Goal: Information Seeking & Learning: Learn about a topic

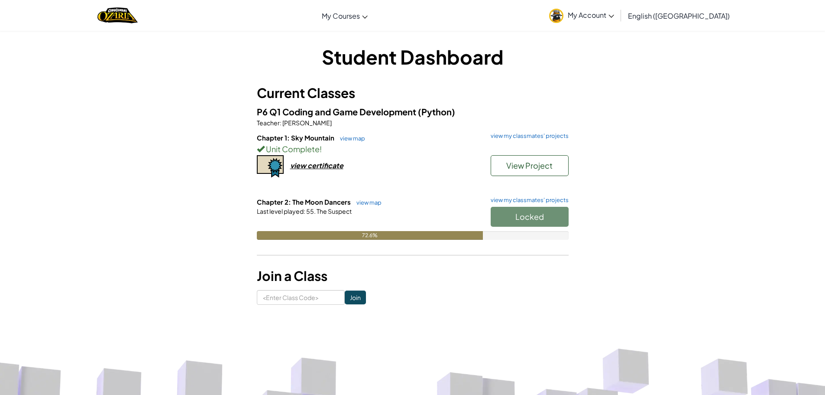
click at [524, 212] on div "Locked" at bounding box center [525, 219] width 87 height 24
click at [559, 218] on button "Start" at bounding box center [530, 217] width 78 height 20
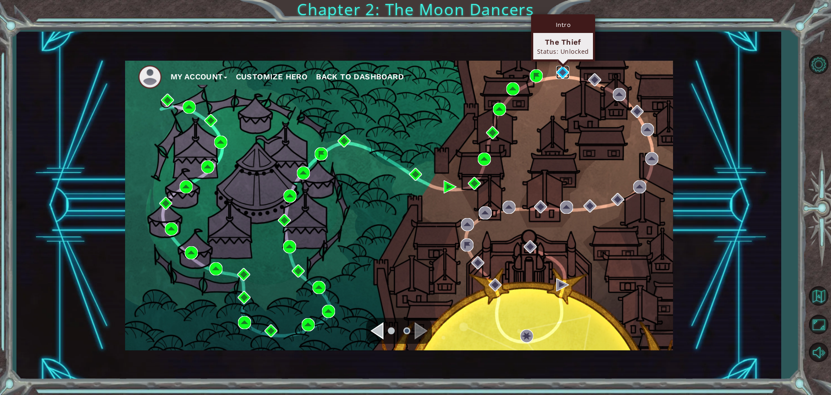
click at [559, 69] on img at bounding box center [562, 72] width 13 height 13
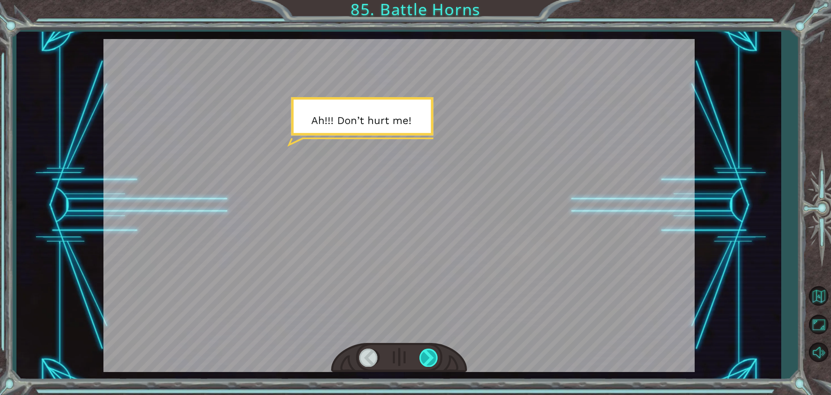
click at [427, 357] on div at bounding box center [429, 357] width 19 height 18
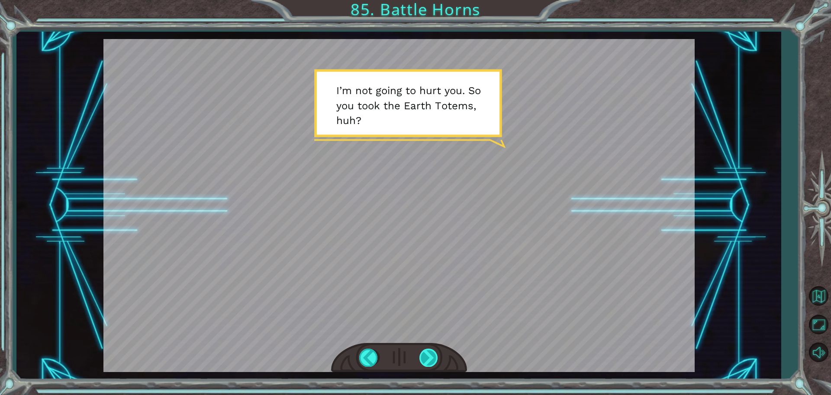
click at [438, 357] on div at bounding box center [429, 357] width 19 height 18
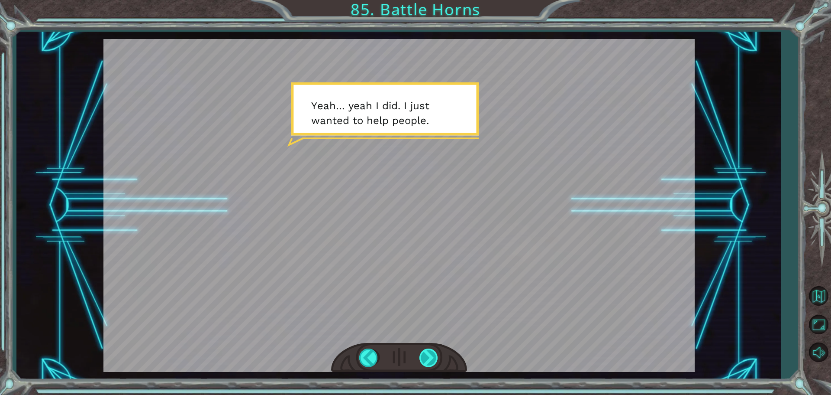
click at [428, 356] on div at bounding box center [429, 357] width 19 height 18
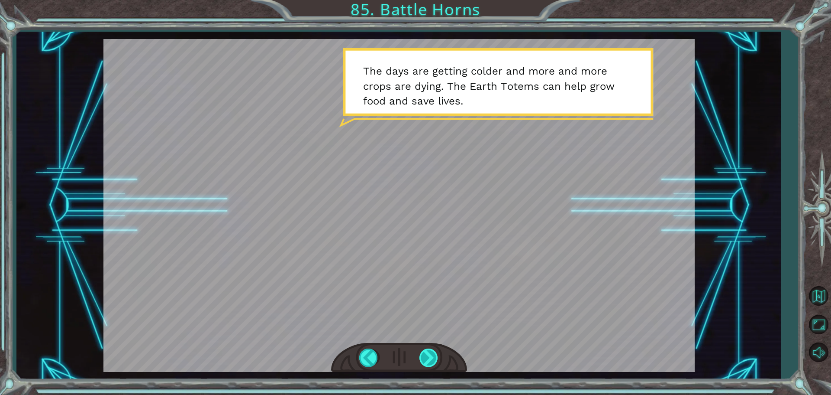
click at [428, 356] on div at bounding box center [429, 357] width 19 height 18
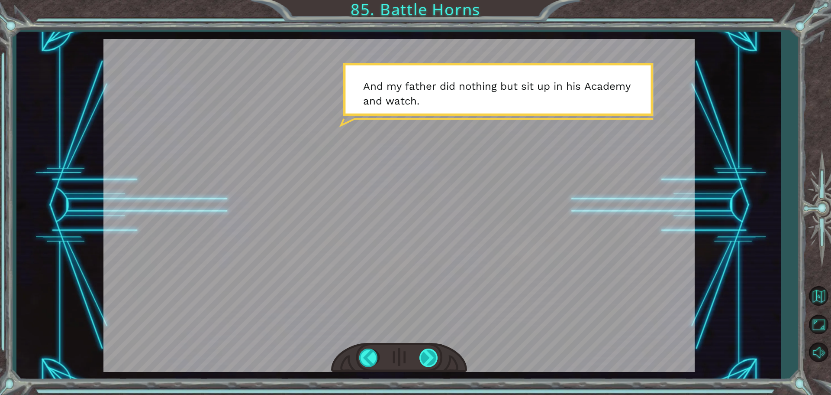
click at [428, 356] on div at bounding box center [429, 357] width 19 height 18
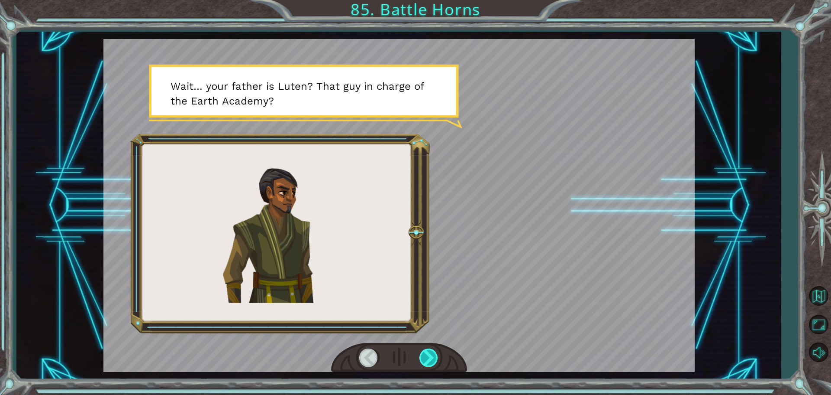
click at [422, 355] on div at bounding box center [429, 357] width 19 height 18
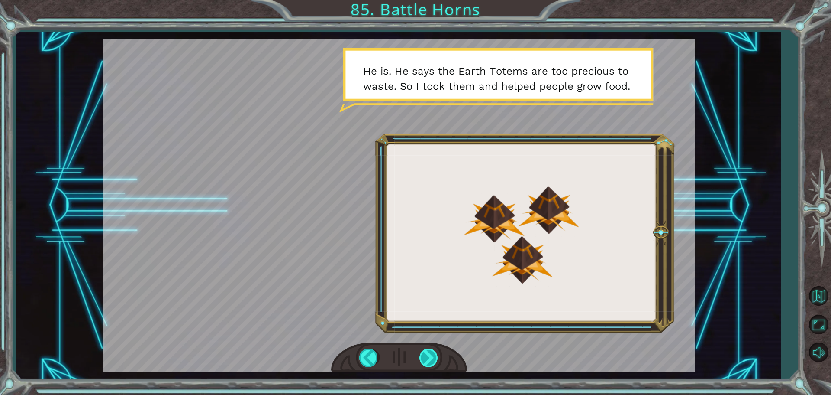
click at [422, 355] on div at bounding box center [429, 357] width 19 height 18
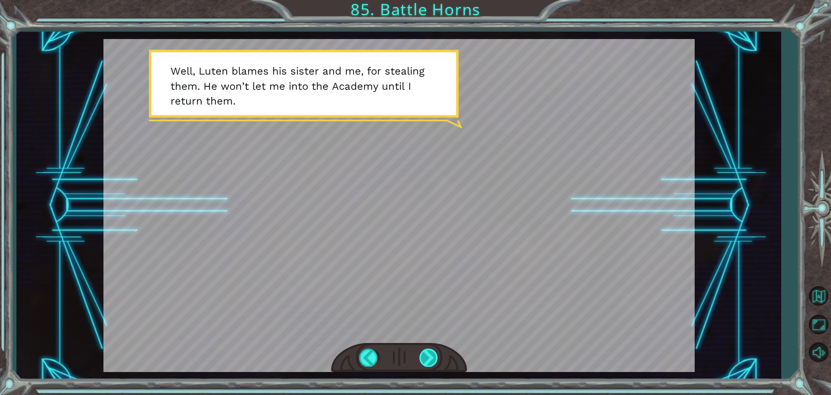
click at [422, 355] on div at bounding box center [429, 357] width 19 height 18
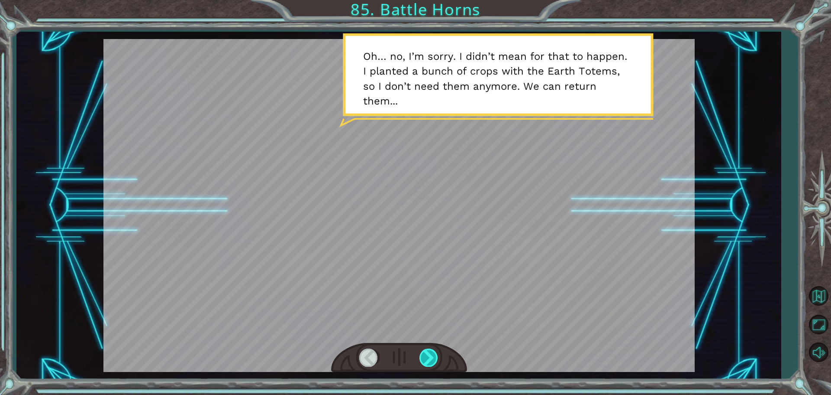
click at [424, 355] on div at bounding box center [429, 357] width 19 height 18
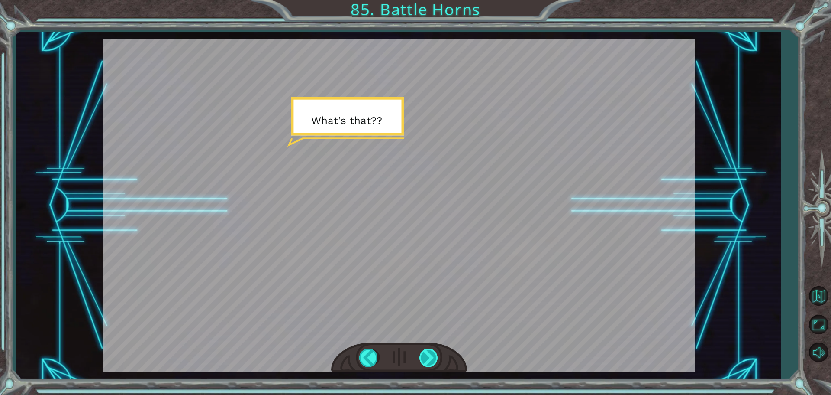
click at [424, 355] on div at bounding box center [429, 357] width 19 height 18
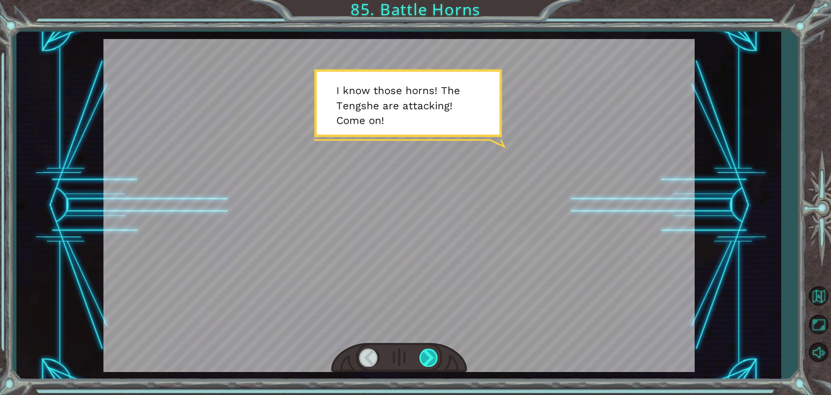
click at [424, 355] on div at bounding box center [429, 357] width 19 height 18
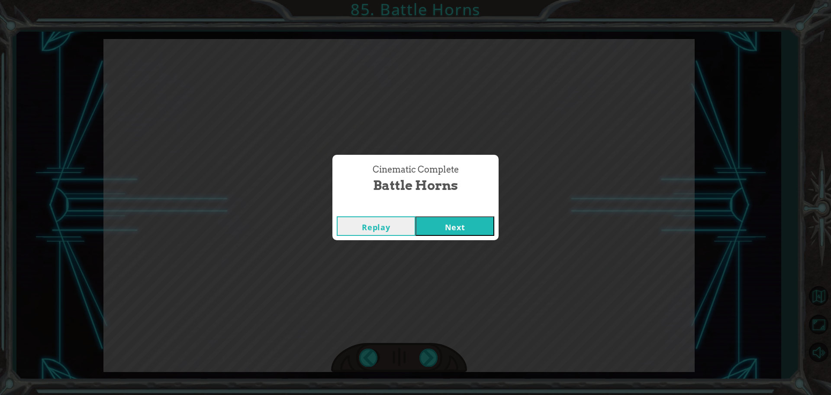
click at [453, 225] on button "Next" at bounding box center [455, 225] width 79 height 19
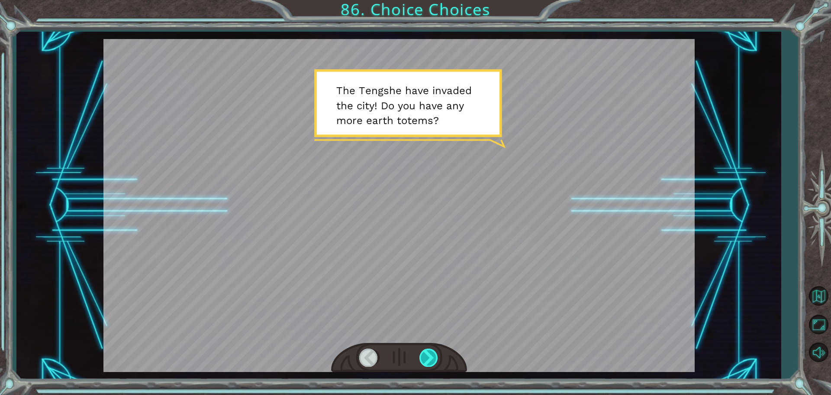
click at [424, 351] on div at bounding box center [429, 357] width 19 height 18
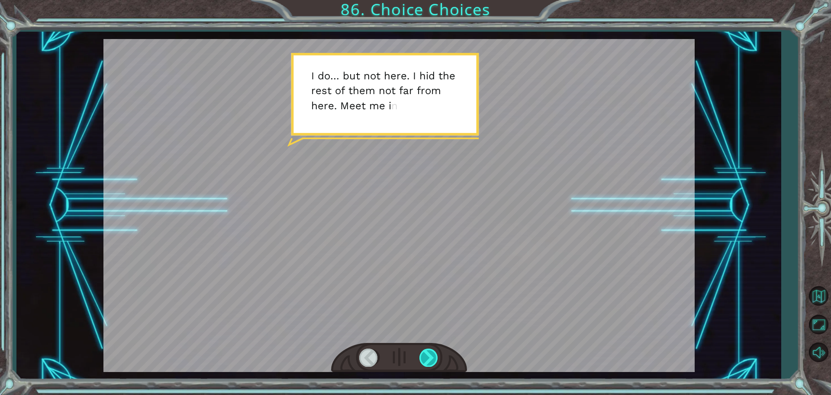
click at [423, 358] on div at bounding box center [429, 357] width 19 height 18
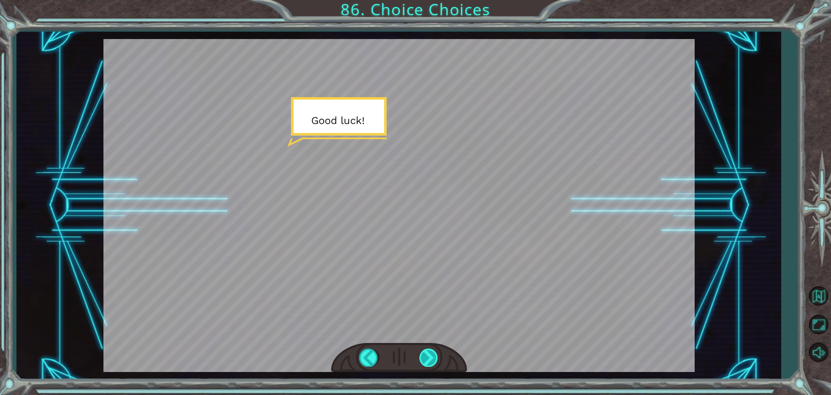
click at [423, 358] on div at bounding box center [429, 357] width 19 height 18
click at [429, 354] on div at bounding box center [429, 357] width 19 height 18
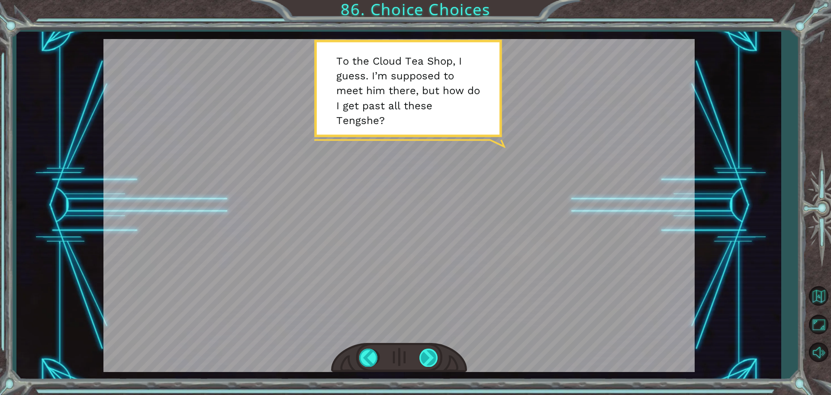
click at [429, 354] on div at bounding box center [429, 357] width 19 height 18
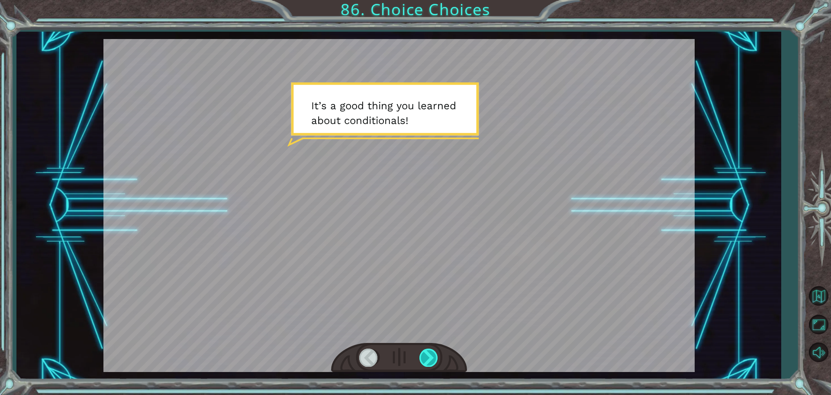
click at [429, 354] on div at bounding box center [429, 357] width 19 height 18
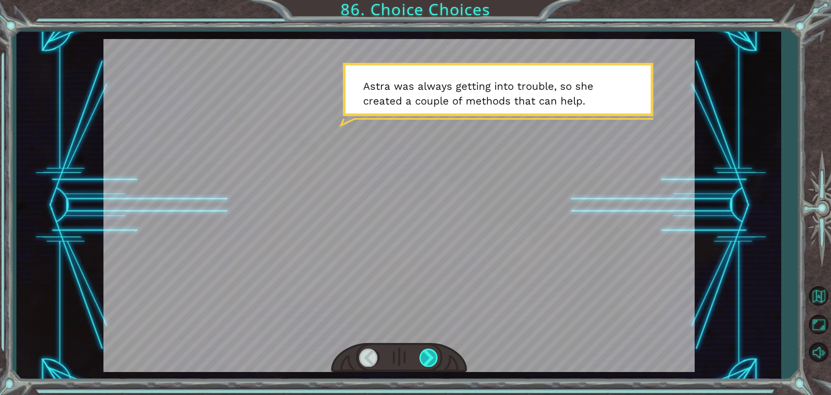
click at [429, 354] on div at bounding box center [429, 357] width 19 height 18
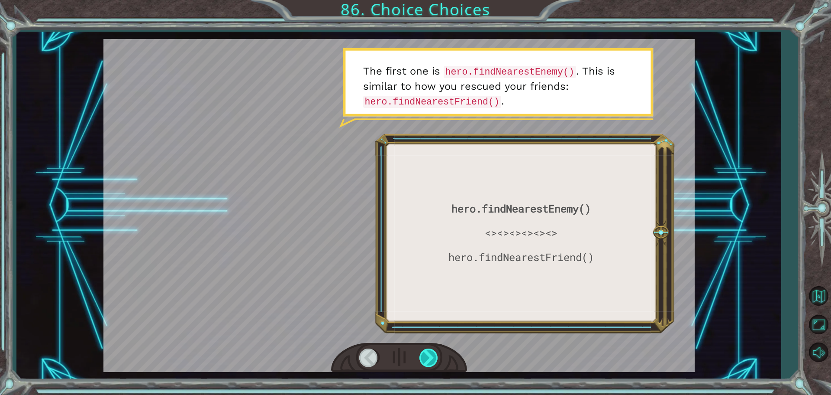
click at [429, 354] on div at bounding box center [429, 357] width 19 height 18
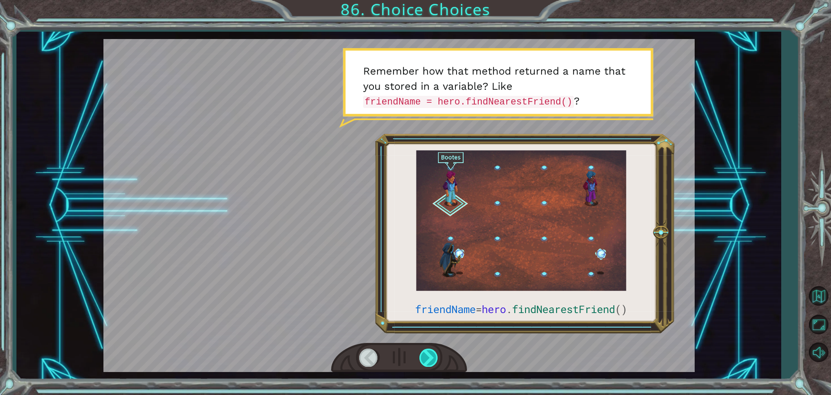
click at [429, 354] on div at bounding box center [429, 357] width 19 height 18
click at [430, 355] on div at bounding box center [429, 357] width 19 height 18
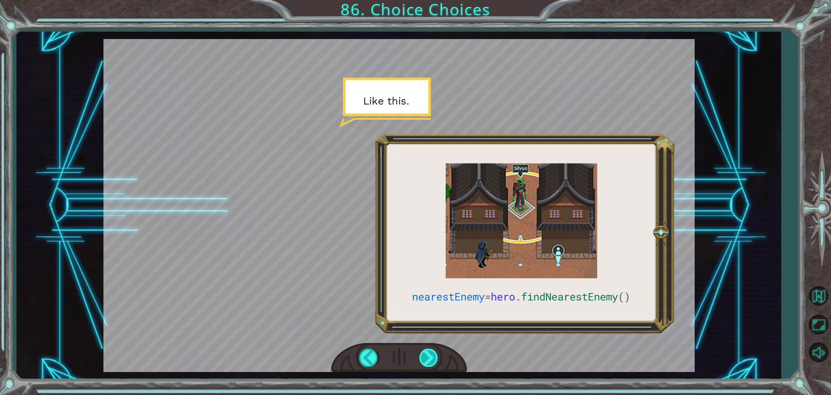
click at [430, 355] on div at bounding box center [429, 357] width 19 height 18
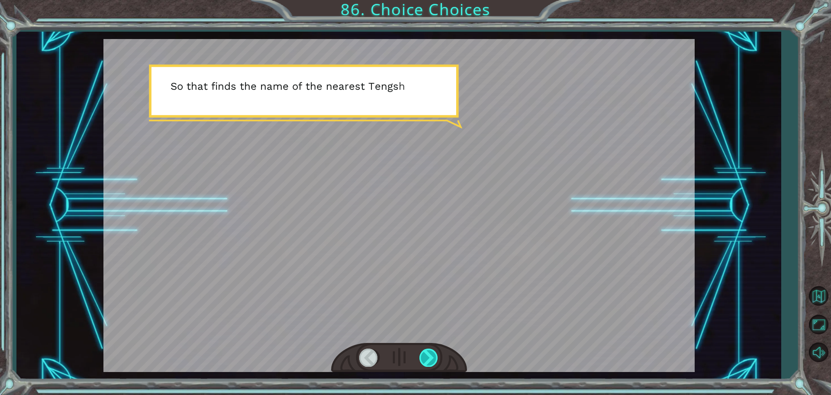
click at [430, 355] on div at bounding box center [429, 357] width 19 height 18
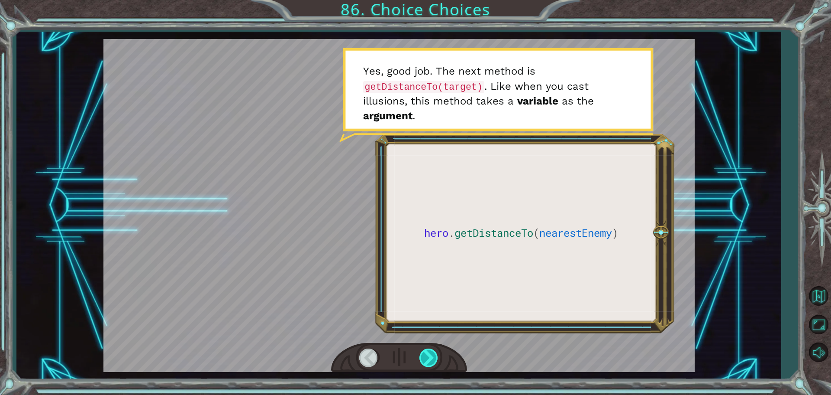
click at [426, 353] on div at bounding box center [429, 357] width 19 height 18
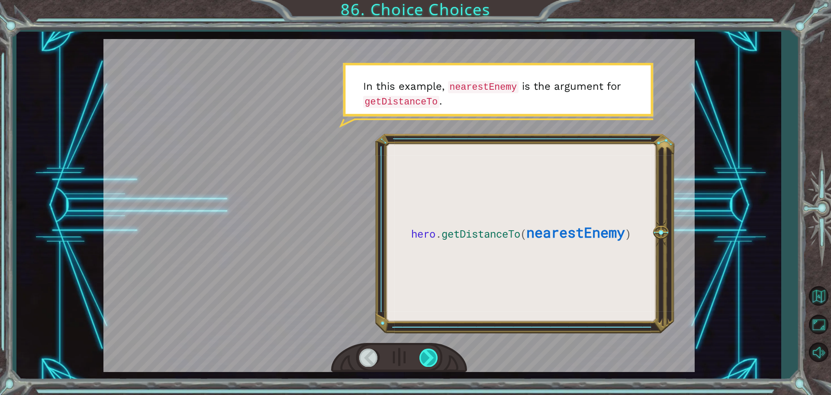
click at [426, 353] on div at bounding box center [429, 357] width 19 height 18
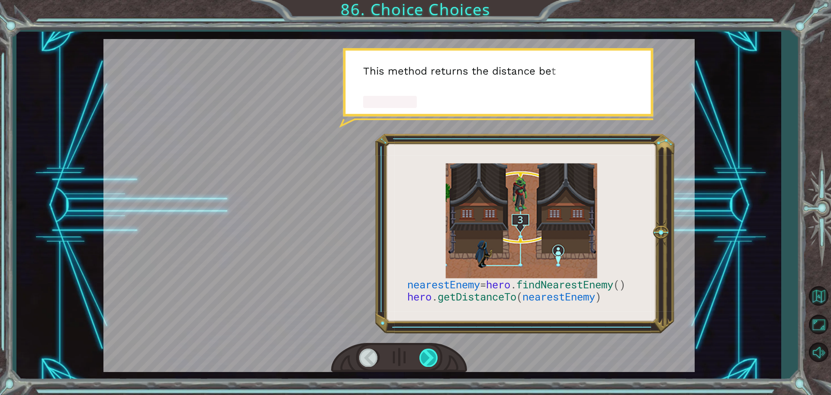
click at [426, 353] on div at bounding box center [429, 357] width 19 height 18
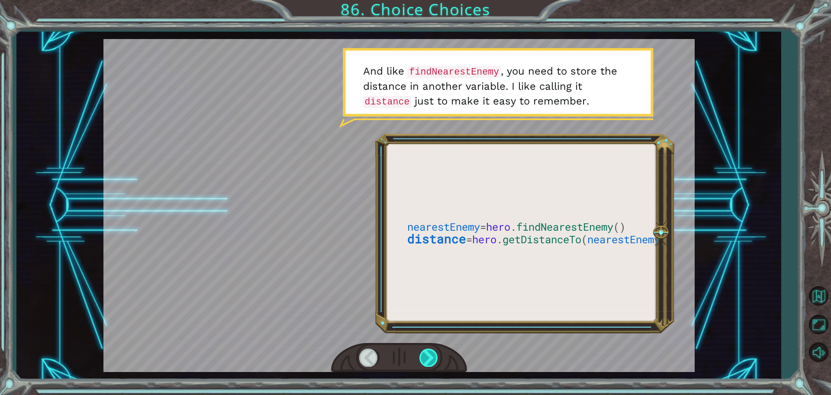
click at [423, 352] on div at bounding box center [429, 357] width 19 height 18
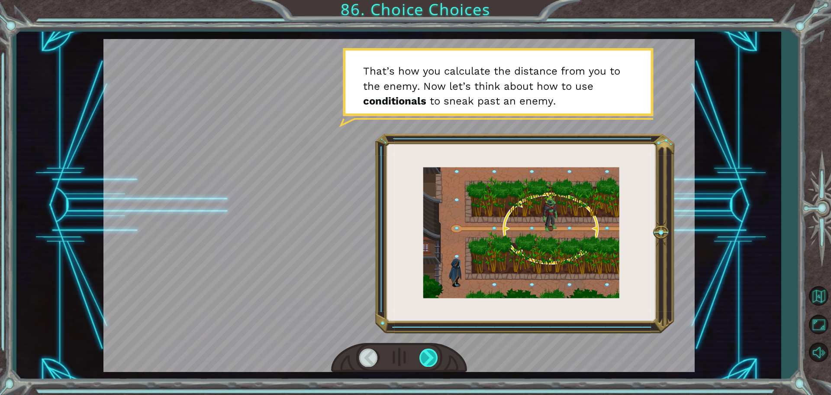
click at [423, 352] on div at bounding box center [429, 357] width 19 height 18
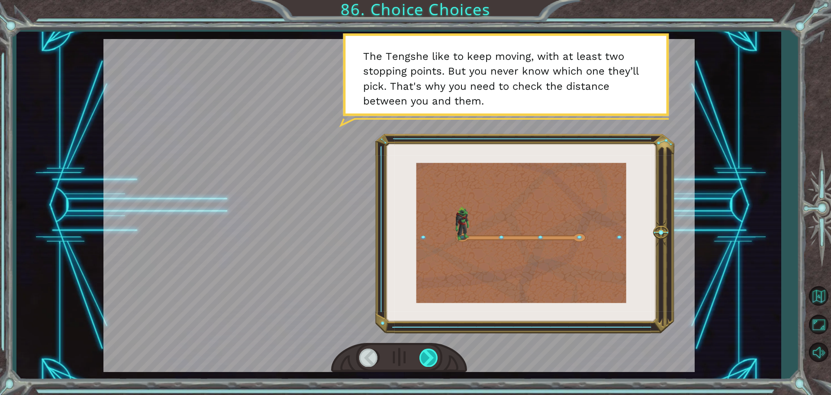
click at [425, 358] on div at bounding box center [429, 357] width 19 height 18
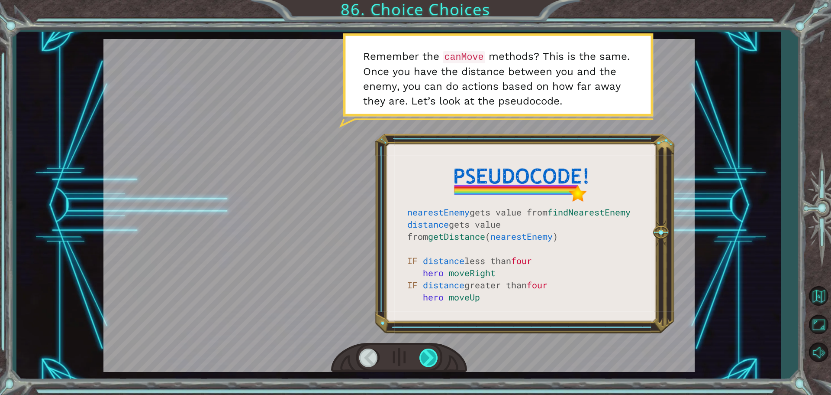
click at [425, 358] on div at bounding box center [429, 357] width 19 height 18
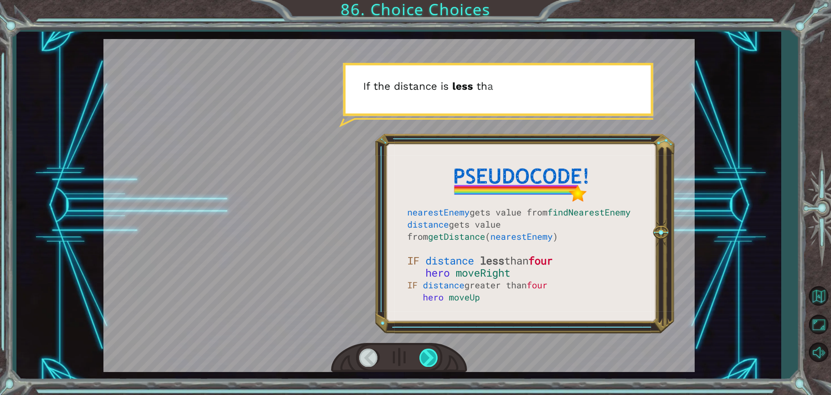
click at [425, 358] on div at bounding box center [429, 357] width 19 height 18
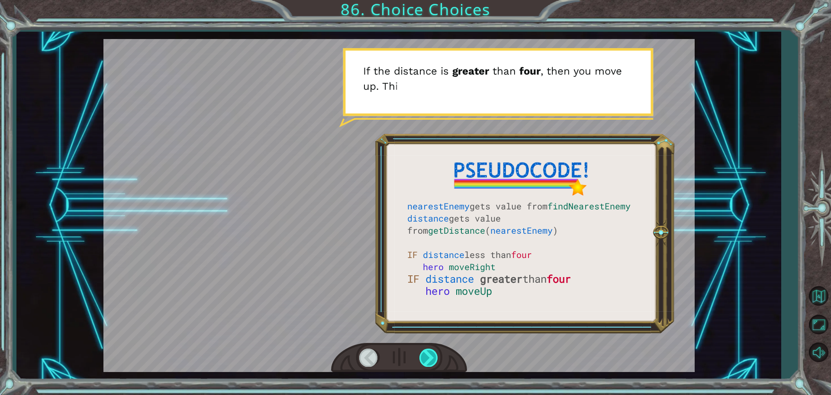
click at [425, 358] on div at bounding box center [429, 357] width 19 height 18
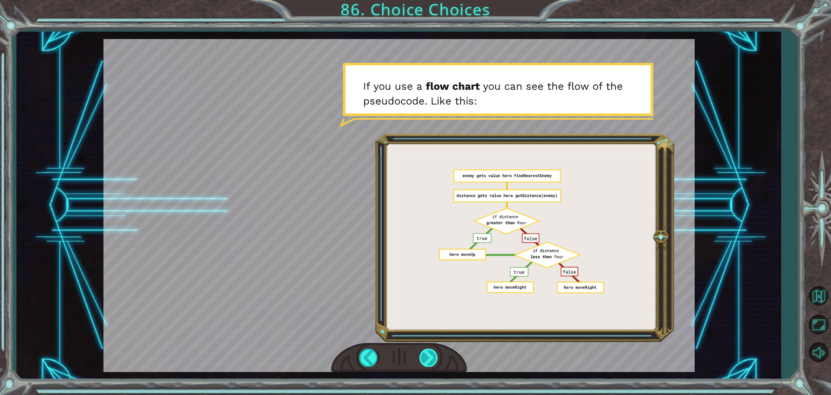
click at [425, 358] on div at bounding box center [429, 357] width 19 height 18
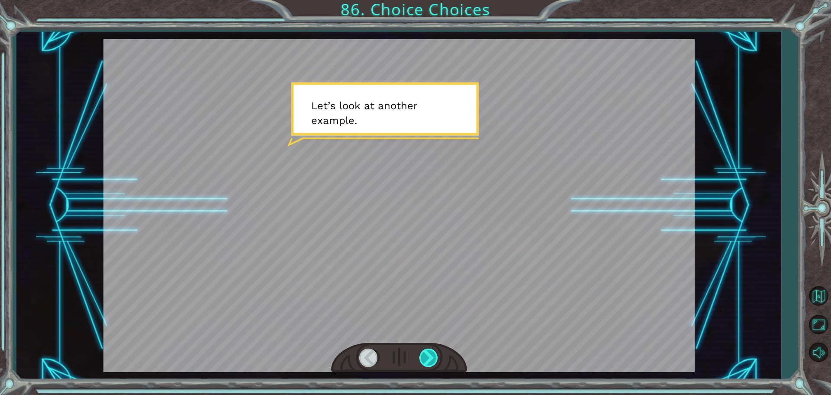
click at [425, 358] on div at bounding box center [429, 357] width 19 height 18
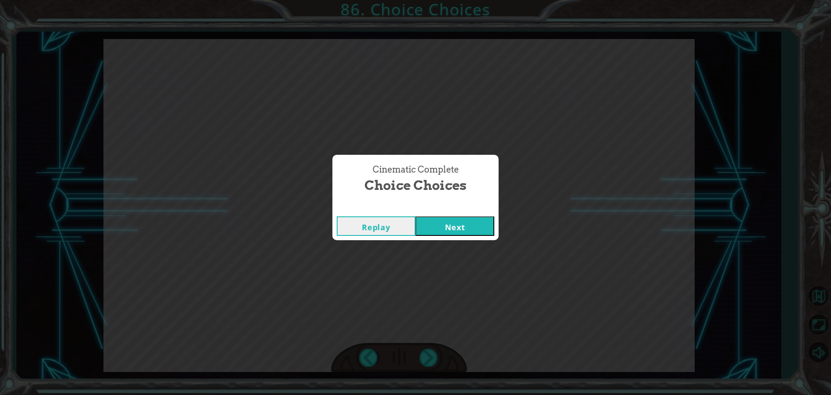
click at [448, 222] on button "Next" at bounding box center [455, 225] width 79 height 19
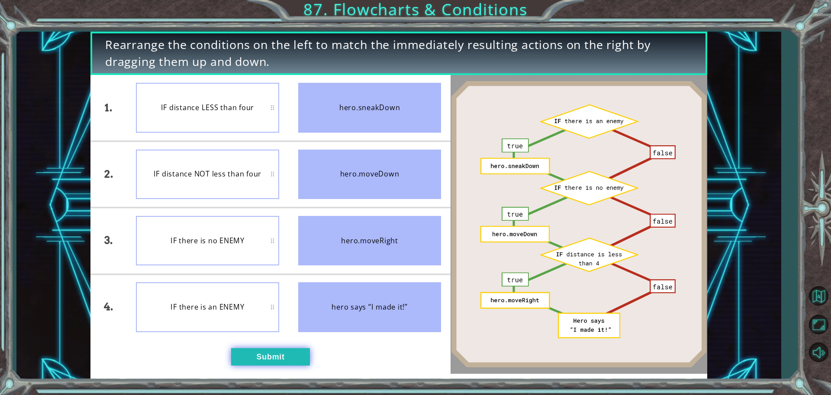
click at [244, 352] on button "Submit" at bounding box center [270, 356] width 79 height 17
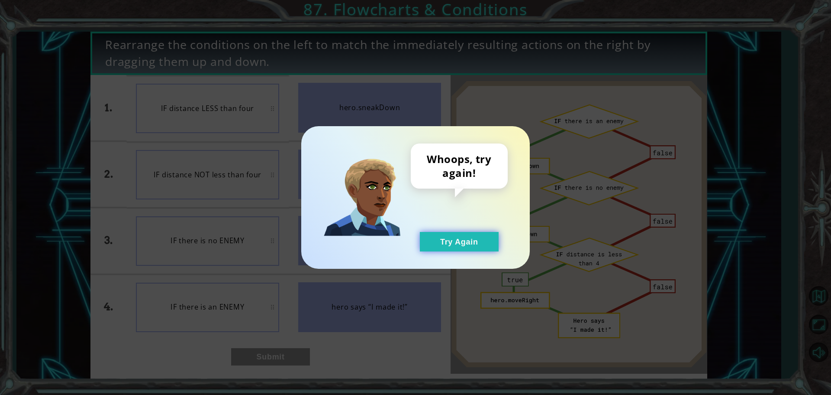
click at [440, 245] on button "Try Again" at bounding box center [459, 241] width 79 height 19
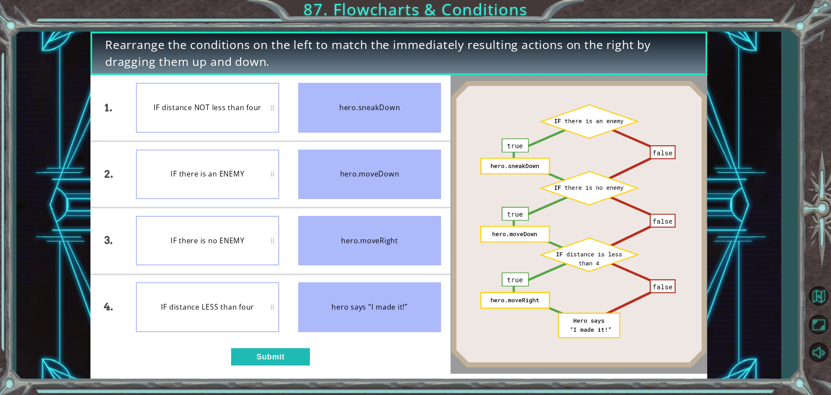
click at [246, 313] on div "IF distance LESS than four" at bounding box center [207, 306] width 143 height 49
click at [231, 163] on div "IF distance NOT less than four" at bounding box center [207, 173] width 143 height 49
drag, startPoint x: 272, startPoint y: 342, endPoint x: 274, endPoint y: 349, distance: 7.3
click at [272, 343] on div "1. 2. 3. 4. IF there is an ENEMY IF distance NOT less than four IF there is no …" at bounding box center [271, 224] width 360 height 298
click at [275, 350] on button "Submit" at bounding box center [270, 356] width 79 height 17
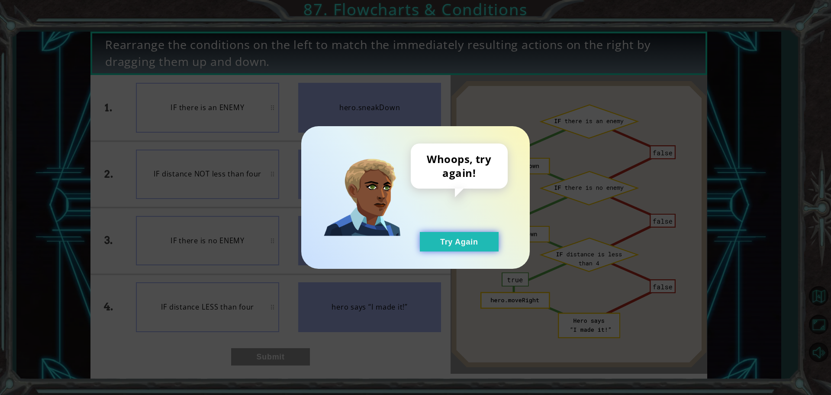
click at [443, 246] on button "Try Again" at bounding box center [459, 241] width 79 height 19
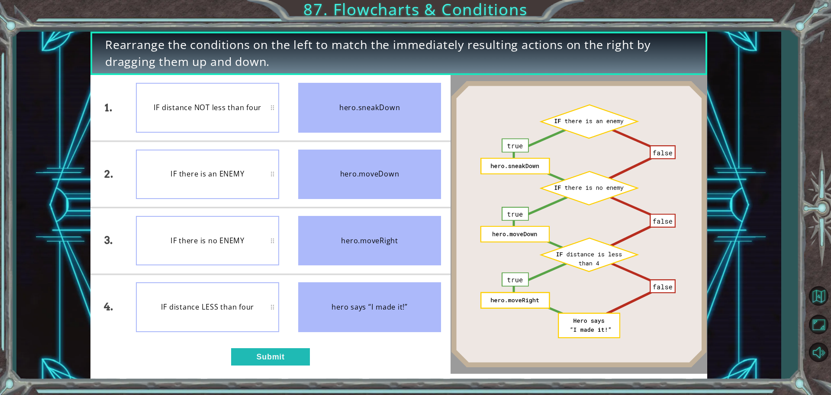
click at [230, 249] on div "IF there is no ENEMY" at bounding box center [207, 240] width 143 height 49
click at [241, 349] on button "Submit" at bounding box center [270, 356] width 79 height 17
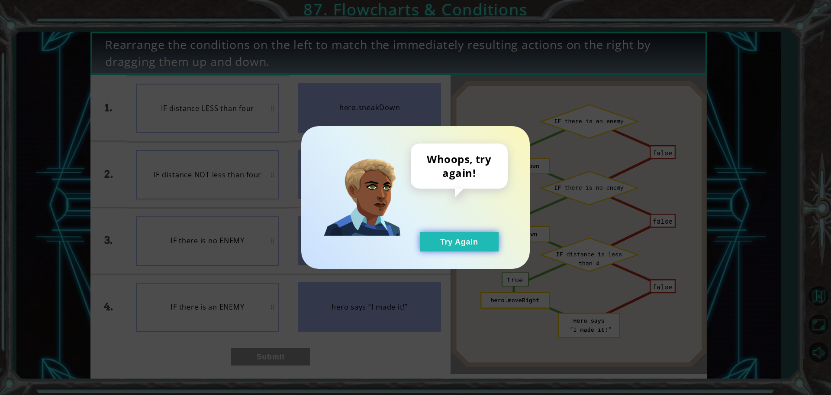
click at [451, 237] on button "Try Again" at bounding box center [459, 241] width 79 height 19
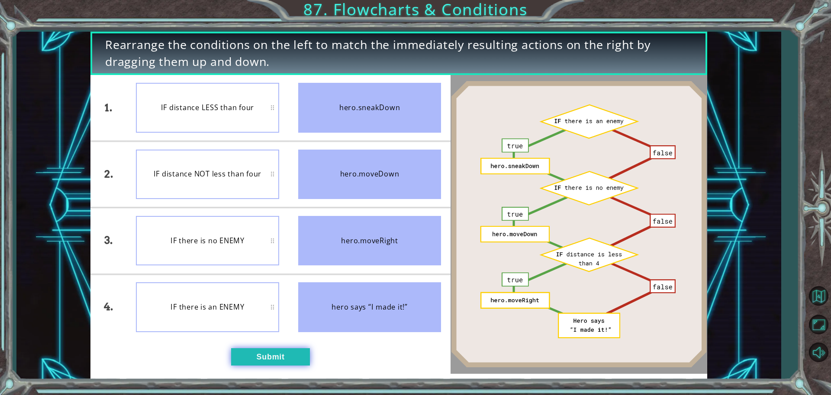
click at [271, 353] on button "Submit" at bounding box center [270, 356] width 79 height 17
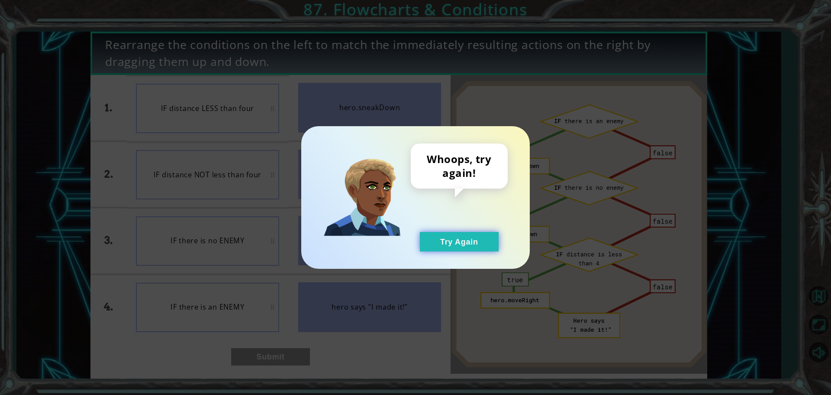
click at [444, 244] on button "Try Again" at bounding box center [459, 241] width 79 height 19
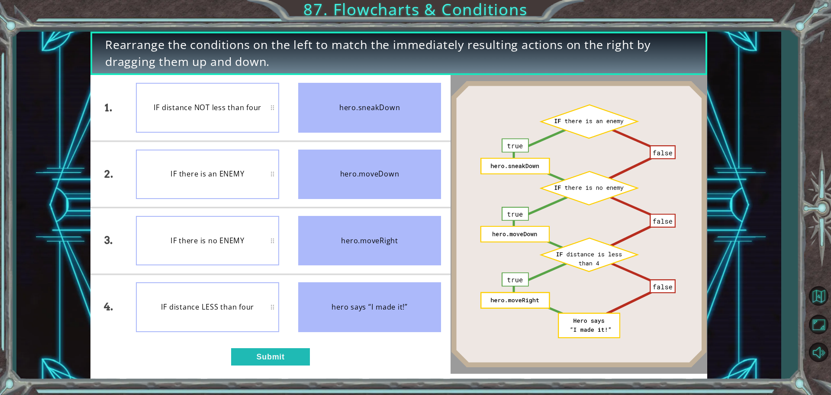
click at [239, 234] on div "IF there is no ENEMY" at bounding box center [207, 240] width 143 height 49
click at [276, 364] on button "Submit" at bounding box center [270, 356] width 79 height 17
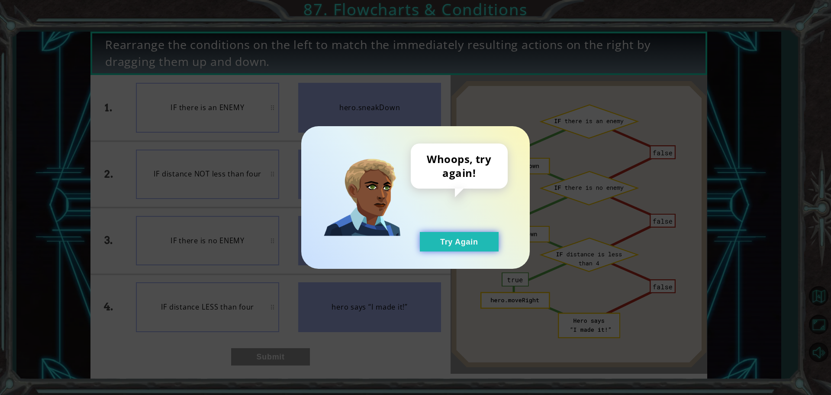
click at [450, 242] on button "Try Again" at bounding box center [459, 241] width 79 height 19
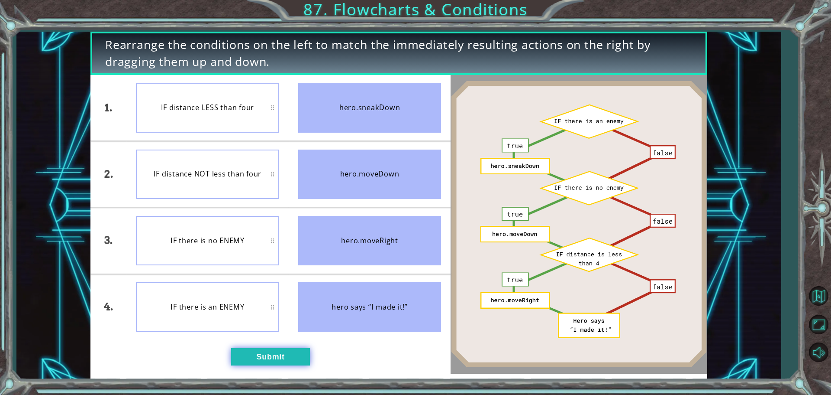
click at [299, 358] on button "Submit" at bounding box center [270, 356] width 79 height 17
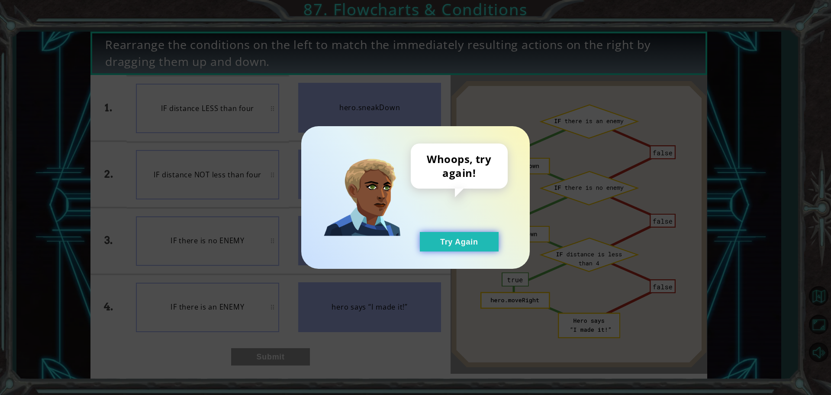
click at [448, 248] on button "Try Again" at bounding box center [459, 241] width 79 height 19
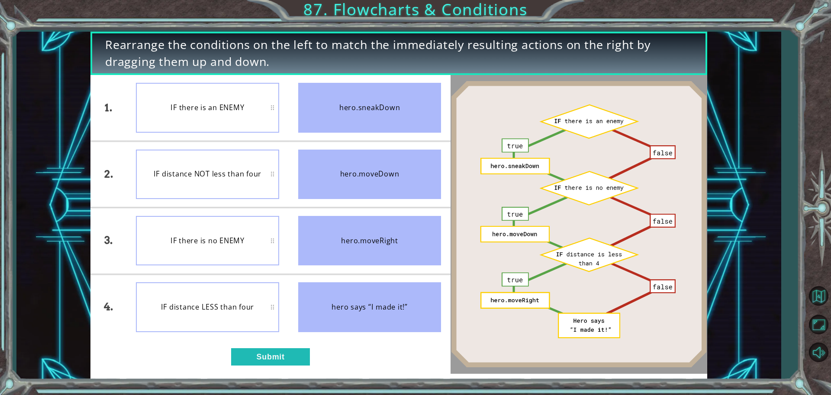
click at [220, 175] on div "IF distance NOT less than four" at bounding box center [207, 173] width 143 height 49
click at [246, 355] on button "Submit" at bounding box center [270, 356] width 79 height 17
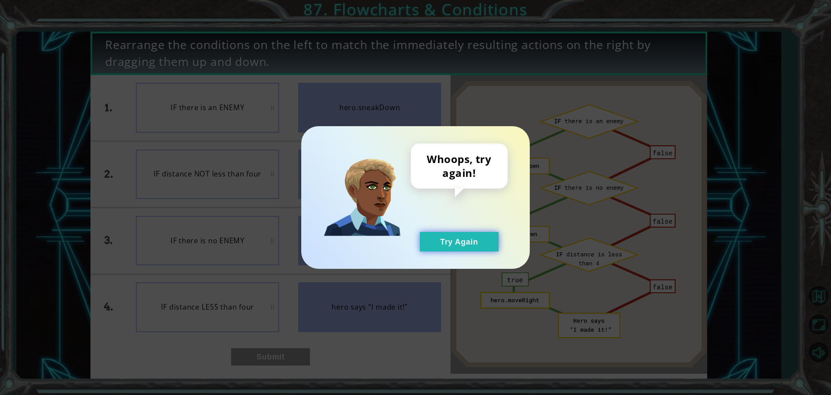
click at [449, 240] on button "Try Again" at bounding box center [459, 241] width 79 height 19
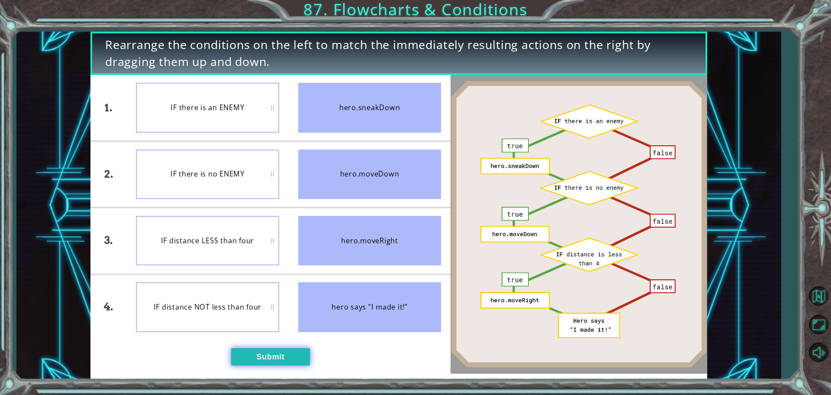
click at [245, 360] on button "Submit" at bounding box center [270, 356] width 79 height 17
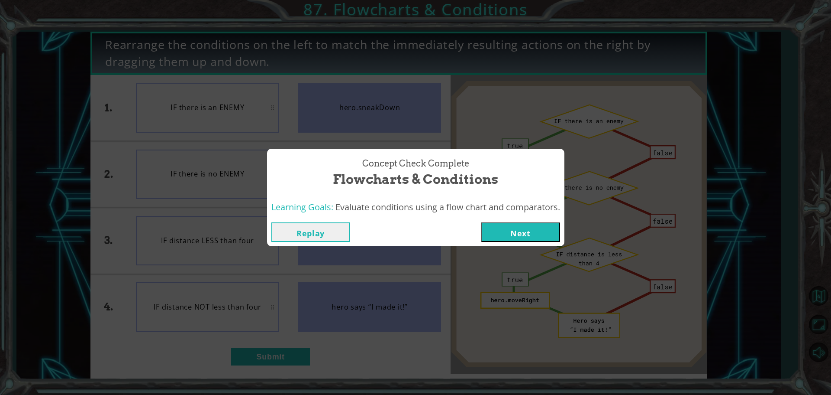
click at [507, 235] on button "Next" at bounding box center [521, 231] width 79 height 19
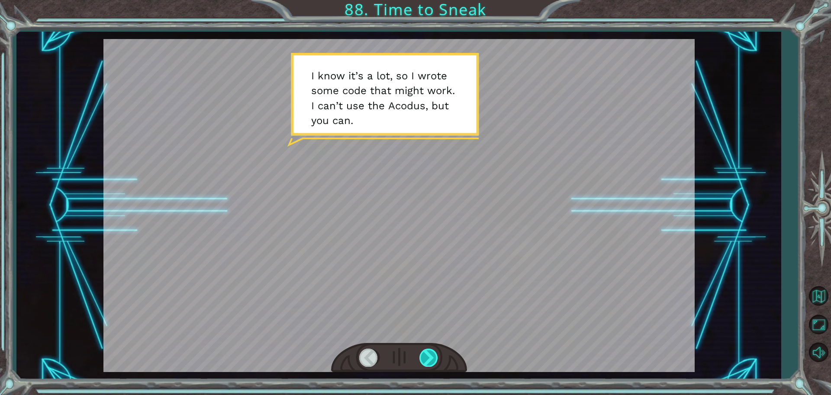
click at [434, 351] on div at bounding box center [429, 357] width 19 height 18
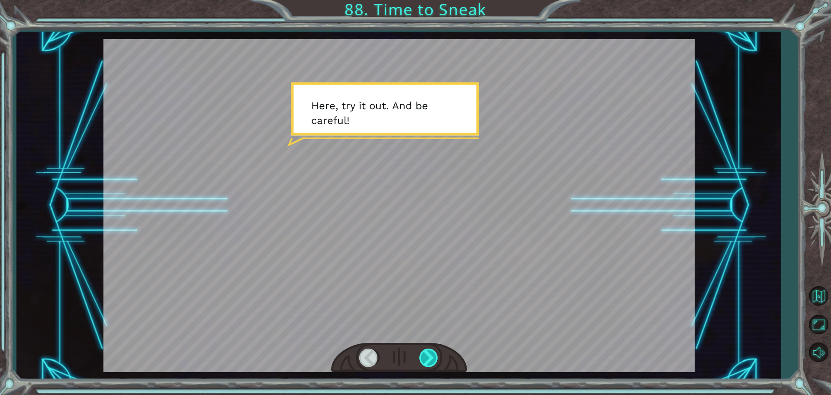
click at [434, 351] on div at bounding box center [429, 357] width 19 height 18
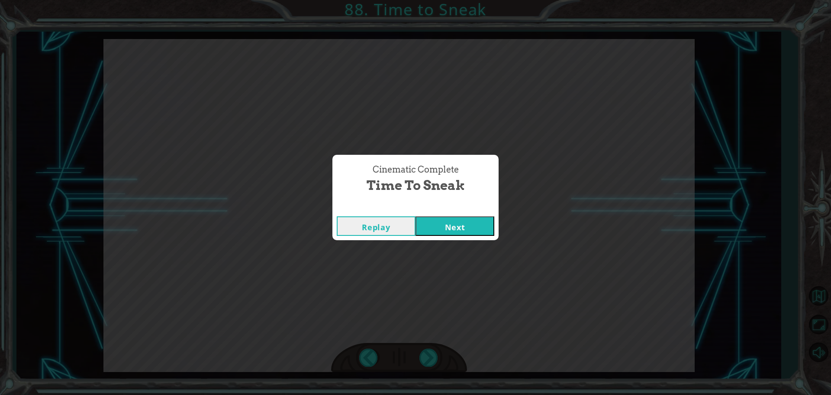
click at [436, 226] on button "Next" at bounding box center [455, 225] width 79 height 19
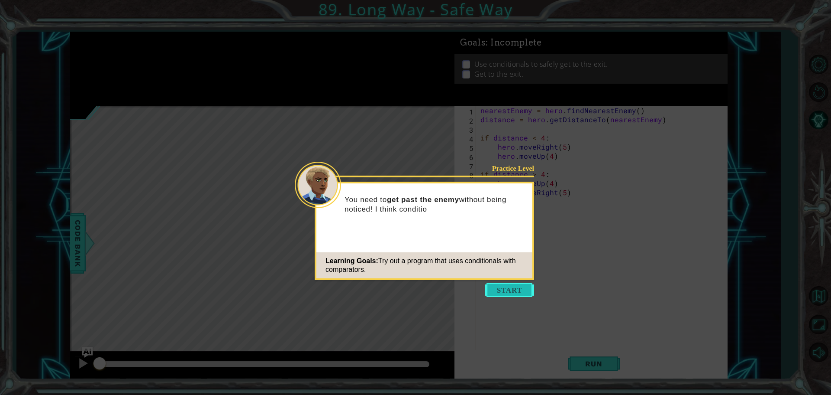
click at [519, 290] on button "Start" at bounding box center [509, 290] width 49 height 14
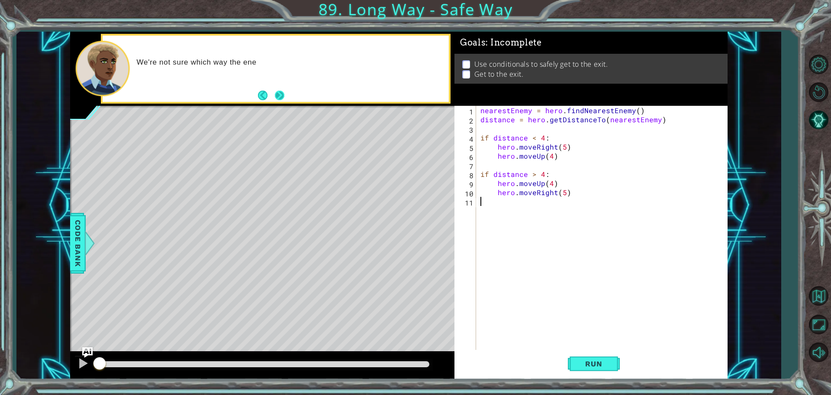
click at [274, 100] on button "Next" at bounding box center [279, 95] width 15 height 15
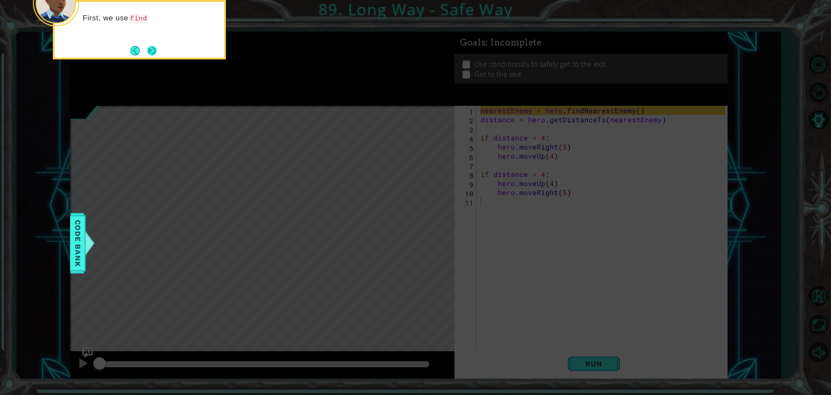
click at [159, 52] on button "Next" at bounding box center [152, 51] width 16 height 16
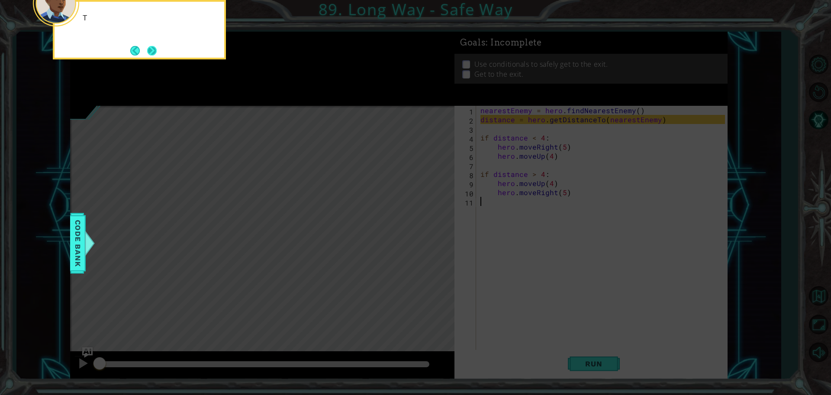
click at [157, 51] on button "Next" at bounding box center [152, 50] width 10 height 10
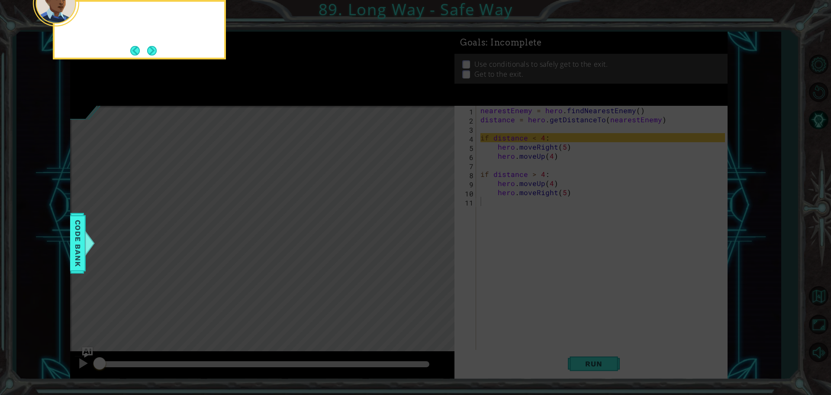
click at [156, 51] on button "Next" at bounding box center [151, 50] width 11 height 11
click at [156, 51] on button "Next" at bounding box center [152, 51] width 16 height 16
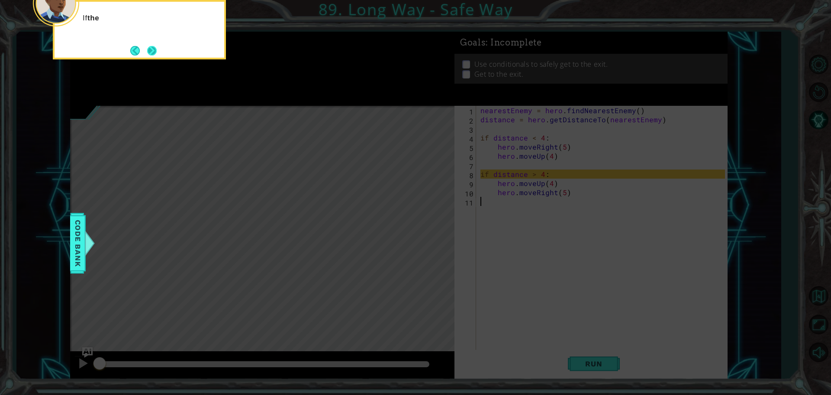
click at [154, 49] on button "Next" at bounding box center [152, 51] width 14 height 14
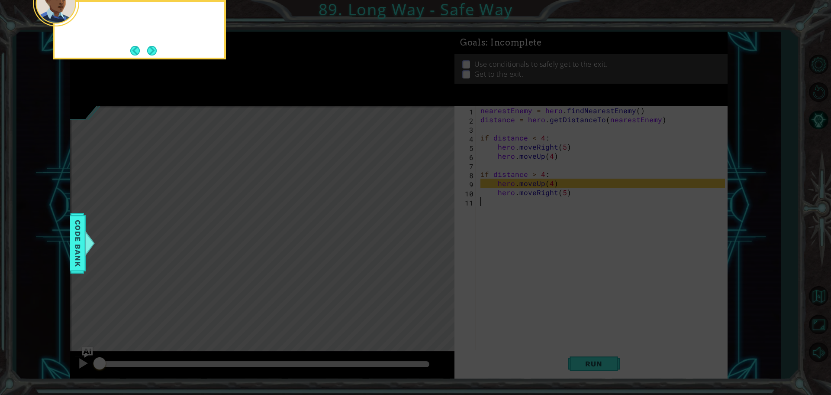
click at [154, 49] on button "Next" at bounding box center [152, 50] width 16 height 16
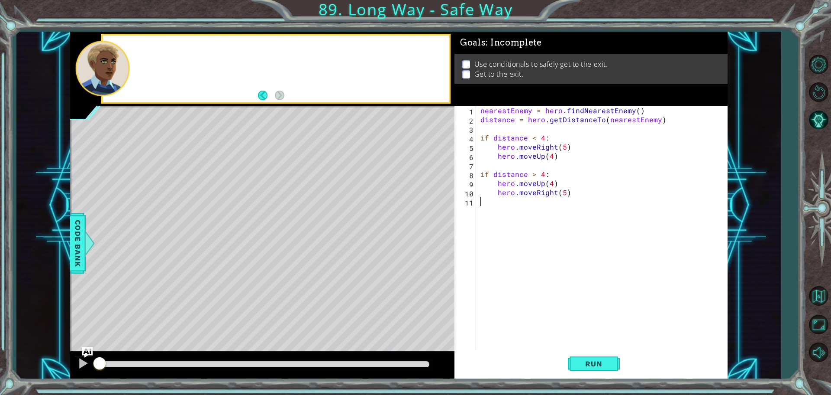
click at [154, 49] on div at bounding box center [276, 69] width 346 height 66
click at [601, 367] on span "Run" at bounding box center [594, 363] width 34 height 9
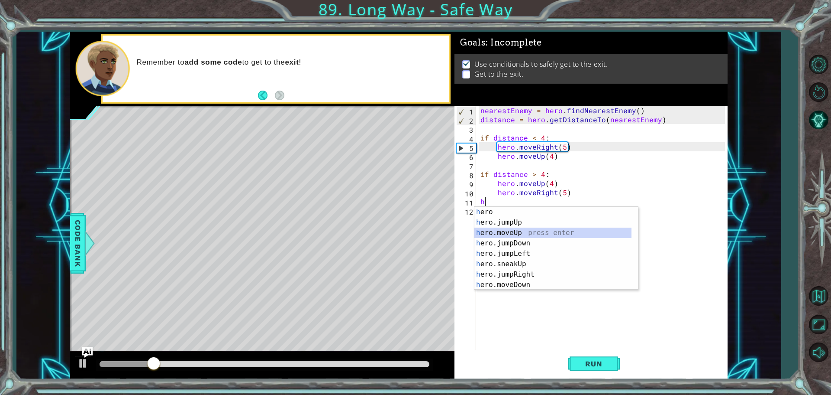
click at [517, 233] on div "h ero press enter h ero.jumpUp press enter h ero.moveUp press enter h ero.jumpD…" at bounding box center [553, 259] width 157 height 104
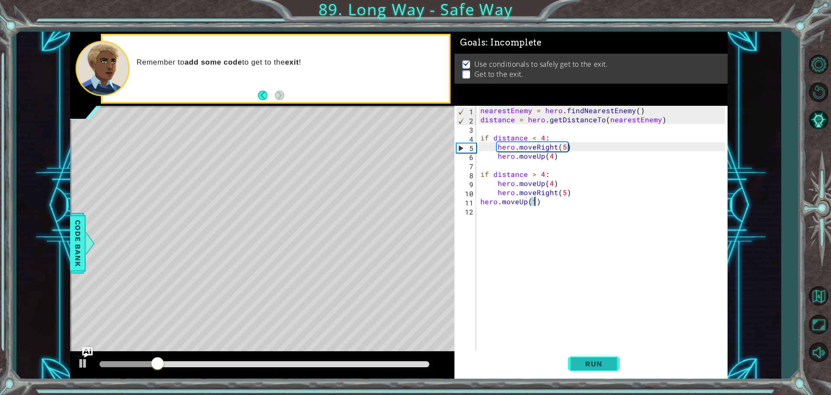
type textarea "hero.moveUp(1)"
click at [602, 366] on span "Run" at bounding box center [594, 363] width 34 height 9
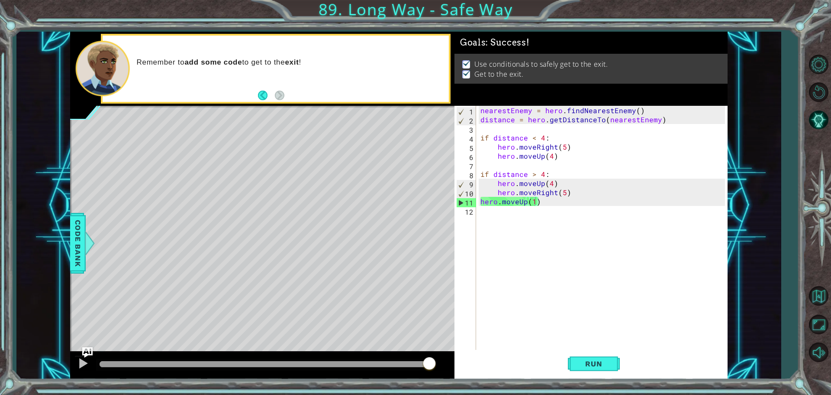
drag, startPoint x: 402, startPoint y: 361, endPoint x: 552, endPoint y: 372, distance: 150.2
click at [552, 372] on body "1 ההההההההההההההההההההההההההההההההההההההההההההההההההההההההההההההההההההההההההההה…" at bounding box center [415, 197] width 831 height 395
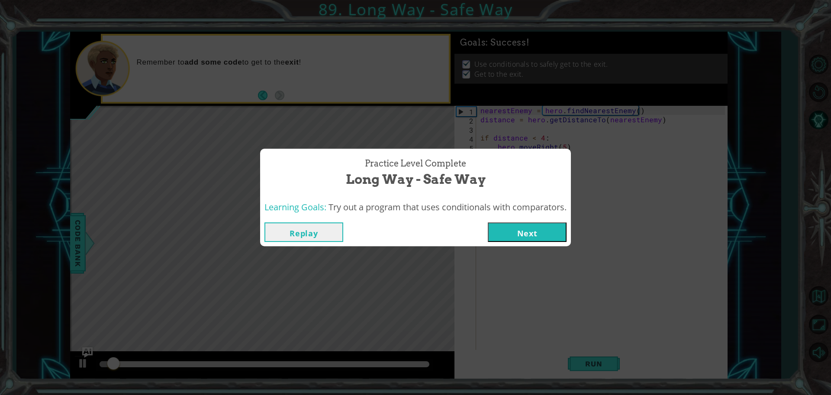
click at [526, 233] on button "Next" at bounding box center [527, 231] width 79 height 19
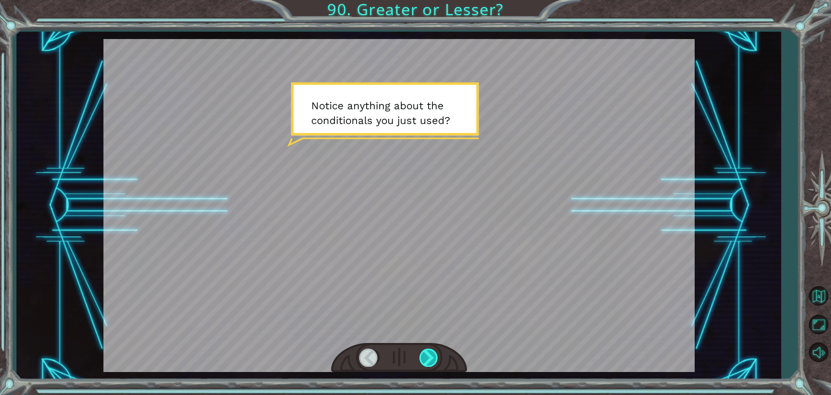
click at [427, 354] on div at bounding box center [429, 357] width 19 height 18
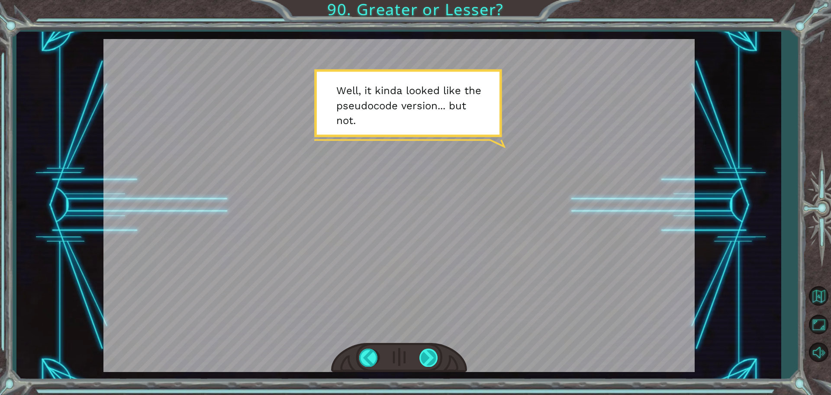
click at [422, 353] on div at bounding box center [429, 357] width 19 height 18
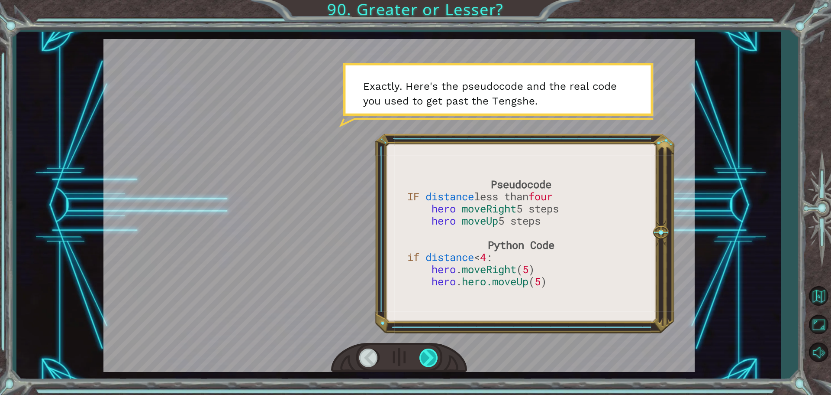
click at [424, 354] on div at bounding box center [429, 357] width 19 height 18
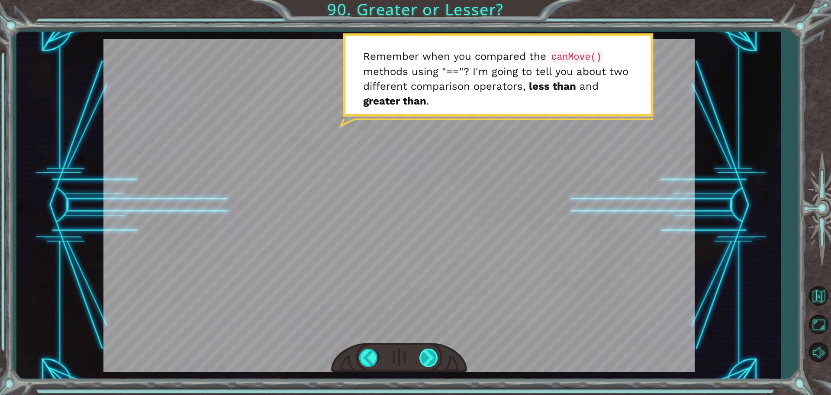
click at [427, 355] on div at bounding box center [429, 357] width 19 height 18
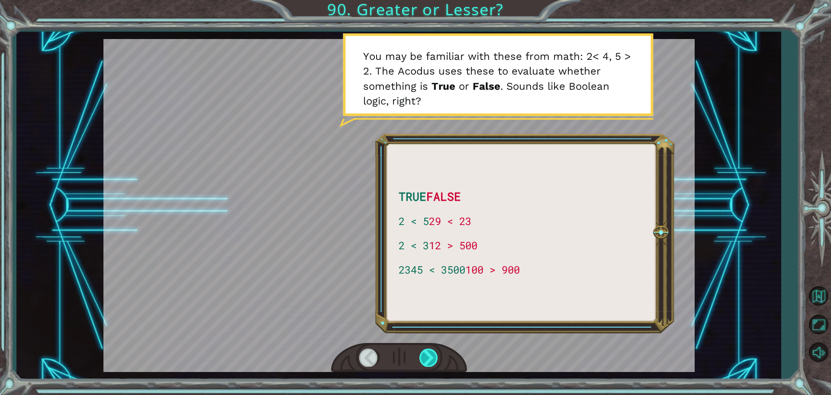
click at [425, 355] on div at bounding box center [429, 357] width 19 height 18
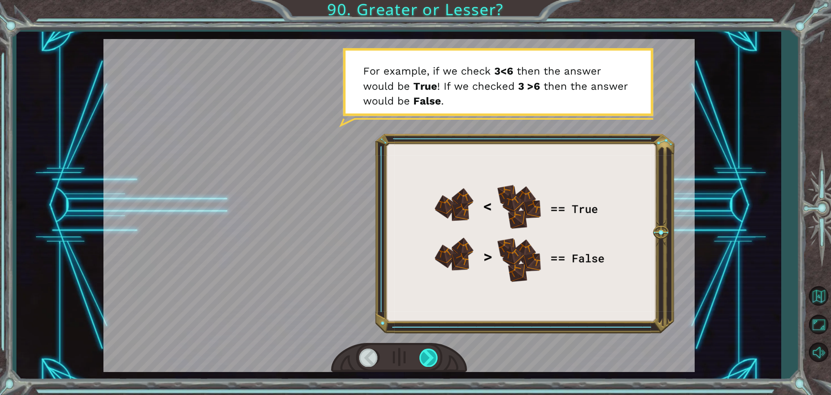
click at [432, 356] on div at bounding box center [429, 357] width 19 height 18
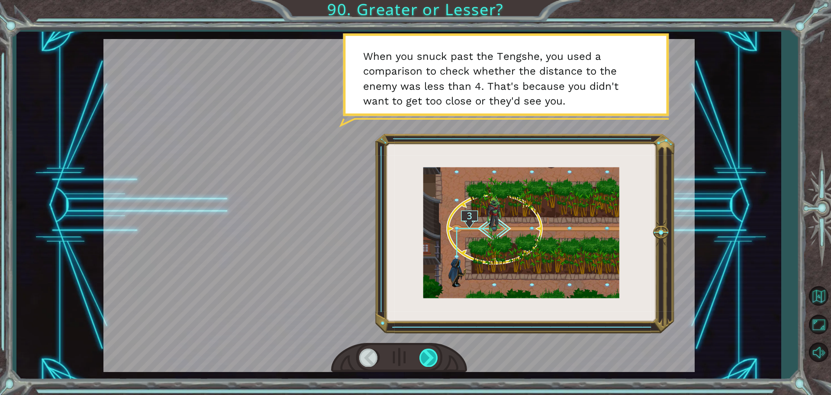
click at [435, 357] on div at bounding box center [429, 357] width 19 height 18
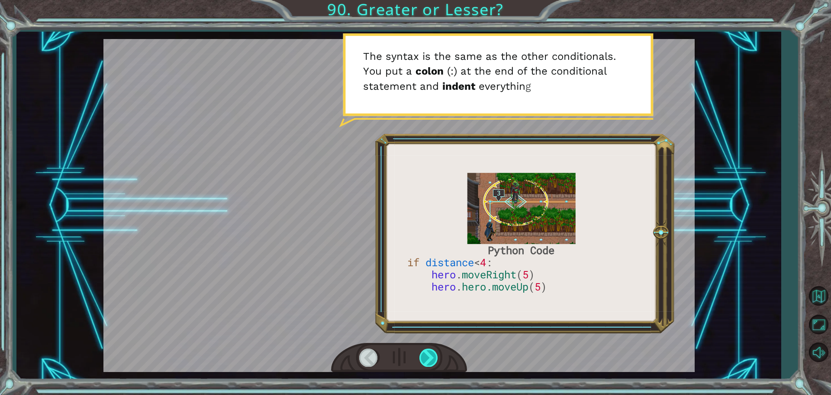
click at [429, 355] on div at bounding box center [429, 357] width 19 height 18
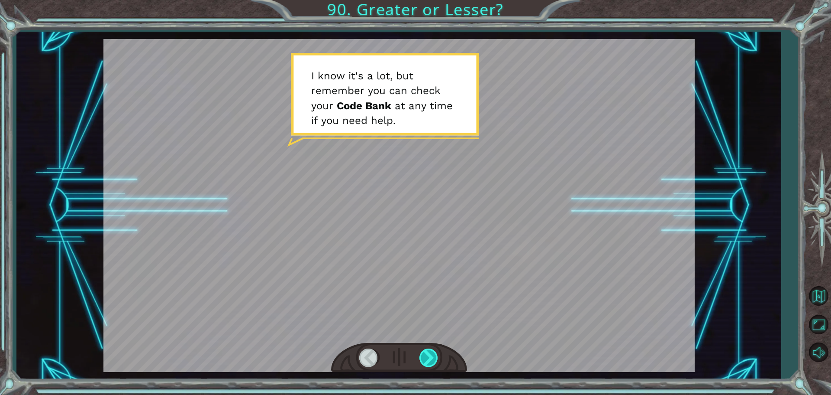
click at [428, 355] on div at bounding box center [429, 357] width 19 height 18
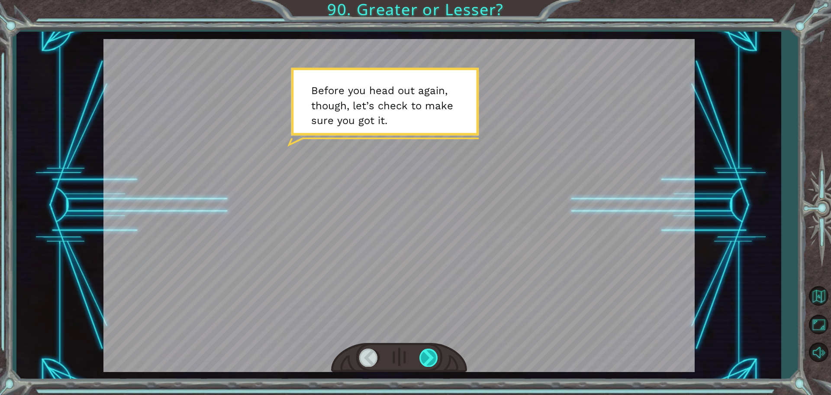
click at [425, 354] on div at bounding box center [429, 357] width 19 height 18
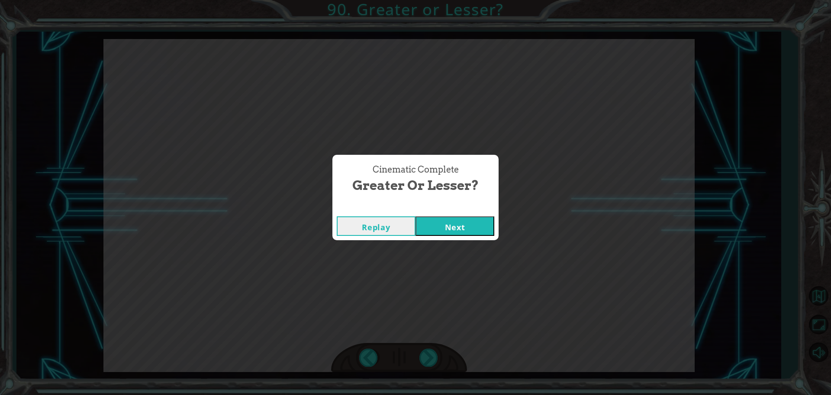
click at [432, 221] on button "Next" at bounding box center [455, 225] width 79 height 19
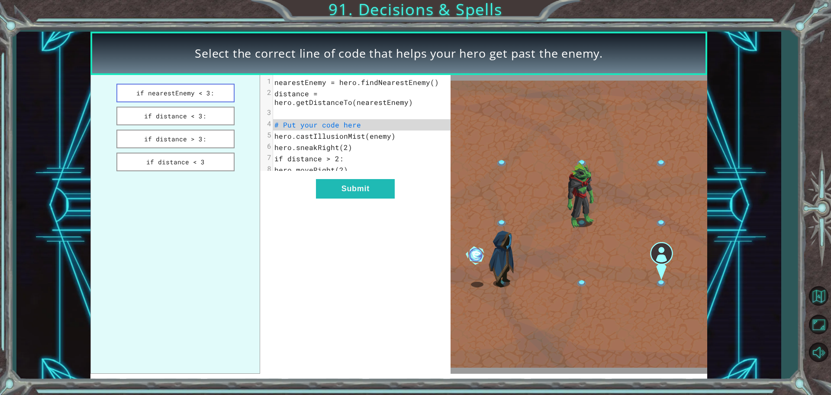
click at [200, 97] on button "if nearestEnemy < 3:" at bounding box center [175, 93] width 118 height 19
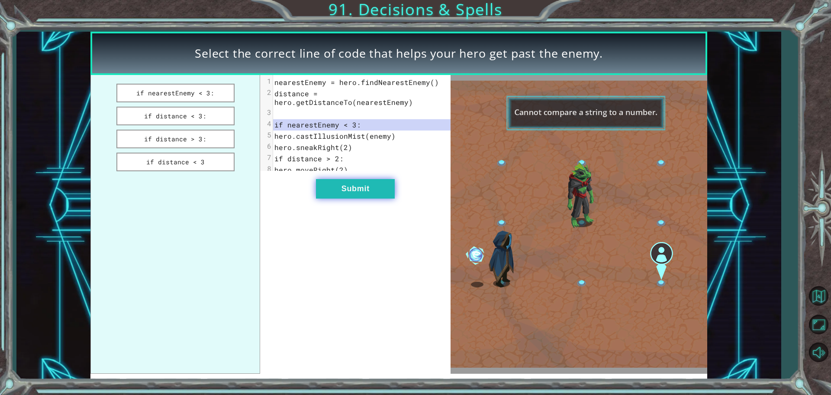
click at [388, 198] on button "Submit" at bounding box center [355, 188] width 79 height 19
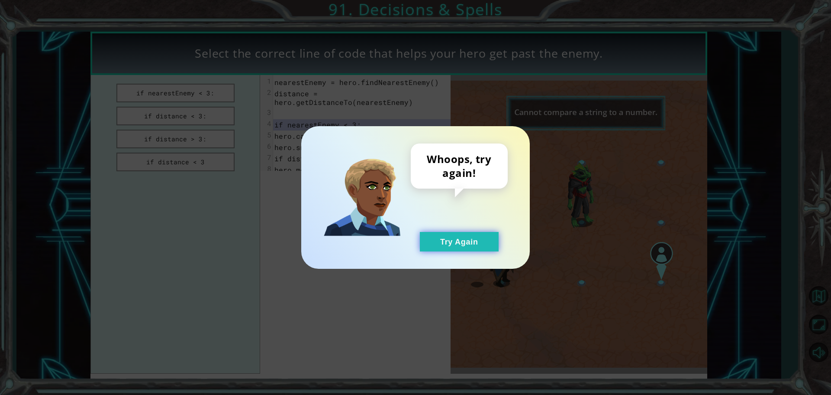
click at [457, 245] on button "Try Again" at bounding box center [459, 241] width 79 height 19
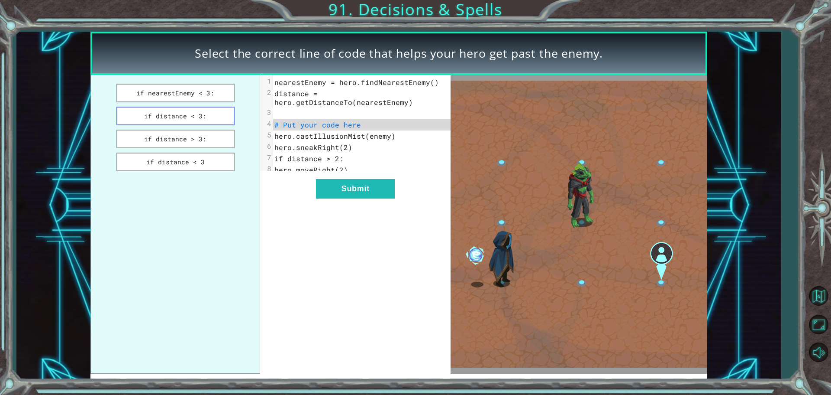
click at [195, 115] on button "if distance < 3:" at bounding box center [175, 116] width 118 height 19
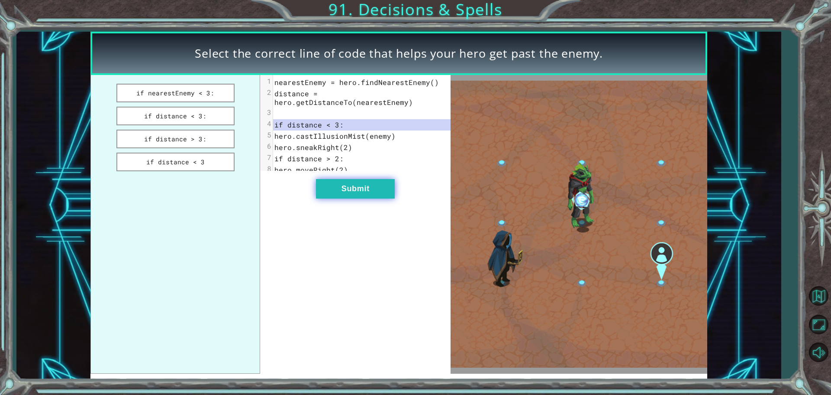
click at [327, 197] on button "Submit" at bounding box center [355, 188] width 79 height 19
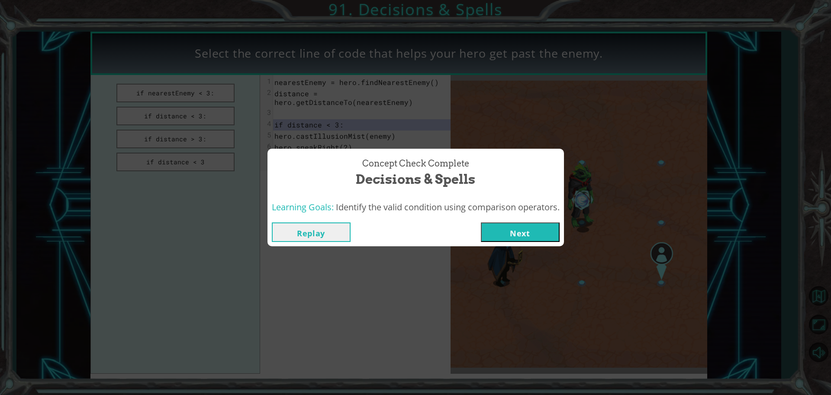
click at [535, 225] on button "Next" at bounding box center [520, 231] width 79 height 19
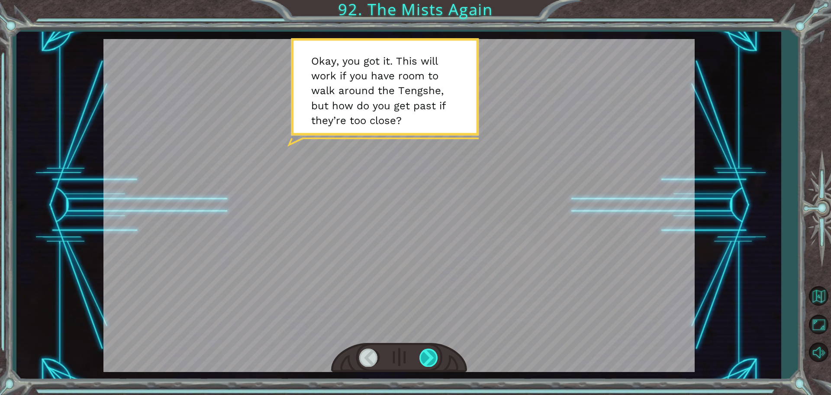
click at [427, 360] on div at bounding box center [429, 357] width 19 height 18
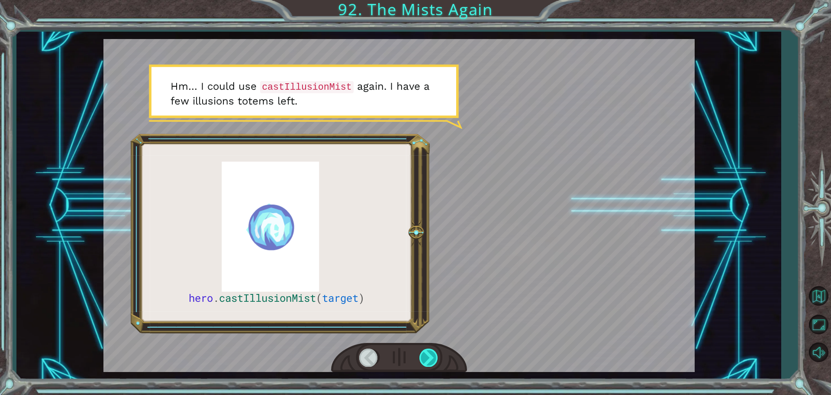
click at [425, 359] on div at bounding box center [429, 357] width 19 height 18
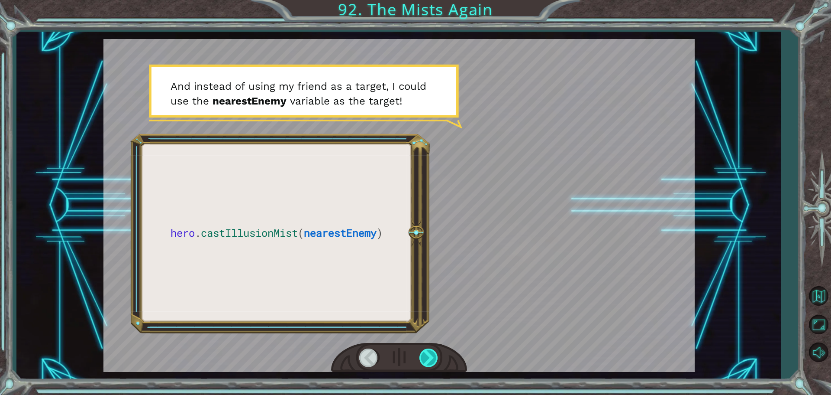
click at [425, 359] on div at bounding box center [429, 357] width 19 height 18
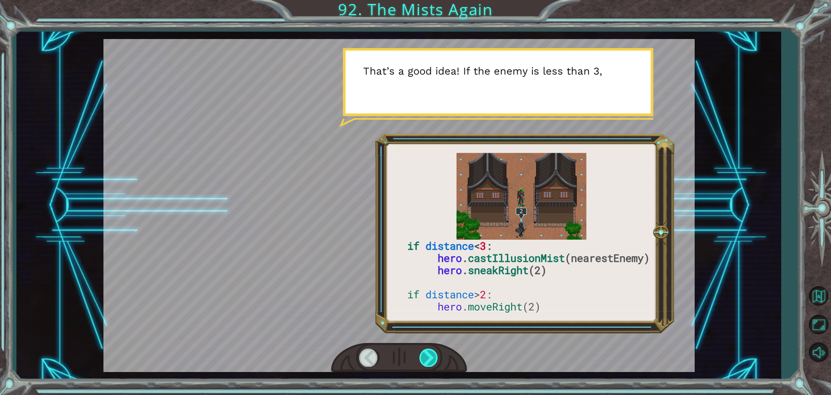
click at [425, 359] on div at bounding box center [429, 357] width 19 height 18
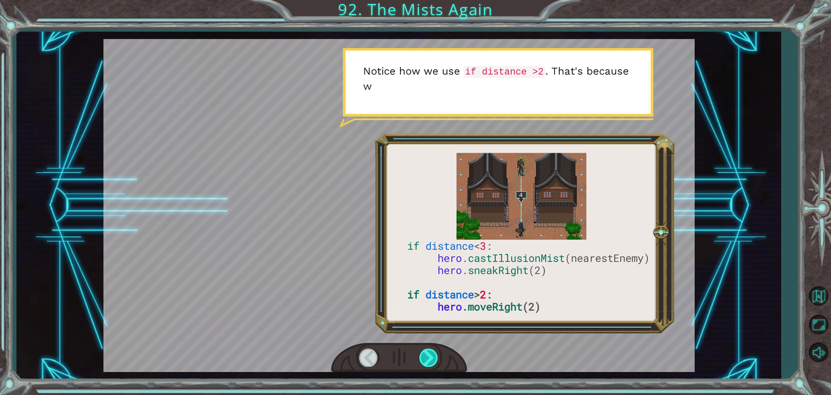
click at [425, 359] on div at bounding box center [429, 357] width 19 height 18
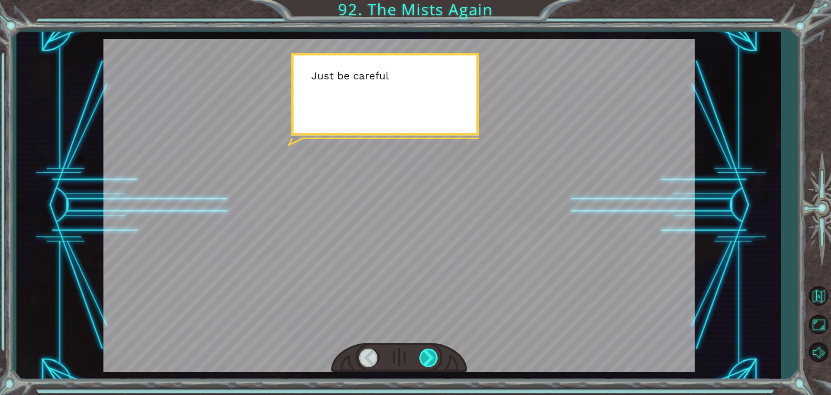
click at [425, 359] on div at bounding box center [429, 357] width 19 height 18
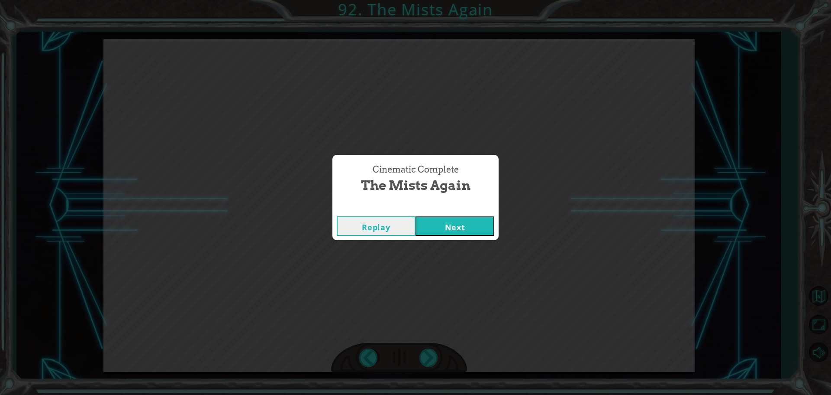
drag, startPoint x: 471, startPoint y: 194, endPoint x: 474, endPoint y: 235, distance: 40.4
click at [474, 235] on div "Cinematic Complete The Mists Again Replay Next" at bounding box center [416, 197] width 166 height 85
click at [470, 234] on button "Next" at bounding box center [455, 225] width 79 height 19
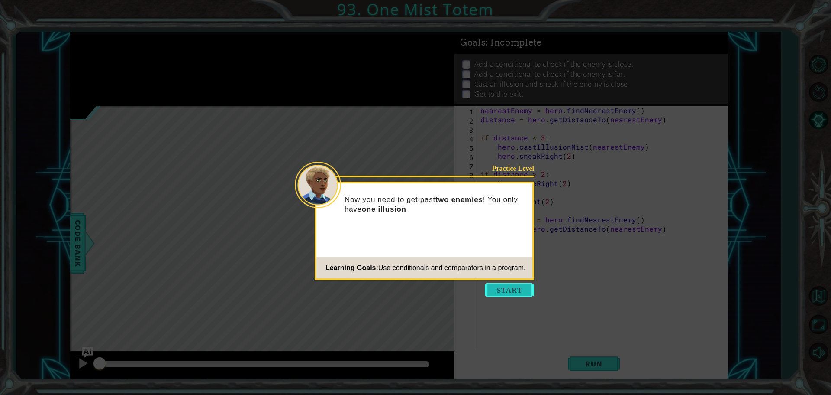
click at [501, 290] on button "Start" at bounding box center [509, 290] width 49 height 14
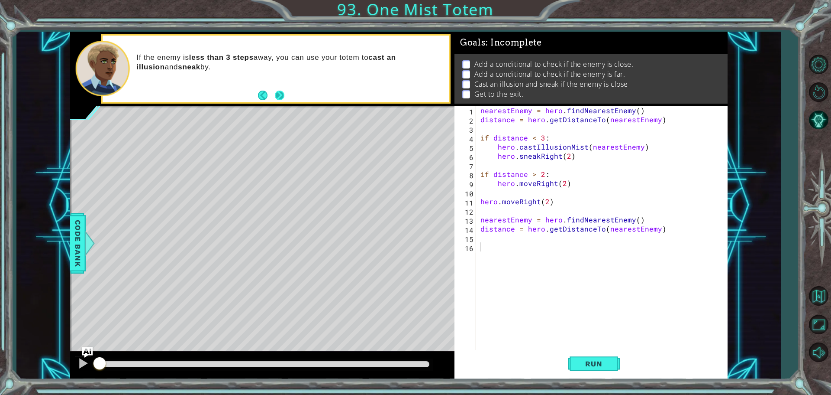
click at [281, 95] on button "Next" at bounding box center [279, 95] width 11 height 11
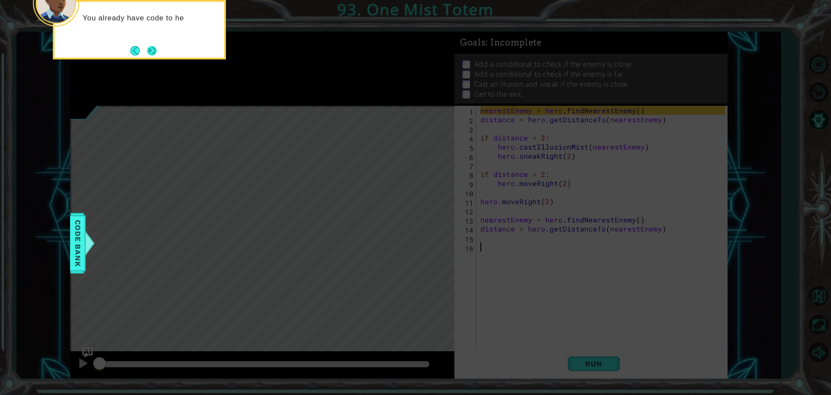
click at [144, 51] on footer at bounding box center [143, 50] width 26 height 13
click at [145, 51] on button "Back" at bounding box center [138, 51] width 17 height 10
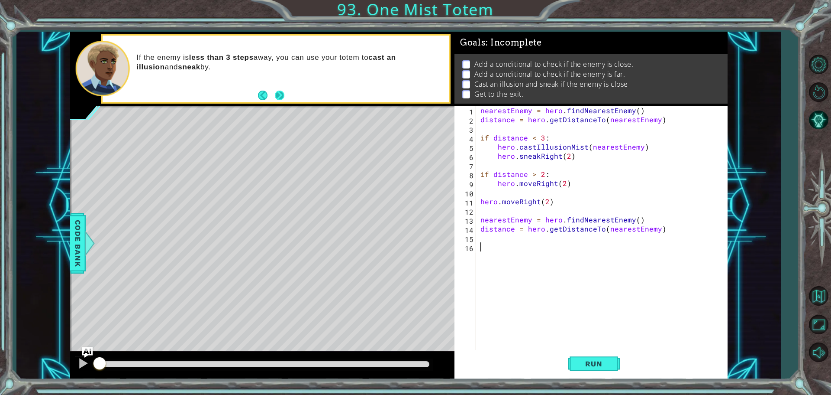
click at [278, 97] on button "Next" at bounding box center [280, 96] width 10 height 10
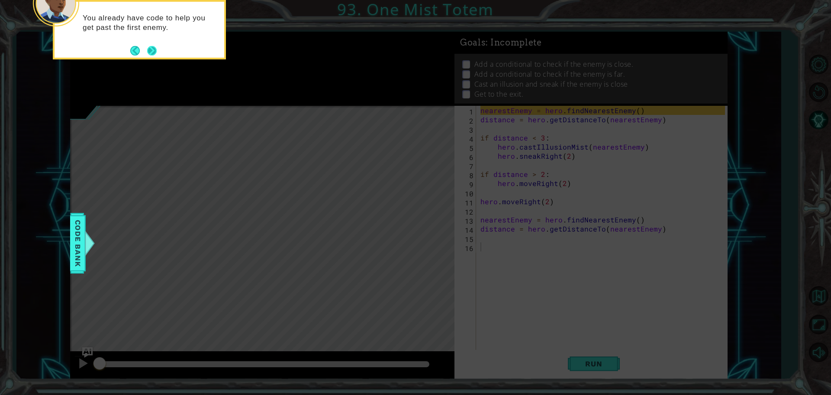
click at [158, 53] on button "Next" at bounding box center [152, 50] width 13 height 13
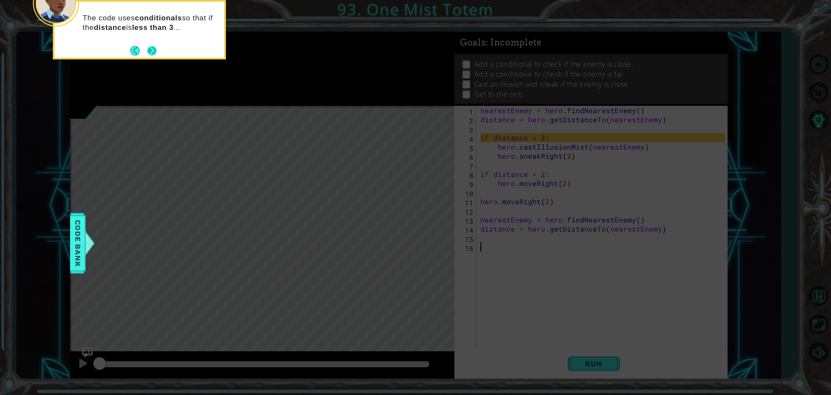
click at [155, 50] on button "Next" at bounding box center [152, 50] width 14 height 14
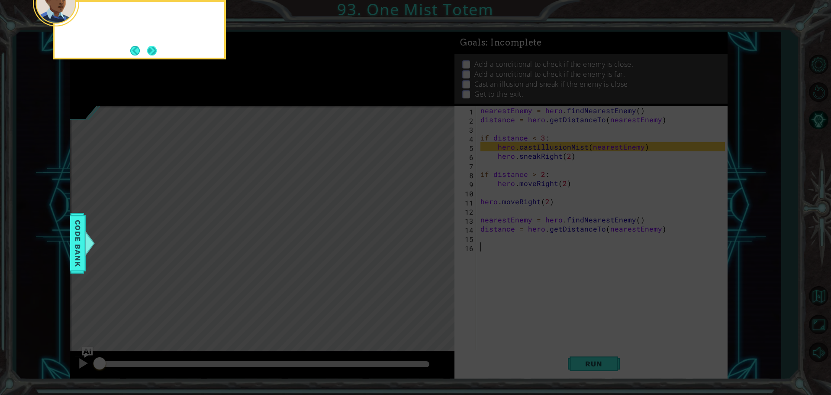
click at [150, 49] on button "Next" at bounding box center [151, 50] width 11 height 11
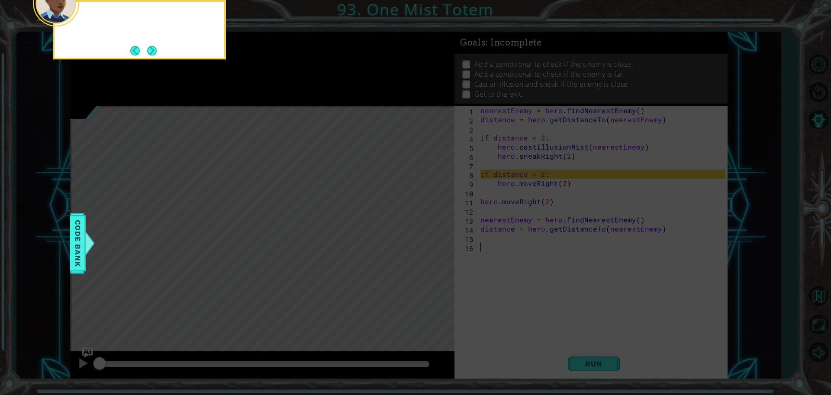
click at [150, 49] on button "Next" at bounding box center [151, 50] width 13 height 13
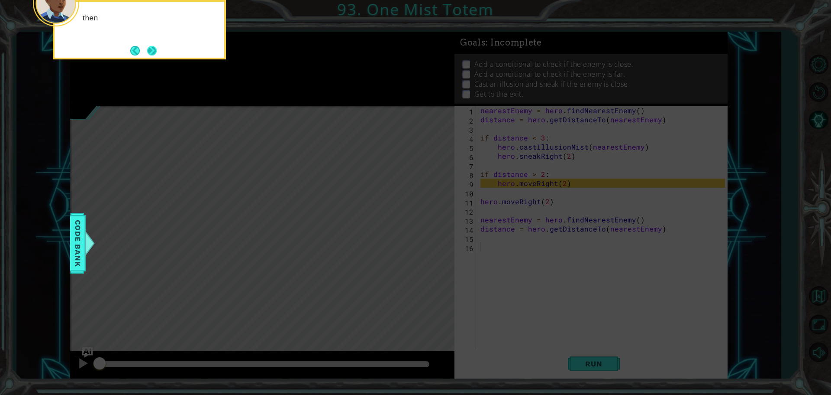
click at [151, 49] on button "Next" at bounding box center [152, 50] width 15 height 15
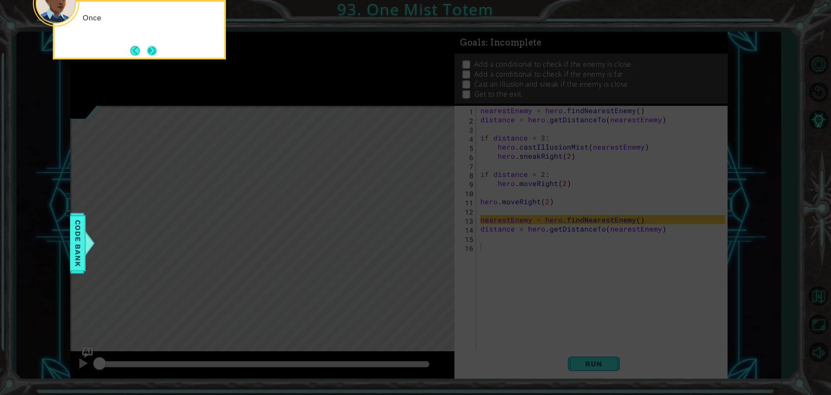
click at [151, 49] on button "Next" at bounding box center [152, 50] width 10 height 10
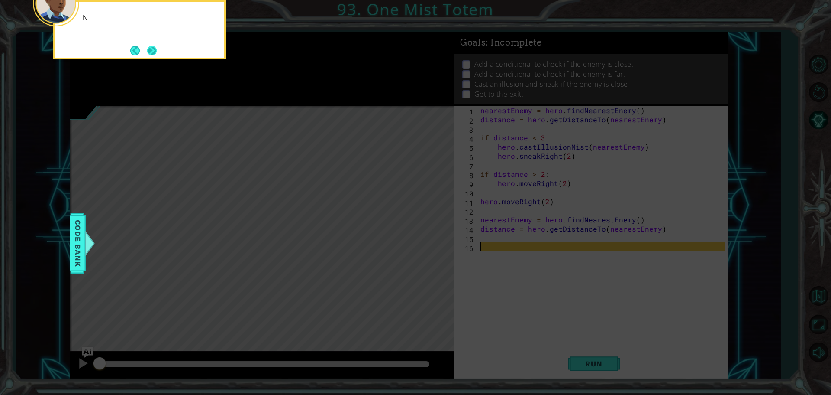
click at [152, 49] on button "Next" at bounding box center [152, 50] width 10 height 10
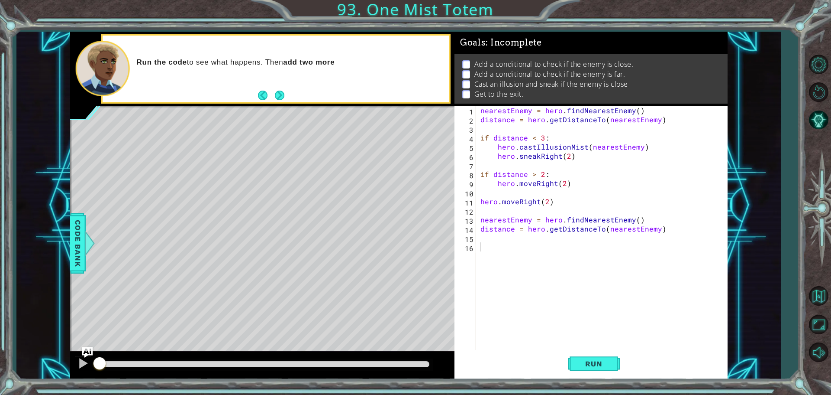
click at [280, 95] on button "Next" at bounding box center [279, 95] width 13 height 13
drag, startPoint x: 582, startPoint y: 355, endPoint x: 577, endPoint y: 353, distance: 4.9
click at [579, 354] on button "Run" at bounding box center [594, 362] width 52 height 27
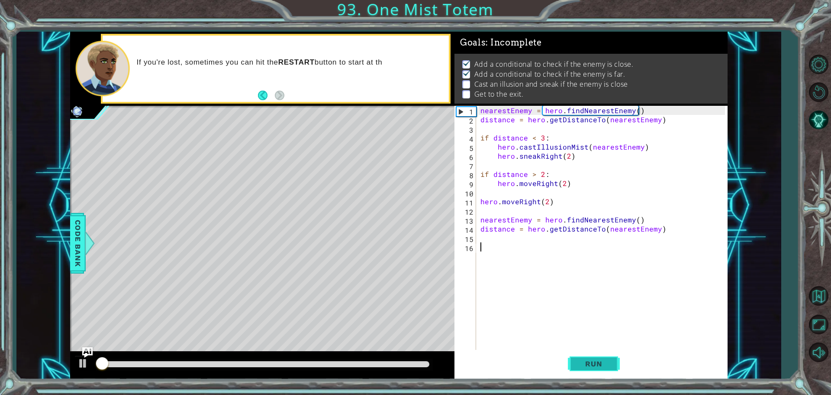
scroll to position [4, 0]
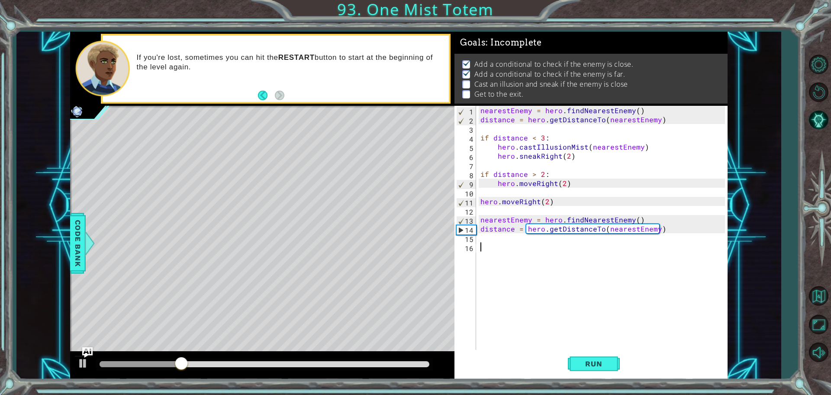
click at [547, 248] on div "nearestEnemy = hero . findNearestEnemy ( ) distance = hero . getDistanceTo ( ne…" at bounding box center [604, 238] width 251 height 264
click at [544, 237] on div "nearestEnemy = hero . findNearestEnemy ( ) distance = hero . getDistanceTo ( ne…" at bounding box center [604, 238] width 251 height 264
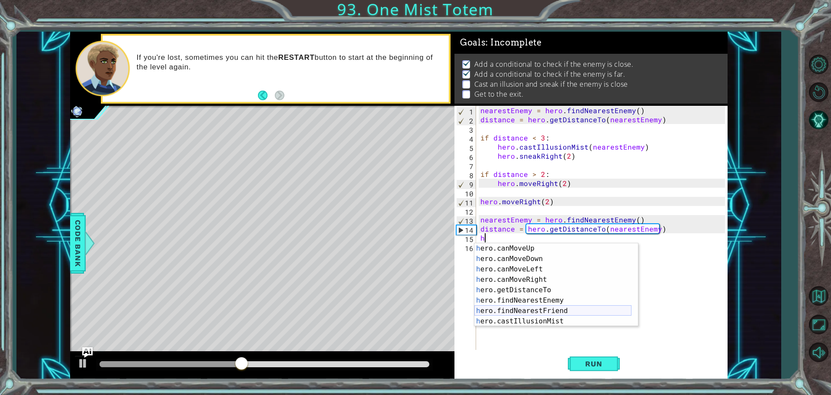
scroll to position [156, 0]
click at [541, 320] on div "h ero.canMoveUp press enter h ero.canMoveDown press enter h ero.canMoveLeft pre…" at bounding box center [553, 295] width 157 height 104
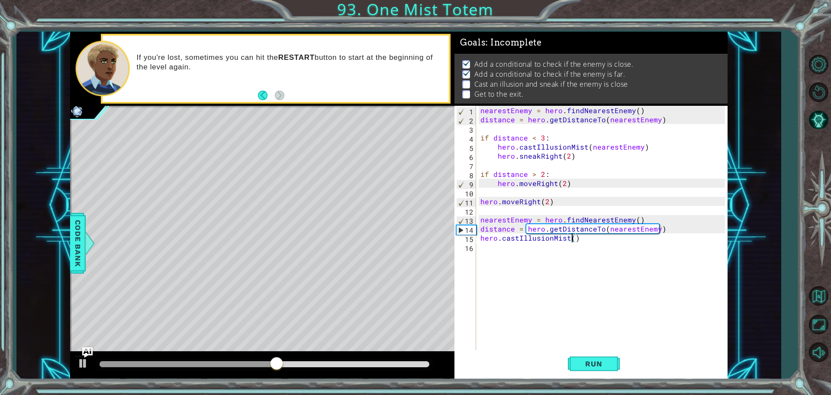
scroll to position [0, 0]
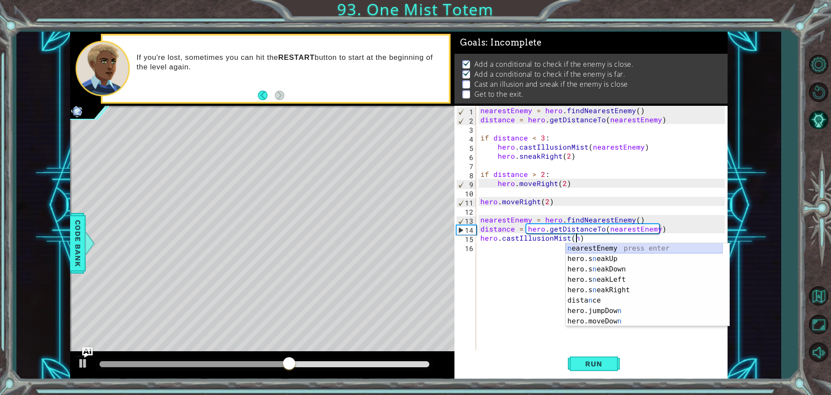
click at [669, 243] on div "n earestEnemy press enter hero.s n eakUp press enter hero.s n eakDown press ent…" at bounding box center [644, 295] width 157 height 104
type textarea "hero.castIllusionMist(nearestEnemy)"
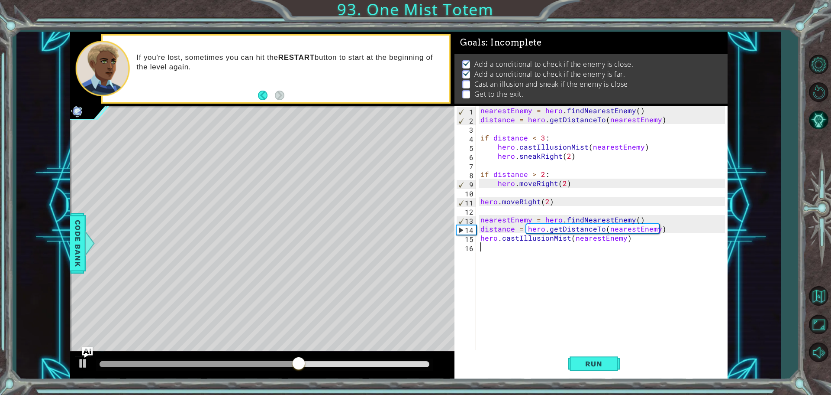
click at [542, 251] on div "nearestEnemy = hero . findNearestEnemy ( ) distance = hero . getDistanceTo ( ne…" at bounding box center [604, 238] width 251 height 264
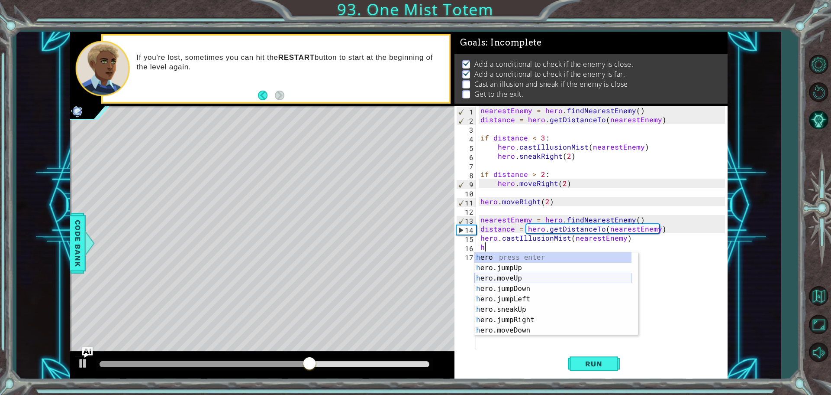
scroll to position [52, 0]
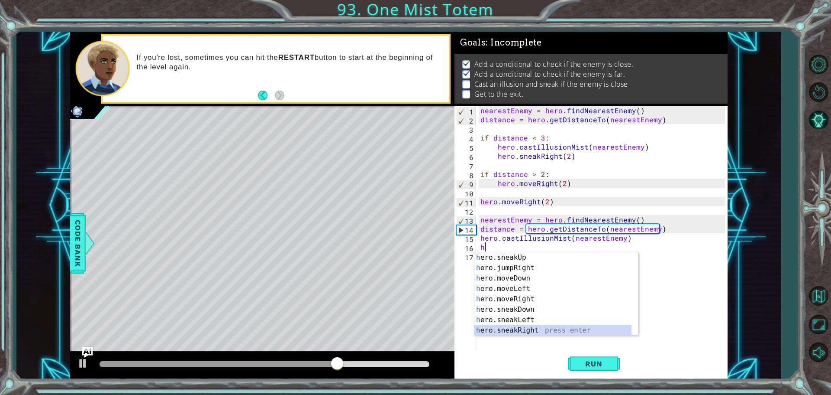
click at [529, 329] on div "h ero.sneakUp press enter h ero.jumpRight press enter h ero.moveDown press ente…" at bounding box center [553, 304] width 157 height 104
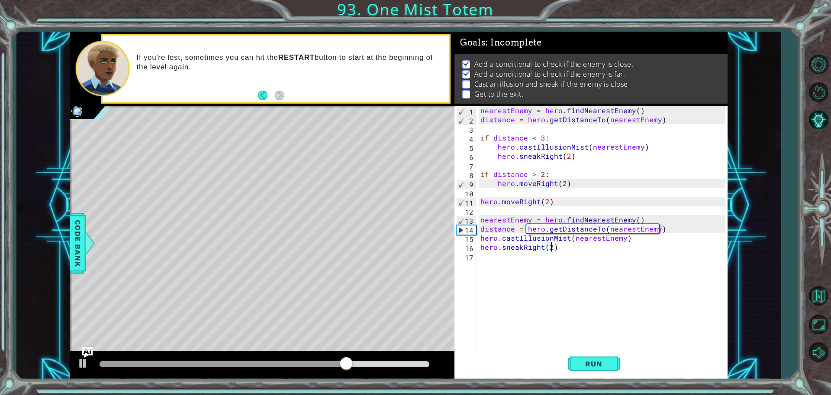
scroll to position [0, 4]
type textarea "hero.sneakRight(2)"
click at [609, 362] on span "Run" at bounding box center [594, 363] width 34 height 9
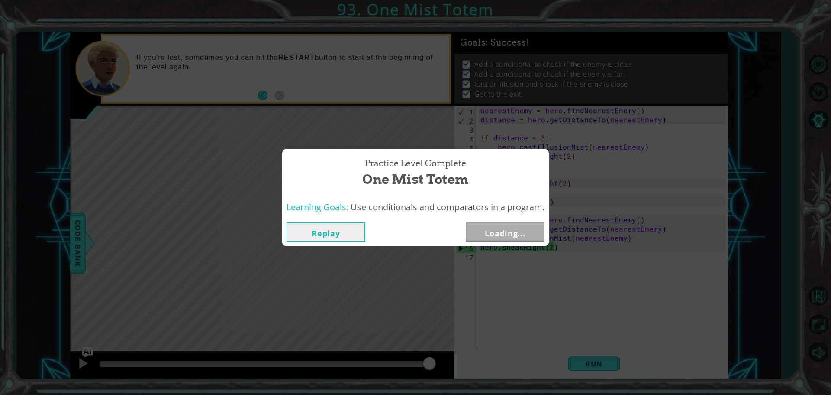
drag, startPoint x: 375, startPoint y: 362, endPoint x: 625, endPoint y: 393, distance: 252.2
click at [625, 393] on body "1 ההההההההההההההההההההההההההההההההההההההההההההההההההההההההההההההההההההההההההההה…" at bounding box center [415, 197] width 831 height 395
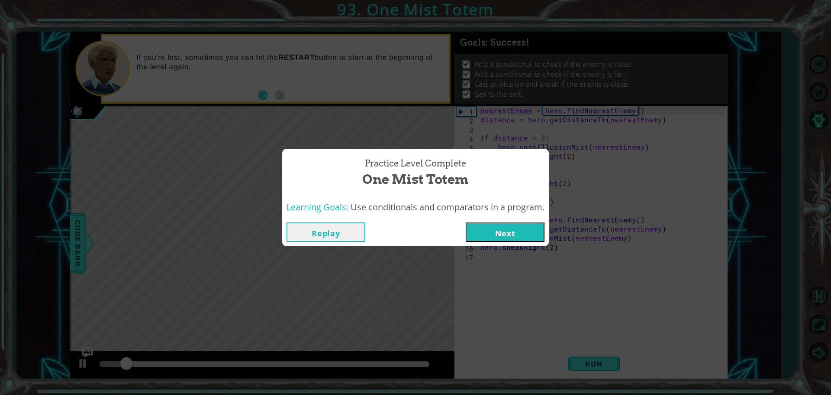
click at [519, 228] on button "Next" at bounding box center [505, 231] width 79 height 19
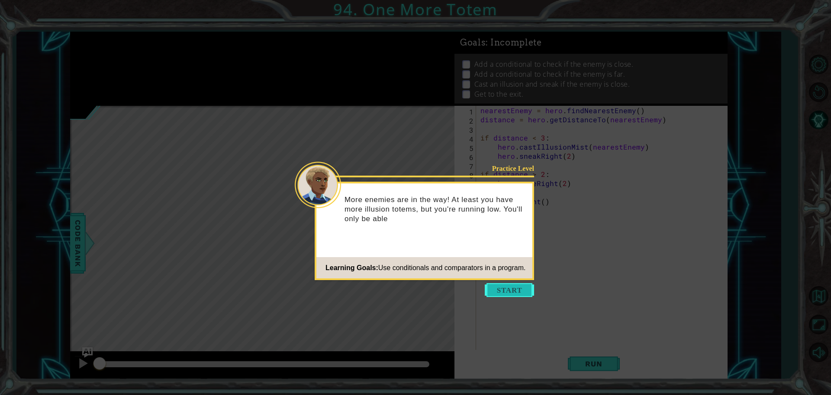
click at [503, 290] on button "Start" at bounding box center [509, 290] width 49 height 14
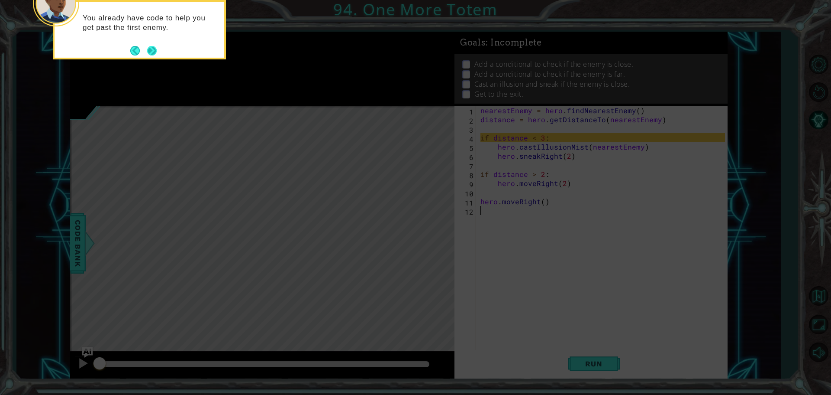
click at [154, 50] on button "Next" at bounding box center [152, 51] width 14 height 14
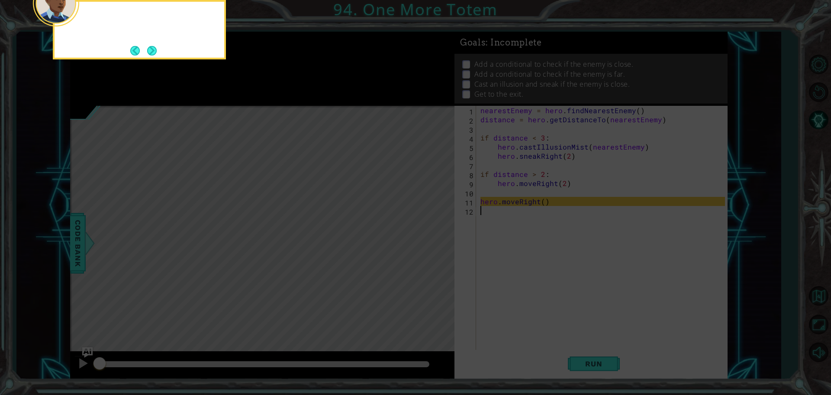
click at [154, 50] on button "Next" at bounding box center [152, 50] width 13 height 13
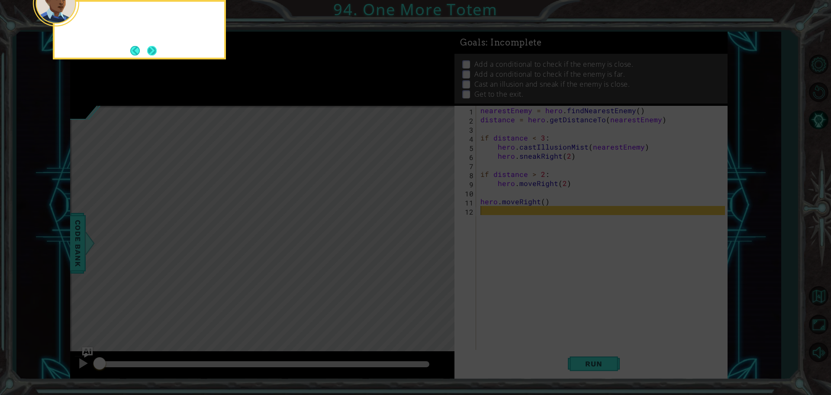
click at [155, 50] on button "Next" at bounding box center [152, 50] width 16 height 16
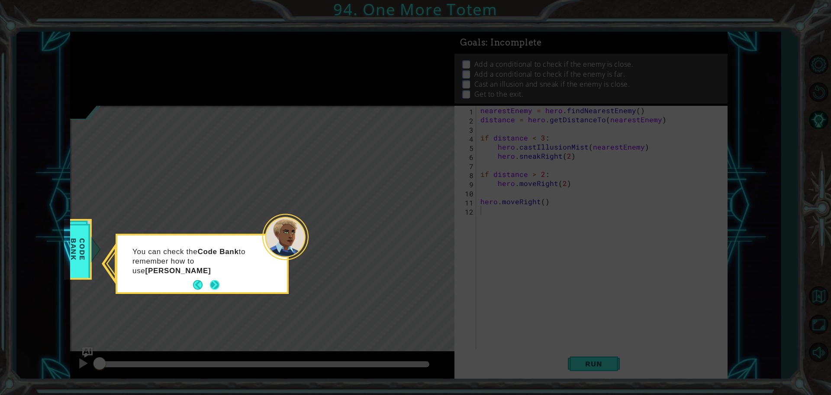
click at [213, 278] on footer at bounding box center [206, 284] width 26 height 13
click at [215, 283] on button "Next" at bounding box center [214, 283] width 11 height 11
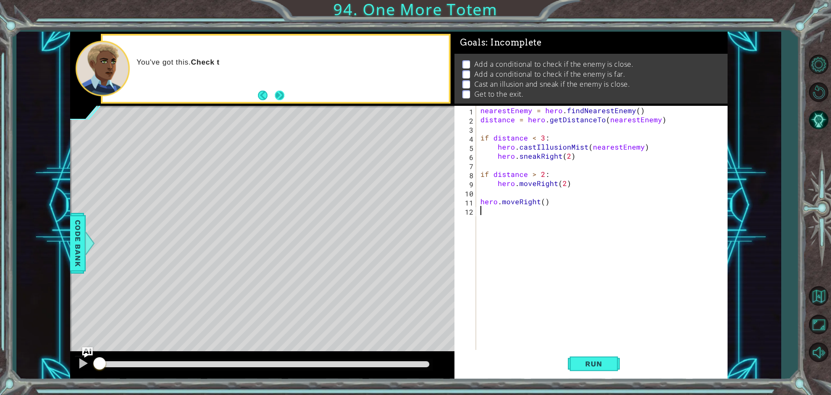
click at [277, 98] on button "Next" at bounding box center [280, 95] width 14 height 14
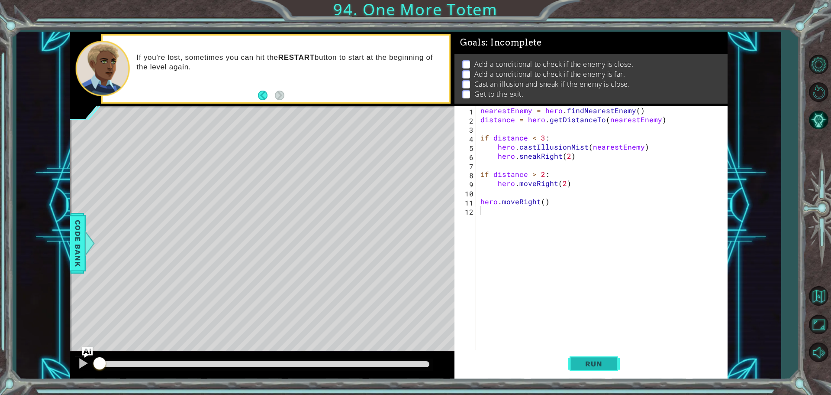
click at [595, 365] on span "Run" at bounding box center [594, 363] width 34 height 9
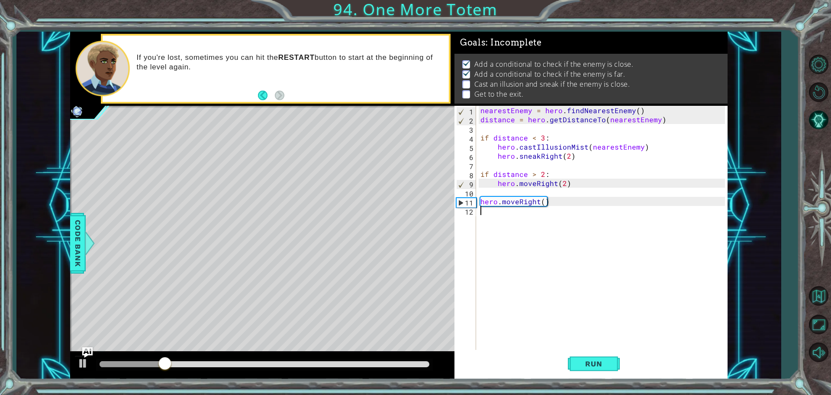
click at [513, 217] on div "nearestEnemy = hero . findNearestEnemy ( ) distance = hero . getDistanceTo ( ne…" at bounding box center [604, 238] width 251 height 264
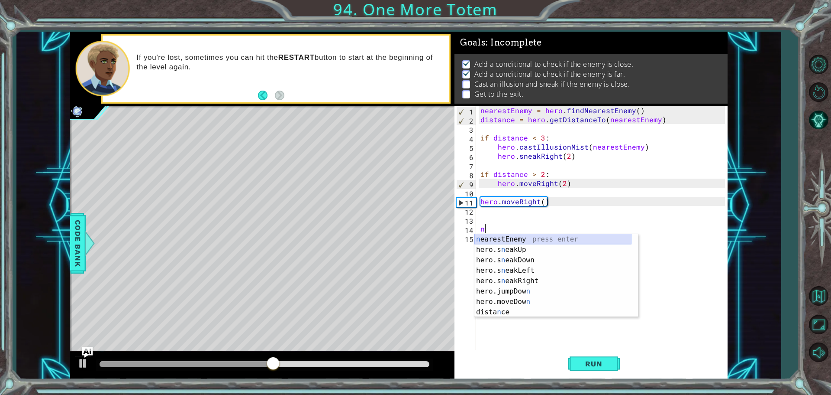
click at [497, 239] on div "n earestEnemy press enter hero.s n eakUp press enter hero.s n eakDown press ent…" at bounding box center [553, 286] width 157 height 104
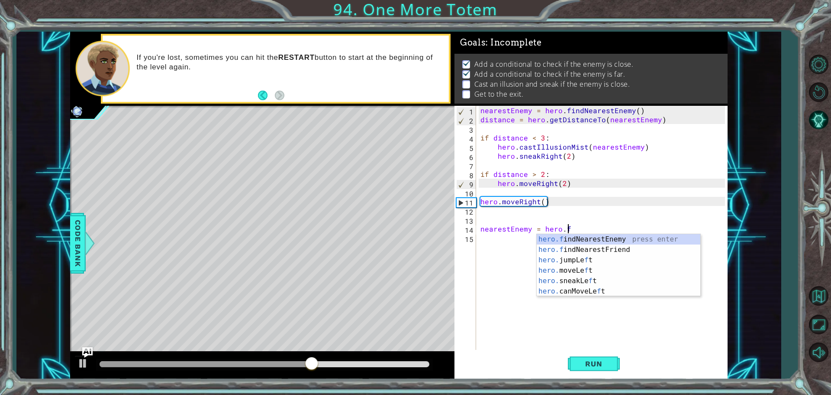
scroll to position [0, 5]
type textarea "nearestEnemy = hero.find"
click at [573, 237] on div "hero.find NearestEnemy press enter hero.find NearestFriend press enter" at bounding box center [619, 255] width 164 height 42
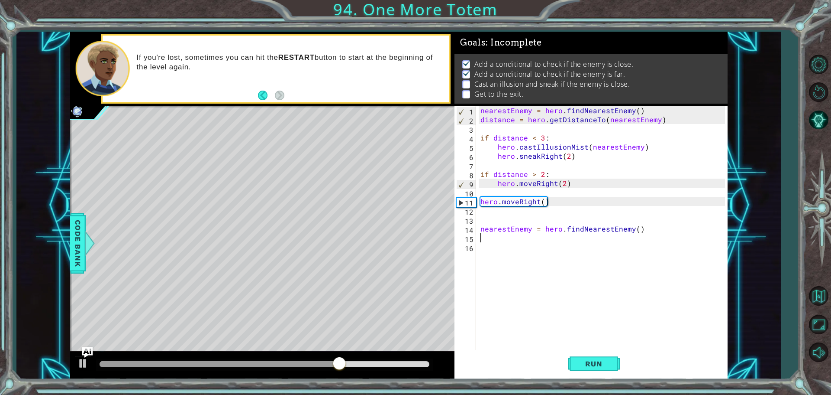
scroll to position [0, 0]
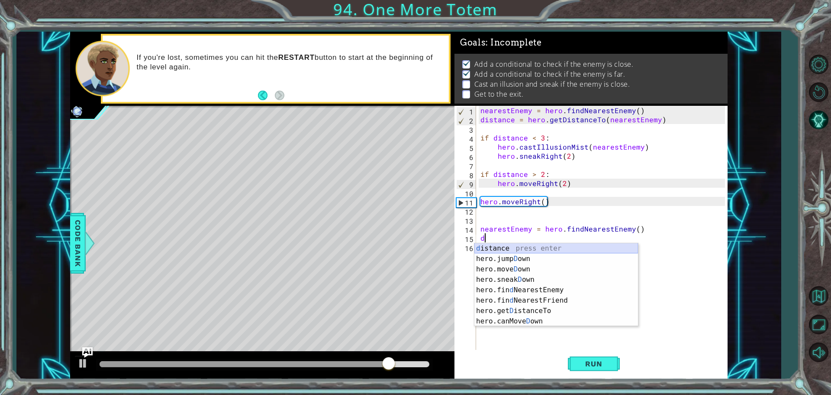
click at [525, 247] on div "d istance press enter hero.jump D own press enter hero.[PERSON_NAME] own press …" at bounding box center [557, 295] width 164 height 104
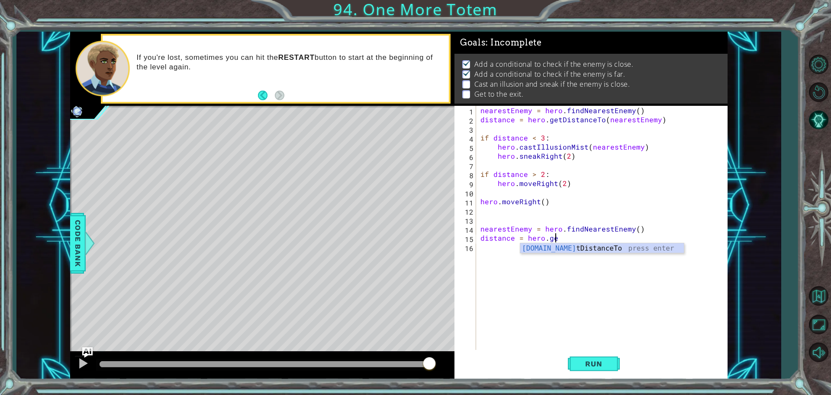
scroll to position [0, 4]
click at [527, 248] on div "hero.get DistanceTo press enter" at bounding box center [603, 258] width 164 height 31
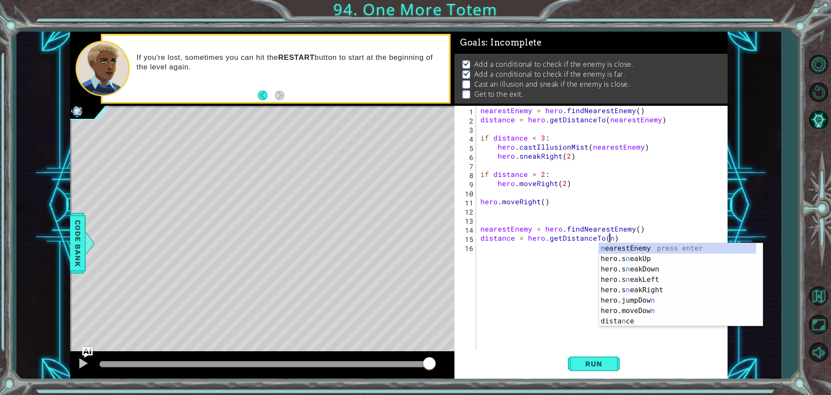
scroll to position [0, 8]
click at [615, 249] on div "n earestEnemy press enter hero.s n eakUp press enter hero.s n eakDown press ent…" at bounding box center [681, 295] width 164 height 104
type textarea "distance = hero.getDistanceTo(nearestEnemy)"
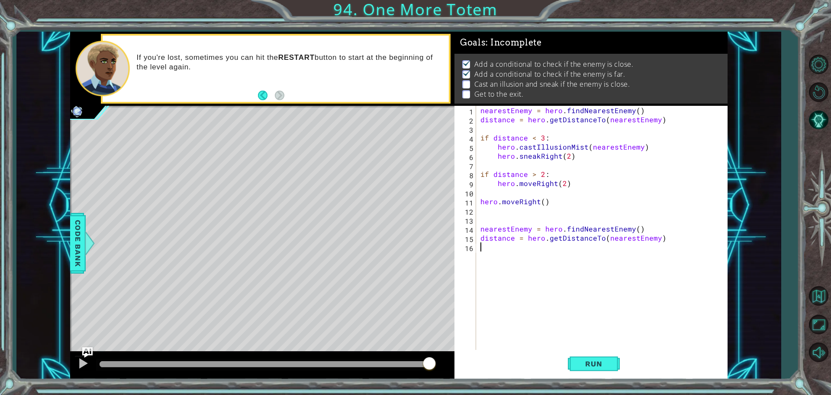
click at [561, 243] on div "nearestEnemy = hero . findNearestEnemy ( ) distance = hero . getDistanceTo ( ne…" at bounding box center [604, 238] width 251 height 264
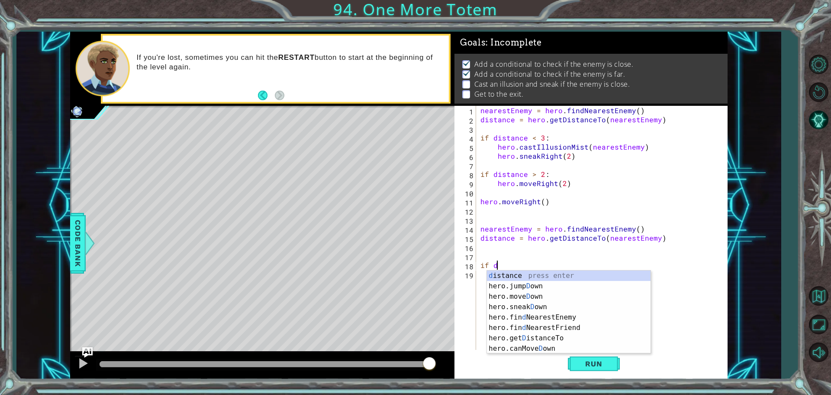
scroll to position [0, 0]
click at [538, 274] on div "d istance press enter hero.jump D own press enter hero.[PERSON_NAME] own press …" at bounding box center [569, 322] width 164 height 104
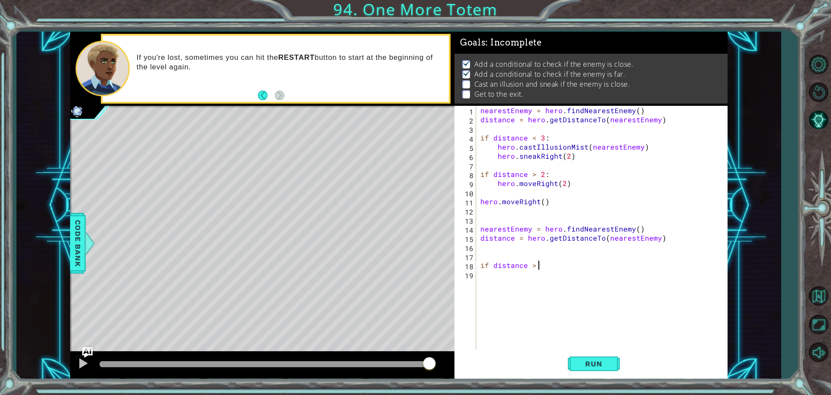
scroll to position [0, 3]
type textarea "if distance > 2:"
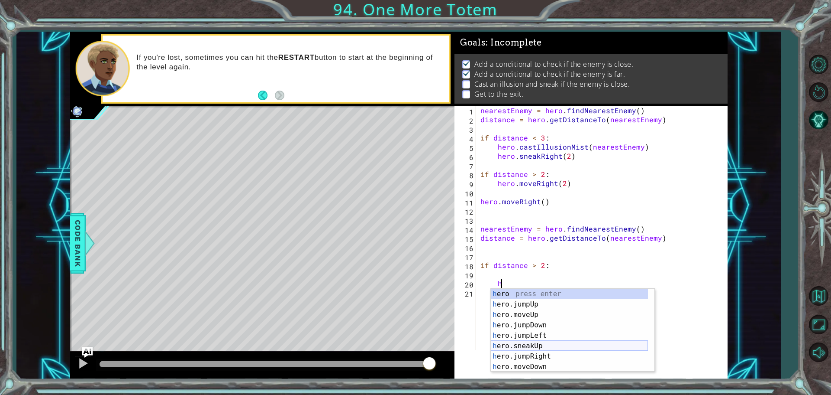
scroll to position [26, 0]
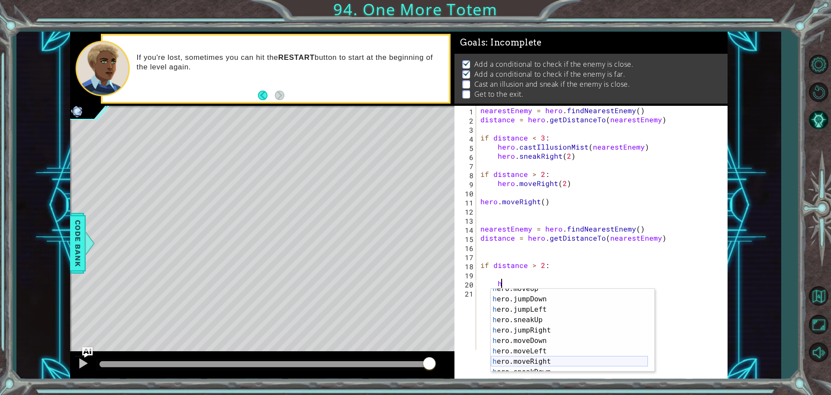
click at [543, 357] on div "h ero.moveUp press enter h ero.jumpDown press enter h ero.jumpLeft press enter …" at bounding box center [569, 335] width 157 height 104
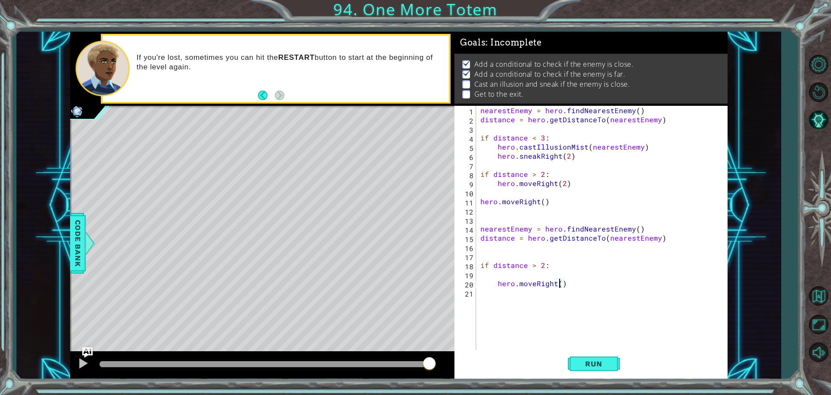
type textarea "hero.moveRight(3)"
click at [505, 297] on div "nearestEnemy = hero . findNearestEnemy ( ) distance = hero . getDistanceTo ( ne…" at bounding box center [604, 238] width 251 height 264
click at [585, 284] on div "nearestEnemy = hero . findNearestEnemy ( ) distance = hero . getDistanceTo ( ne…" at bounding box center [604, 238] width 251 height 264
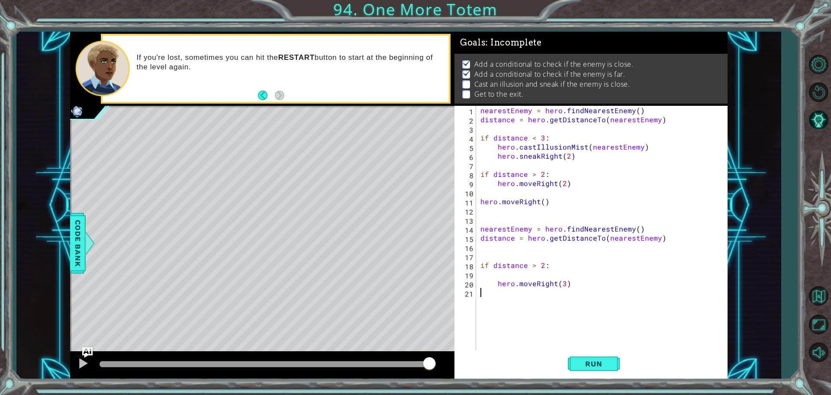
type textarea "hero.moveRight(3)"
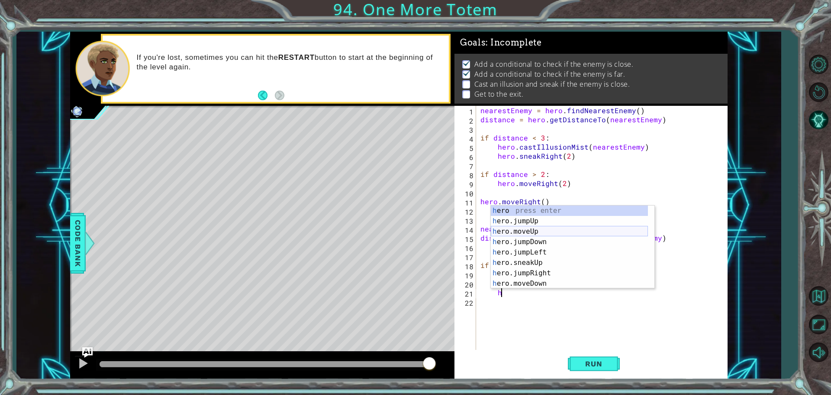
click at [557, 229] on div "h ero press enter h ero.jumpUp press enter h ero.moveUp press enter h ero.jumpD…" at bounding box center [569, 257] width 157 height 104
type textarea "hero.moveUp(1)"
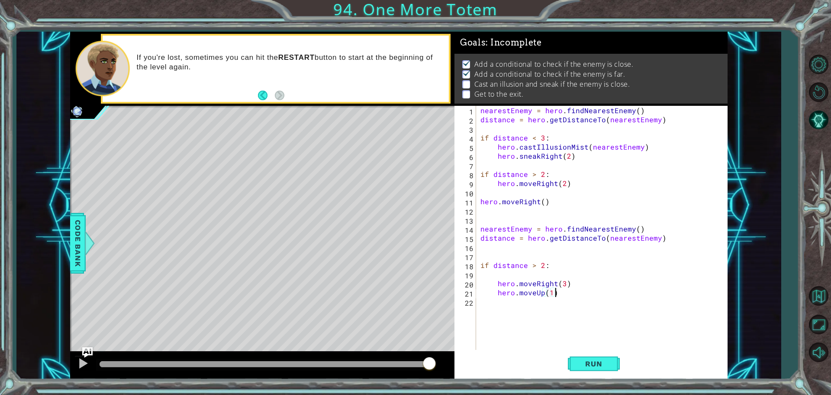
click at [562, 296] on div "nearestEnemy = hero . findNearestEnemy ( ) distance = hero . getDistanceTo ( ne…" at bounding box center [604, 238] width 251 height 264
type textarea "h"
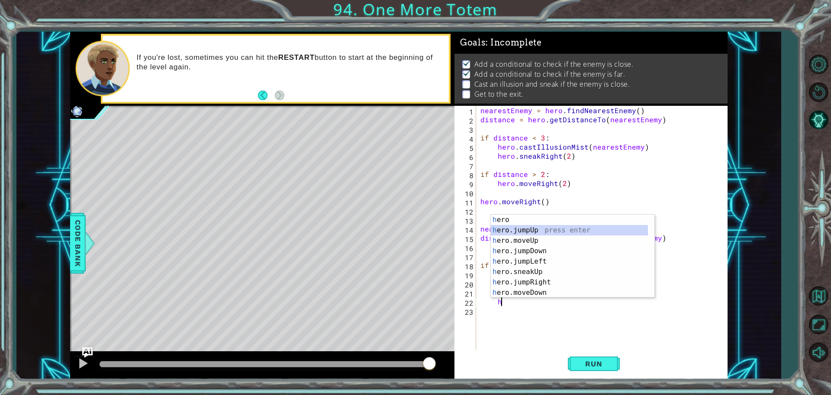
click at [536, 229] on div "h ero press enter h ero.jumpUp press enter h ero.moveUp press enter h ero.jumpD…" at bounding box center [569, 266] width 157 height 104
click at [518, 254] on div "h ero press enter h ero.jumpUp press enter h ero.moveUp press enter h ero.jumpD…" at bounding box center [569, 275] width 157 height 104
type textarea "hero.moveUp(1)"
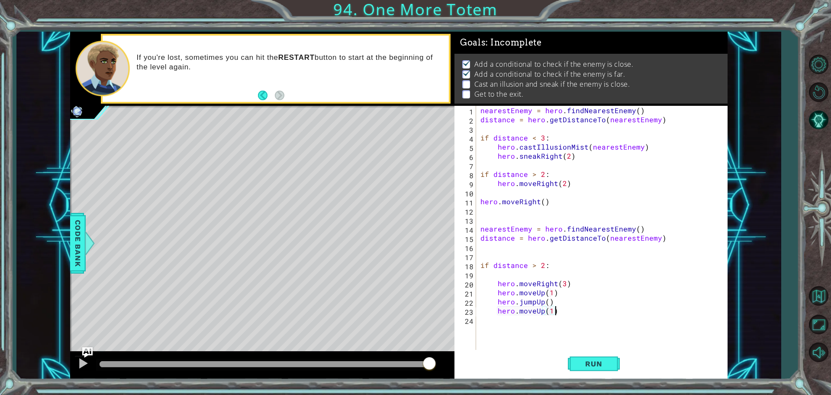
click at [562, 307] on div "nearestEnemy = hero . findNearestEnemy ( ) distance = hero . getDistanceTo ( ne…" at bounding box center [604, 238] width 251 height 264
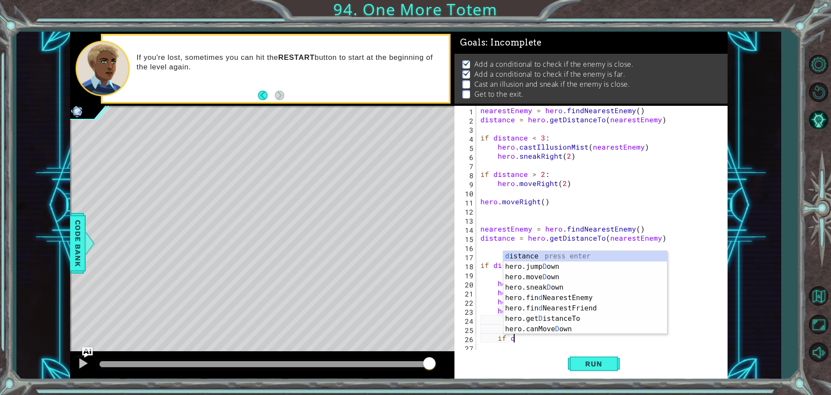
scroll to position [0, 1]
click at [544, 256] on div "d istance press enter hero.jump D own press enter hero.[PERSON_NAME] own press …" at bounding box center [586, 303] width 164 height 104
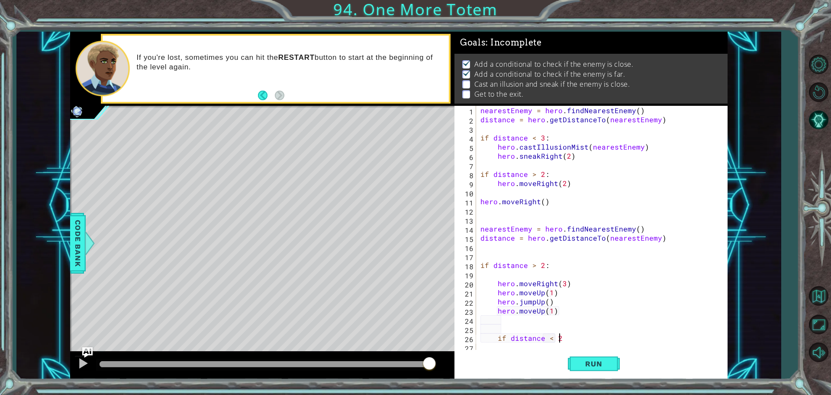
scroll to position [0, 4]
type textarea "if distance < 2:"
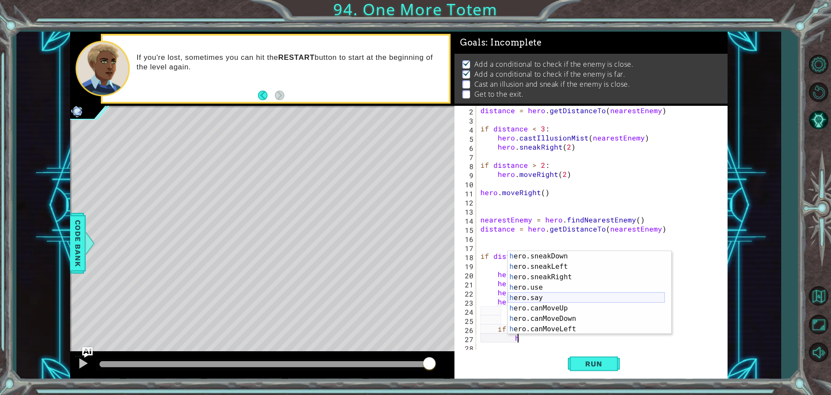
scroll to position [156, 0]
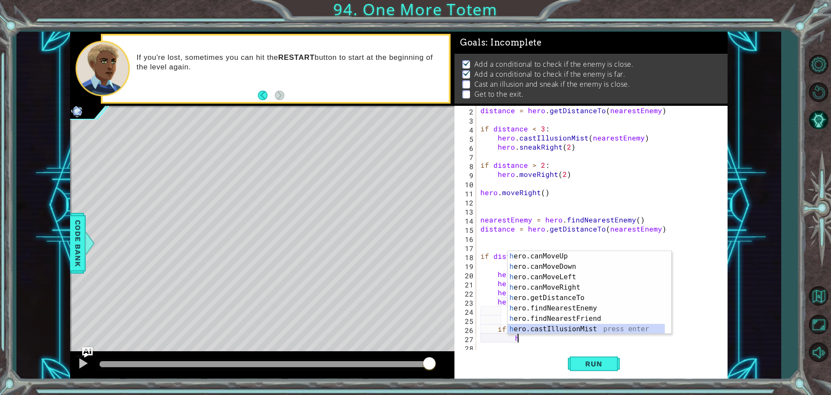
click at [562, 327] on div "h ero.canMoveUp press enter h ero.canMoveDown press enter h ero.canMoveLeft pre…" at bounding box center [586, 303] width 157 height 104
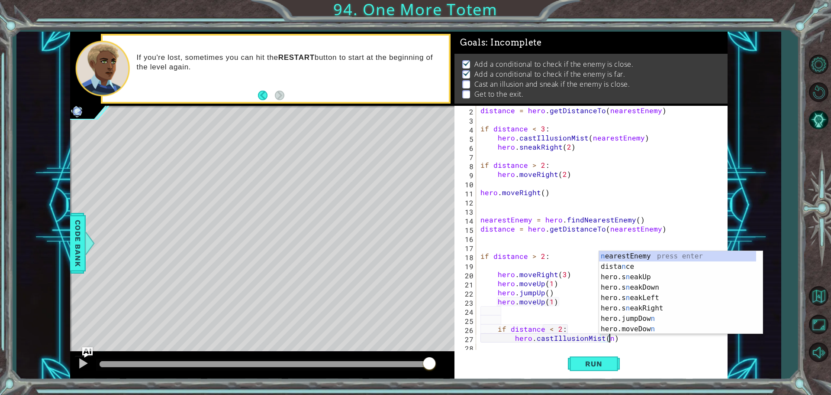
scroll to position [0, 0]
click at [638, 255] on div "n earestEnemy press enter dista n ce press enter hero.s n eakUp press enter her…" at bounding box center [677, 303] width 157 height 104
type textarea "hero.castIllusionMist(nearestEnemy)"
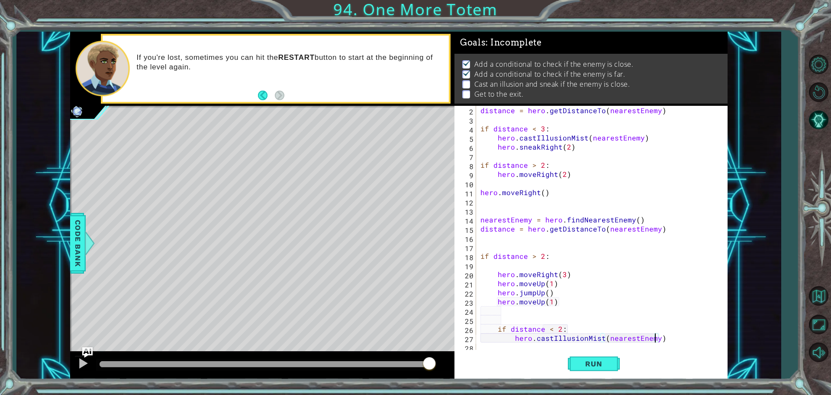
click at [670, 343] on div "distance = hero . getDistanceTo ( nearestEnemy ) if distance < 3 : hero . castI…" at bounding box center [601, 238] width 244 height 264
click at [663, 331] on div "distance = hero . getDistanceTo ( nearestEnemy ) if distance < 3 : hero . castI…" at bounding box center [601, 238] width 244 height 264
click at [668, 337] on div "distance = hero . getDistanceTo ( nearestEnemy ) if distance < 3 : hero . castI…" at bounding box center [601, 238] width 244 height 264
type textarea "hero.castIllusionMist(nearestEnemy)"
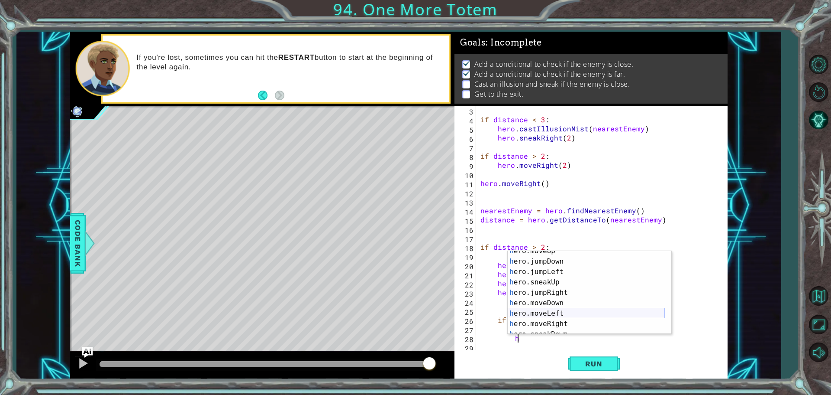
scroll to position [52, 0]
click at [574, 327] on div "h ero.sneakUp press enter h ero.jumpRight press enter h ero.moveDown press ente…" at bounding box center [586, 303] width 157 height 104
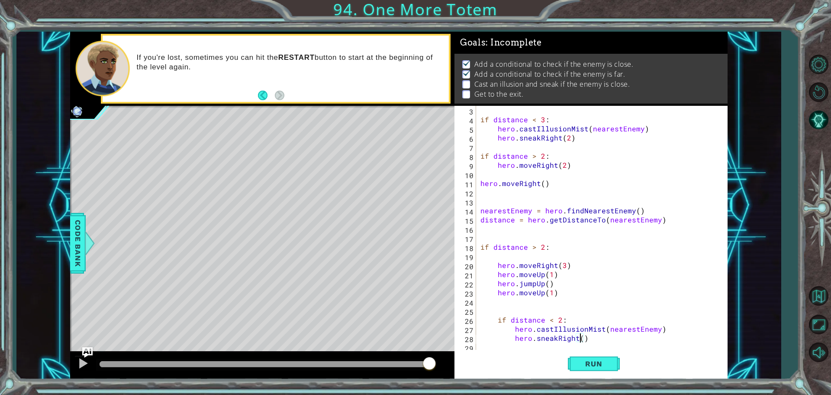
type textarea "hero.sneakRight(3)"
click at [597, 338] on div "if distance < 3 : hero . castIllusionMist ( nearestEnemy ) hero . sneakRight ( …" at bounding box center [601, 238] width 244 height 264
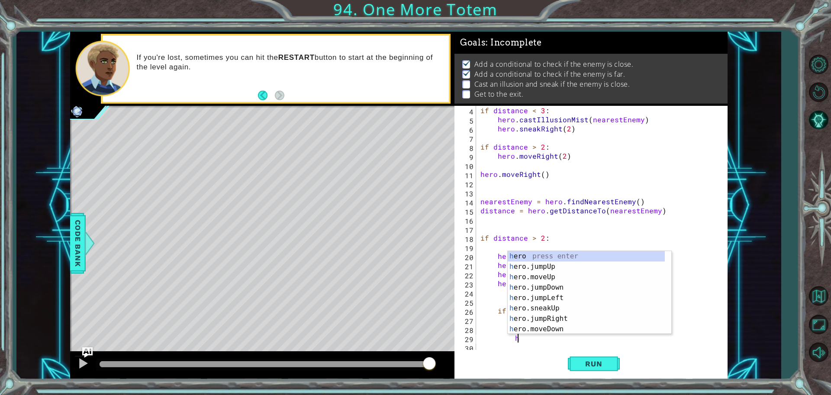
scroll to position [0, 0]
click at [550, 277] on div "h ero press enter h ero.jumpUp press enter h ero.moveUp press enter h ero.jumpD…" at bounding box center [586, 303] width 157 height 104
type textarea "hero.moveUp(1)"
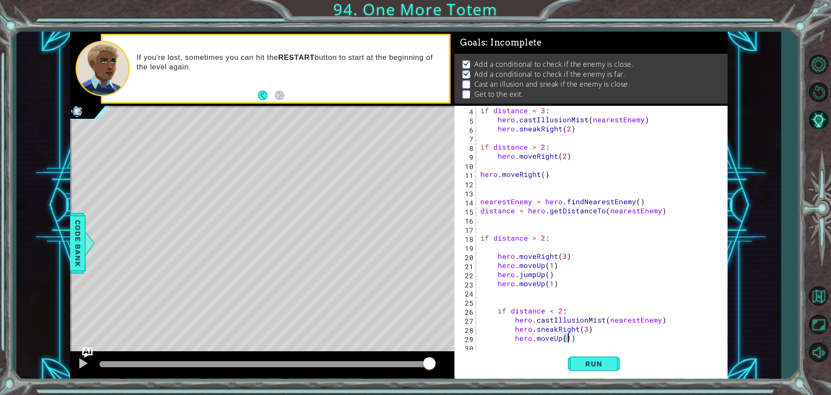
click at [591, 337] on div "if distance < 3 : hero . castIllusionMist ( nearestEnemy ) hero . sneakRight ( …" at bounding box center [601, 238] width 244 height 264
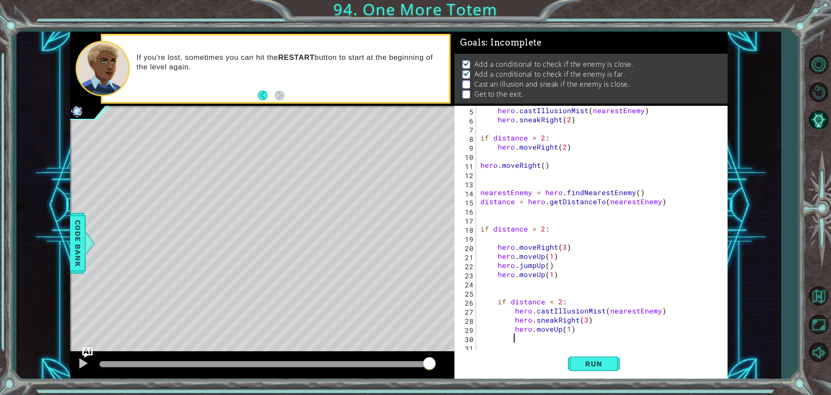
scroll to position [36, 0]
type textarea "h"
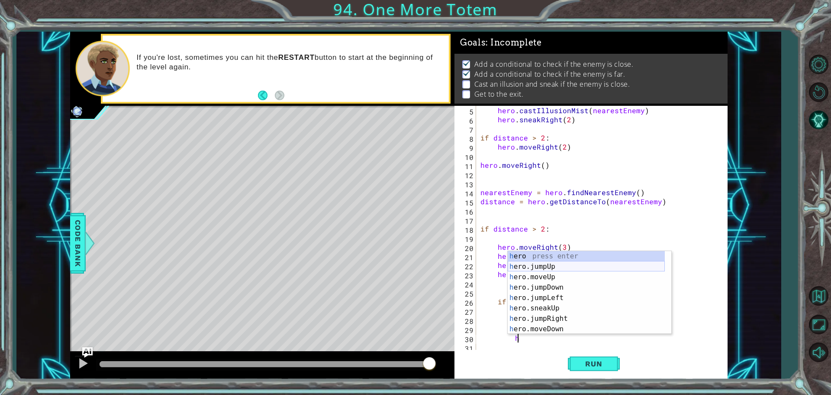
click at [565, 270] on div "h ero press enter h ero.jumpUp press enter h ero.moveUp press enter h ero.jumpD…" at bounding box center [586, 303] width 157 height 104
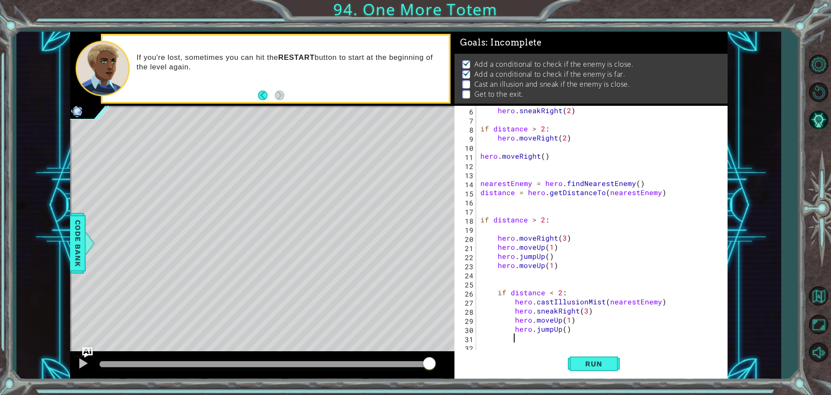
scroll to position [45, 0]
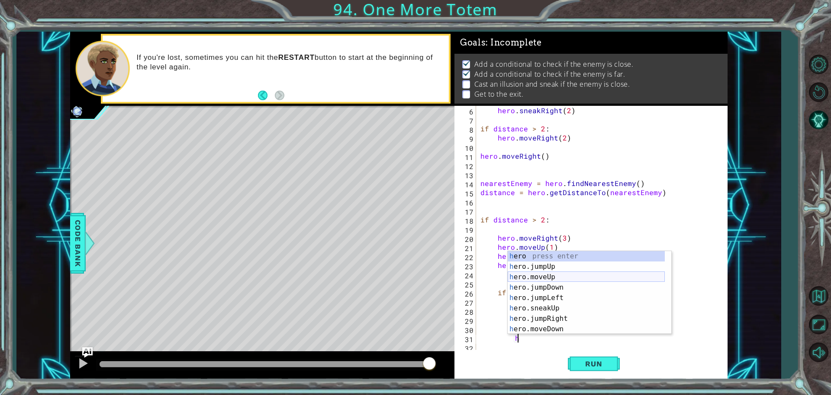
click at [542, 275] on div "h ero press enter h ero.jumpUp press enter h ero.moveUp press enter h ero.jumpD…" at bounding box center [586, 303] width 157 height 104
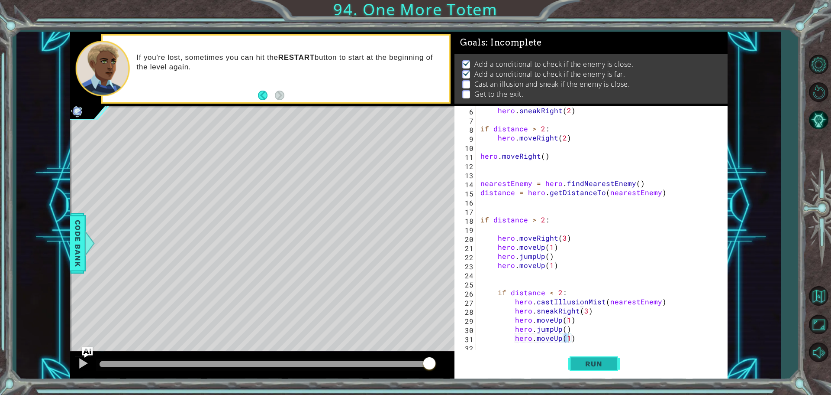
click at [581, 360] on span "Run" at bounding box center [594, 363] width 34 height 9
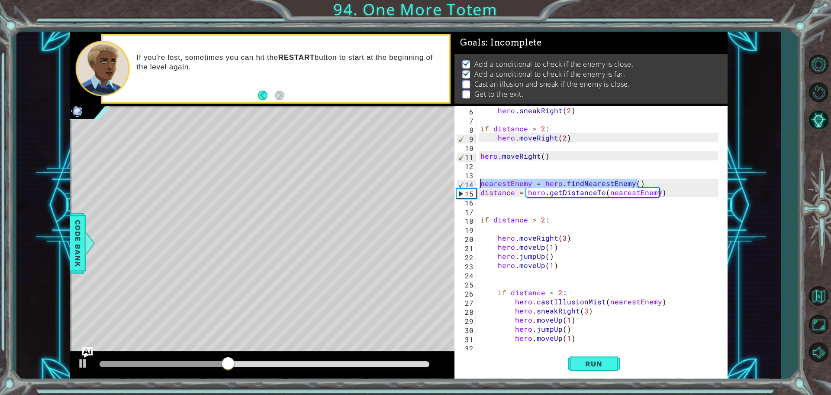
drag, startPoint x: 644, startPoint y: 184, endPoint x: 474, endPoint y: 182, distance: 170.6
click at [474, 182] on div "hero.moveUp(1) 6 7 8 9 10 11 12 13 14 15 16 17 18 19 20 21 22 23 24 25 26 27 28…" at bounding box center [590, 229] width 271 height 246
type textarea "nearestEnemy = hero.findNearestEnemy()"
click at [520, 197] on div "hero . sneakRight ( 2 ) if distance > 2 : hero . moveRight ( 2 ) hero . moveRig…" at bounding box center [601, 238] width 244 height 264
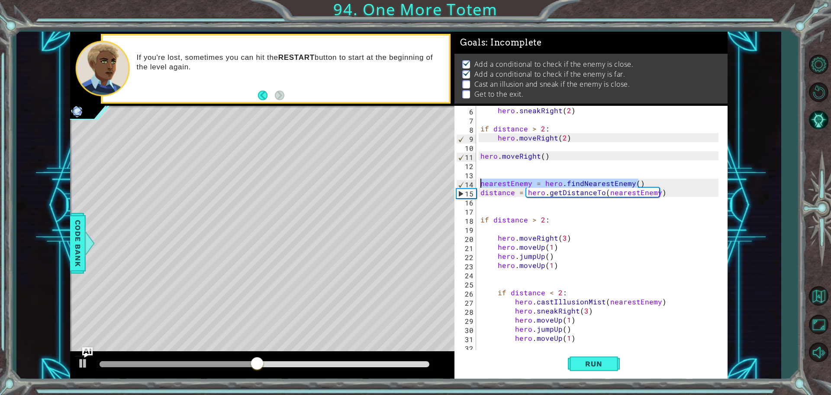
drag, startPoint x: 646, startPoint y: 185, endPoint x: 479, endPoint y: 181, distance: 167.7
click at [479, 181] on div "6 7 8 9 10 11 12 13 14 15 16 17 18 19 20 21 22 23 24 25 26 27 28 29 30 31 32 he…" at bounding box center [590, 229] width 271 height 246
type textarea "nearestEnemy = hero.findNearestEnemy()"
click at [588, 368] on button "Run" at bounding box center [594, 362] width 52 height 27
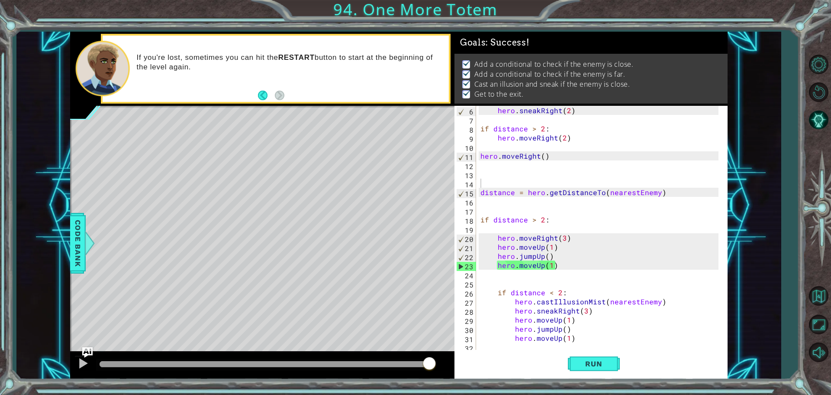
drag, startPoint x: 412, startPoint y: 366, endPoint x: 531, endPoint y: 356, distance: 119.5
click at [531, 356] on div "1 ההההההההההההההההההההההההההההההההההההההההההההההההההההההההההההההההההההההההההההה…" at bounding box center [399, 205] width 658 height 347
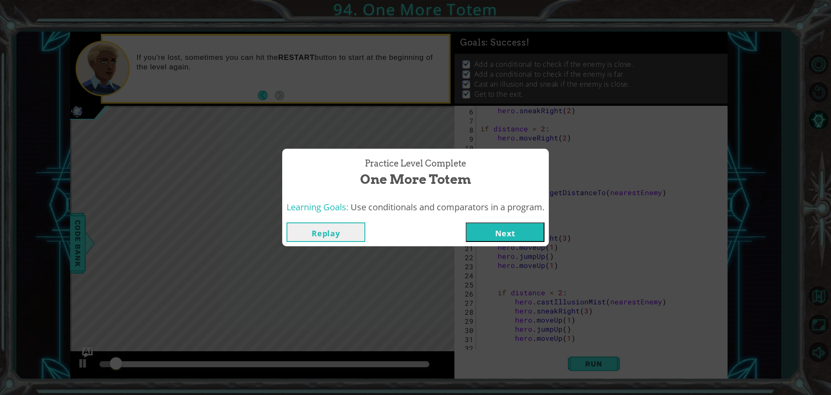
click at [496, 230] on button "Next" at bounding box center [505, 231] width 79 height 19
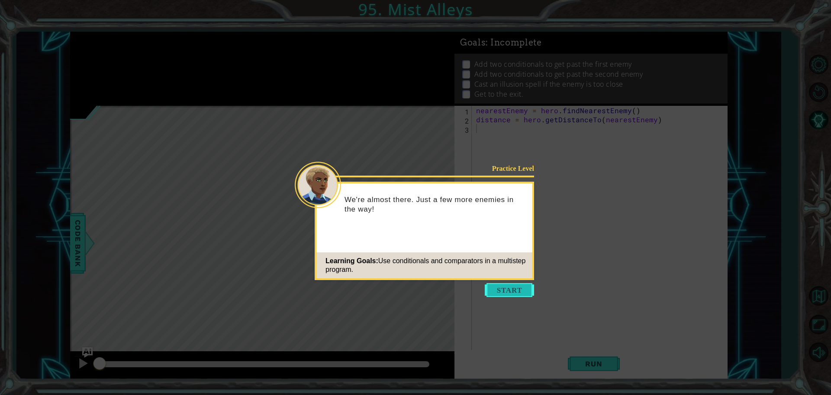
click at [514, 290] on button "Start" at bounding box center [509, 290] width 49 height 14
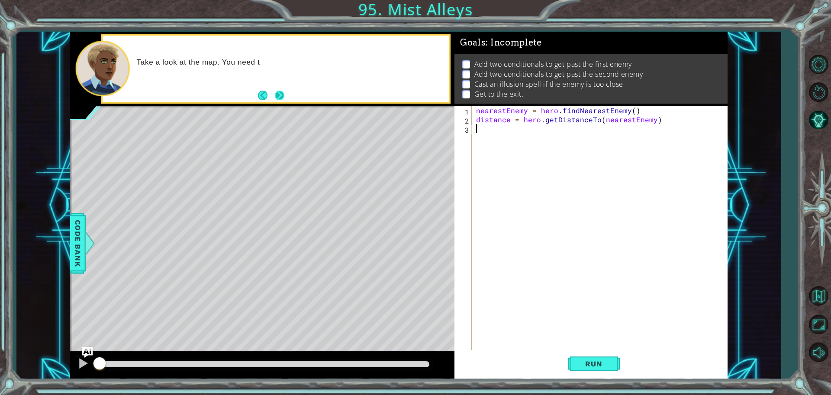
click at [283, 91] on button "Next" at bounding box center [280, 95] width 14 height 14
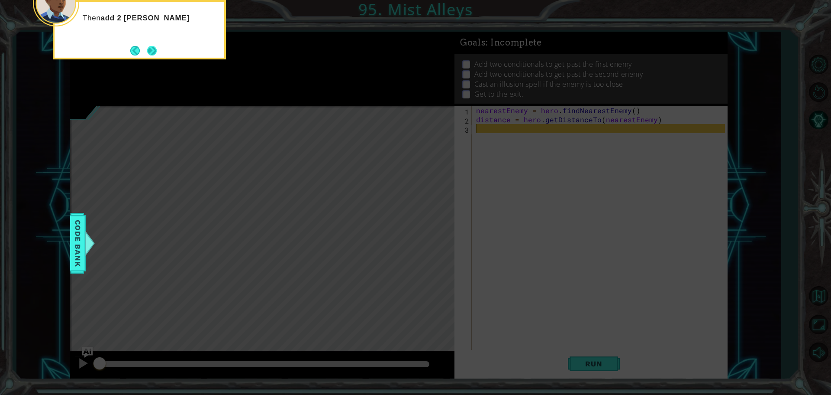
click at [156, 49] on button "Next" at bounding box center [152, 50] width 16 height 16
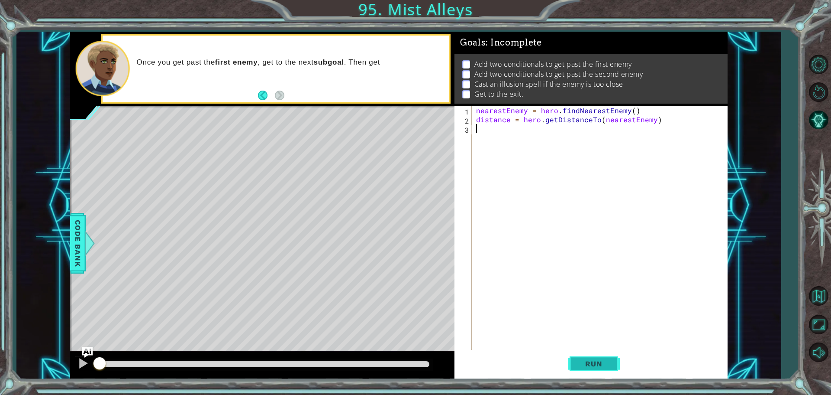
click at [588, 357] on button "Run" at bounding box center [594, 362] width 52 height 27
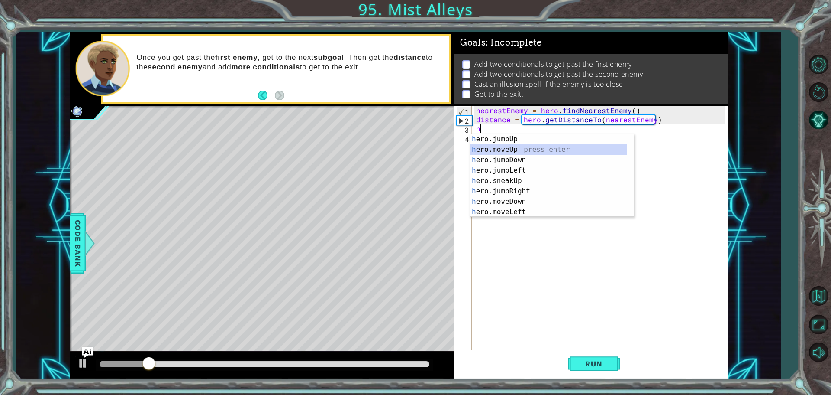
click at [524, 153] on div "h ero.jumpUp press enter h ero.moveUp press enter h ero.jumpDown press enter h …" at bounding box center [548, 186] width 157 height 104
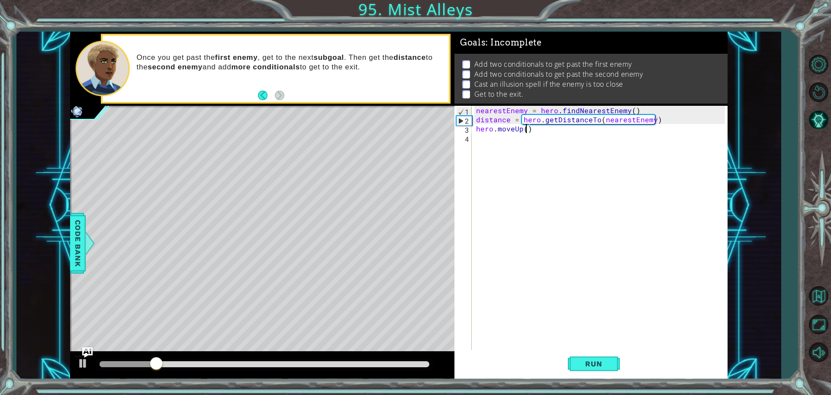
type textarea "hero.moveUp(2)"
click at [502, 134] on div "nearestEnemy = hero . findNearestEnemy ( ) distance = hero . getDistanceTo ( ne…" at bounding box center [602, 238] width 255 height 264
type textarea "h"
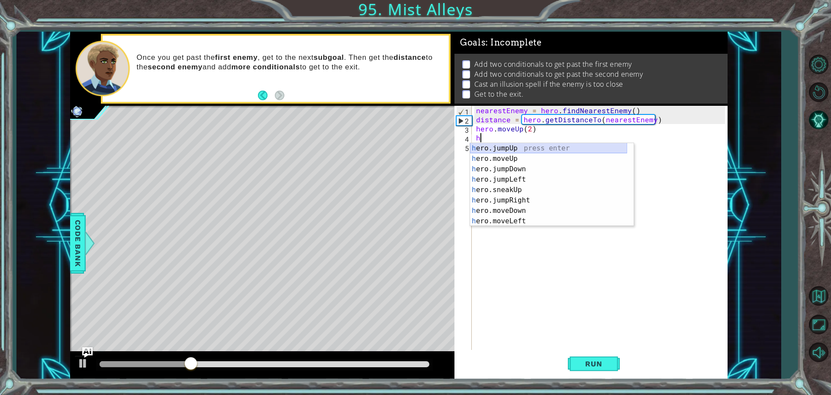
click at [490, 144] on div "h ero.jumpUp press enter h ero.moveUp press enter h ero.jumpDown press enter h …" at bounding box center [548, 195] width 157 height 104
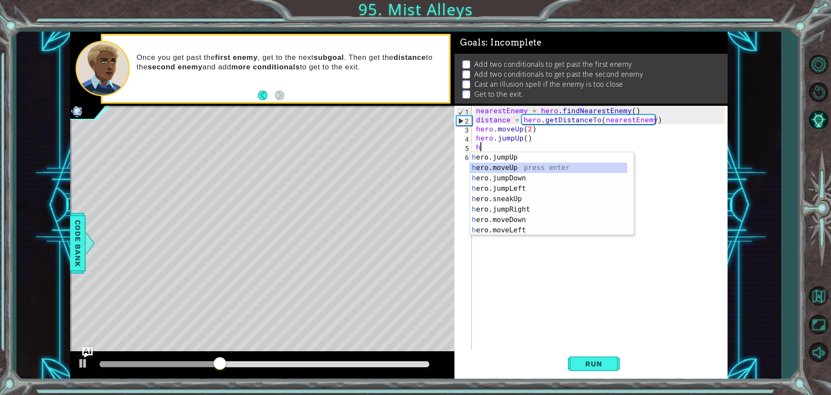
click at [493, 166] on div "h ero.jumpUp press enter h ero.moveUp press enter h ero.jumpDown press enter h …" at bounding box center [548, 204] width 157 height 104
type textarea "hero.moveUp(1)"
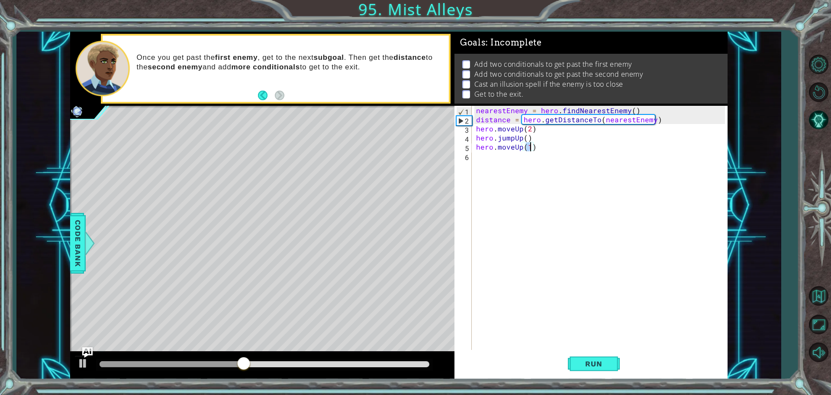
click at [488, 164] on div "nearestEnemy = hero . findNearestEnemy ( ) distance = hero . getDistanceTo ( ne…" at bounding box center [602, 238] width 255 height 264
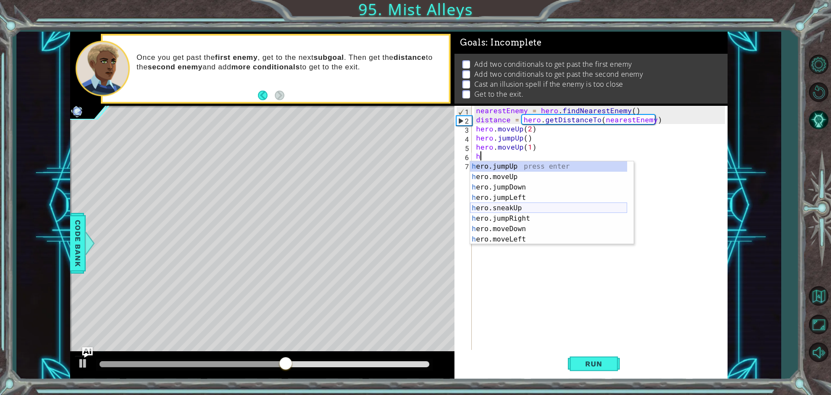
scroll to position [52, 0]
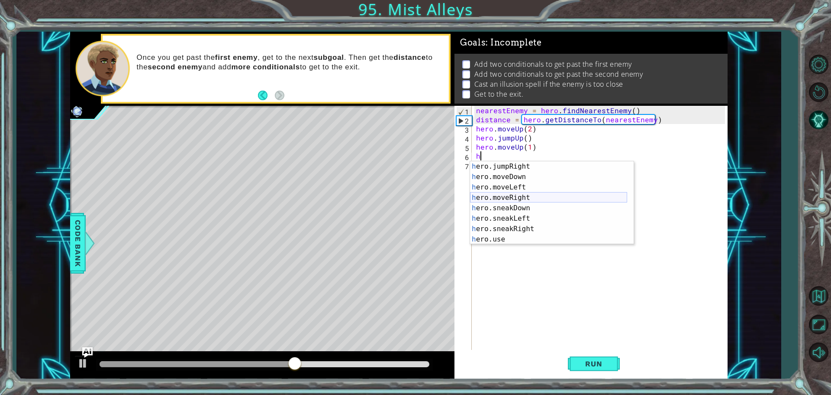
click at [523, 198] on div "h ero.jumpRight press enter h ero.moveDown press enter h ero.moveLeft press ent…" at bounding box center [548, 213] width 157 height 104
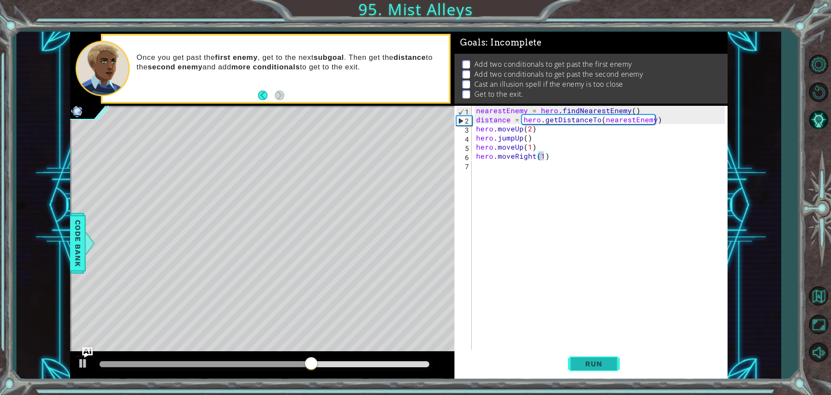
click at [587, 361] on span "Run" at bounding box center [594, 363] width 34 height 9
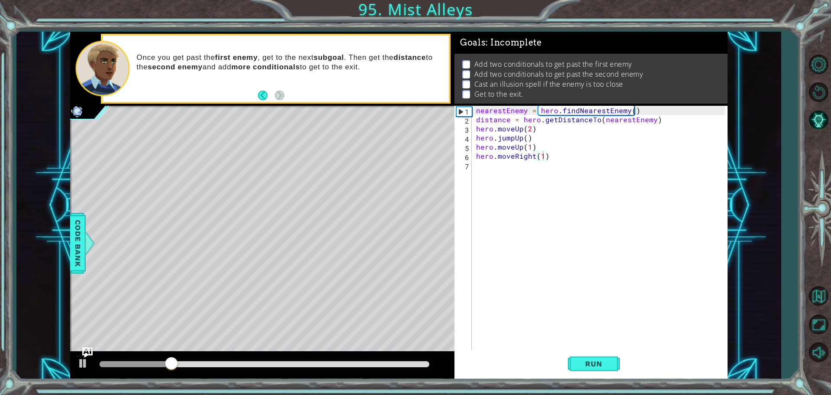
click at [348, 356] on div at bounding box center [262, 365] width 385 height 28
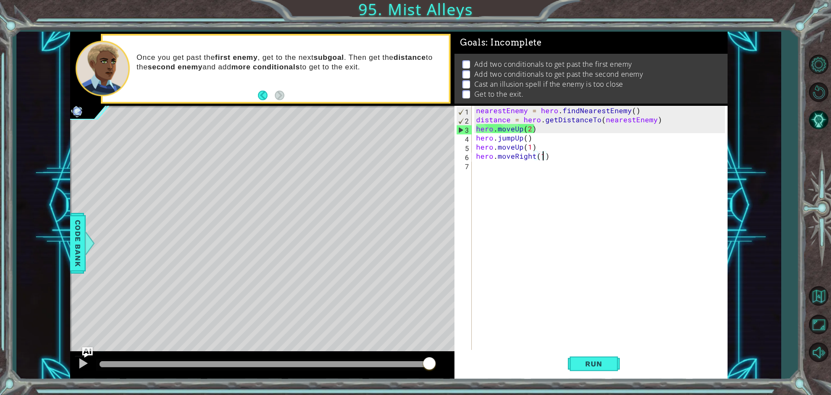
drag, startPoint x: 352, startPoint y: 363, endPoint x: 477, endPoint y: 369, distance: 125.3
click at [477, 369] on div "1 ההההההההההההההההההההההההההההההההההההההההההההההההההההההההההההההההההההההההההההה…" at bounding box center [399, 205] width 658 height 347
click at [514, 130] on div "nearestEnemy = hero . findNearestEnemy ( ) distance = hero . getDistanceTo ( ne…" at bounding box center [602, 238] width 255 height 264
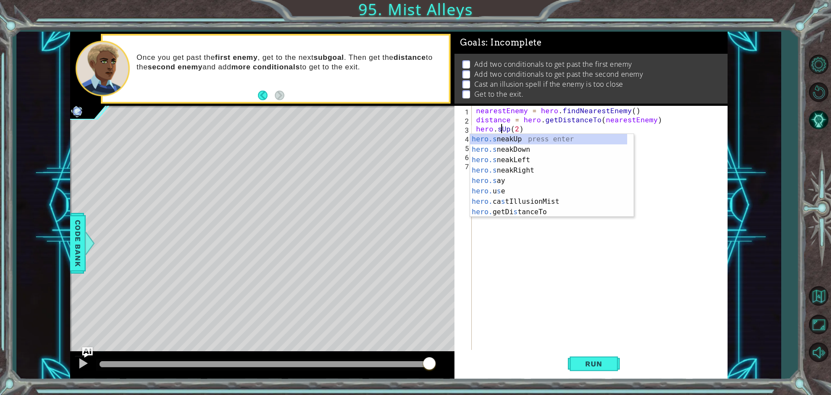
scroll to position [0, 1]
click at [525, 135] on div "hero.s neakUp press enter hero.s neakDown press enter hero.s neakLeft press ent…" at bounding box center [548, 186] width 157 height 104
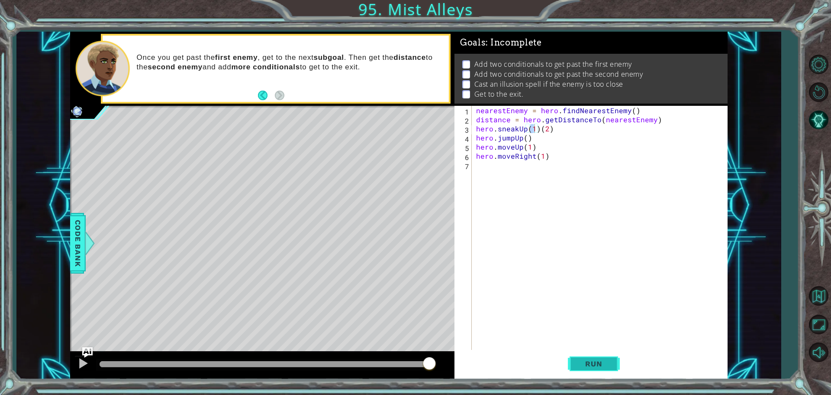
click at [574, 362] on button "Run" at bounding box center [594, 362] width 52 height 27
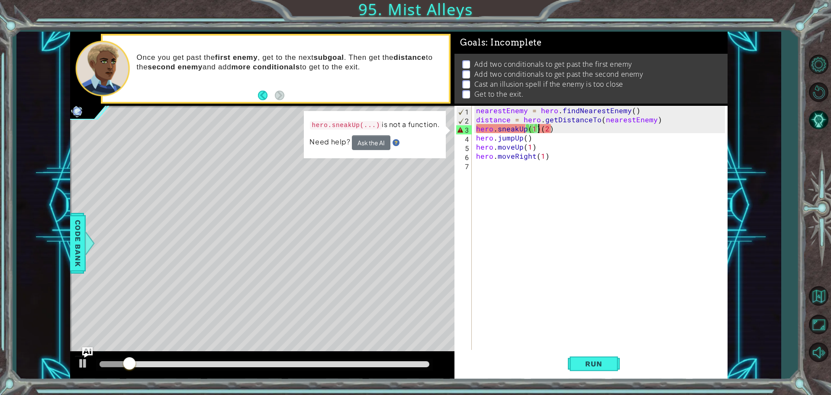
click at [538, 128] on div "nearestEnemy = hero . findNearestEnemy ( ) distance = hero . getDistanceTo ( ne…" at bounding box center [602, 238] width 255 height 264
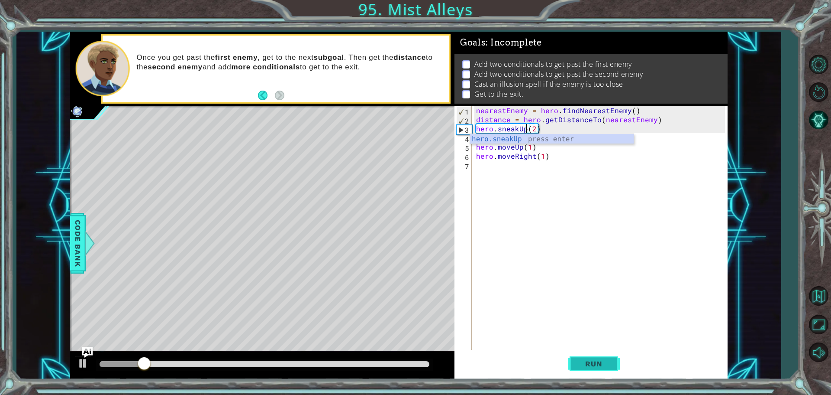
click at [583, 360] on span "Run" at bounding box center [594, 363] width 34 height 9
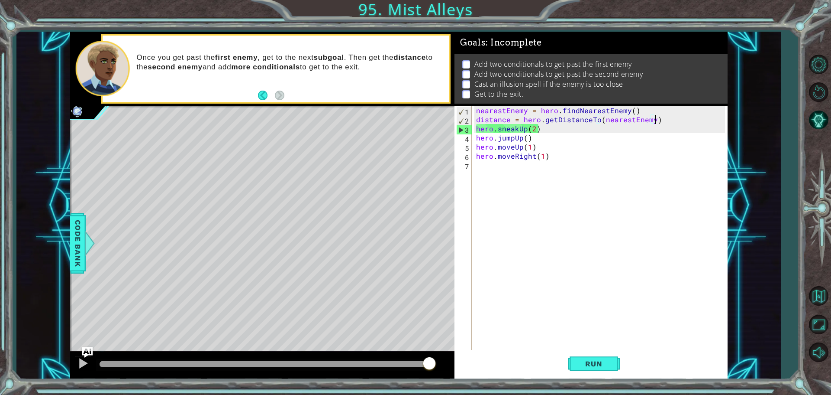
click at [657, 120] on div "nearestEnemy = hero . findNearestEnemy ( ) distance = hero . getDistanceTo ( ne…" at bounding box center [602, 238] width 255 height 264
type textarea "distance = hero.getDistanceTo(nearestEnemy)"
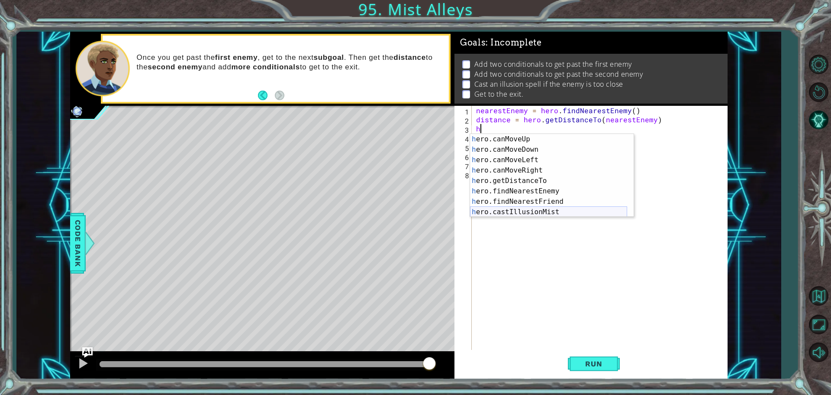
scroll to position [156, 0]
click at [514, 207] on div "h ero.canMoveUp press enter h ero.canMoveDown press enter h ero.canMoveLeft pre…" at bounding box center [548, 186] width 157 height 104
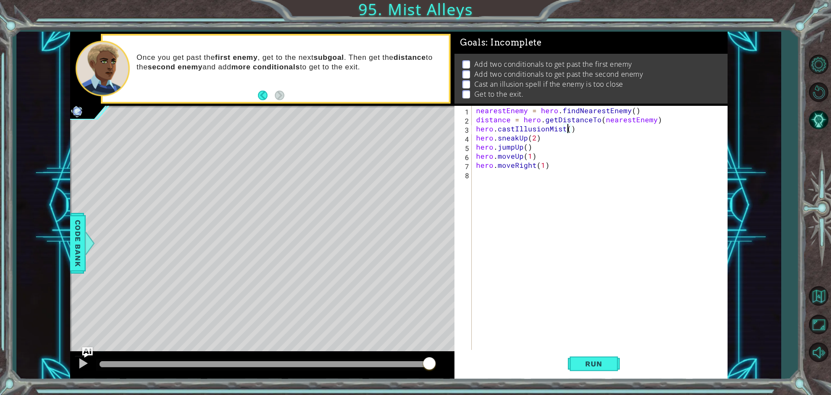
scroll to position [0, 0]
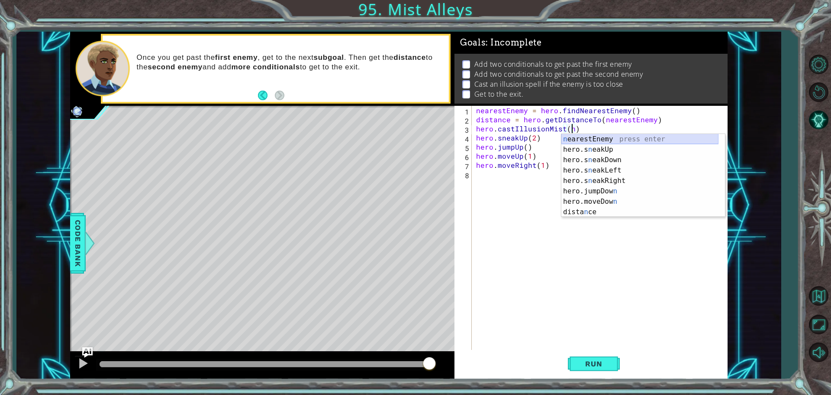
click at [590, 139] on div "n earestEnemy press enter hero.s n eakUp press enter hero.s n eakDown press ent…" at bounding box center [640, 186] width 157 height 104
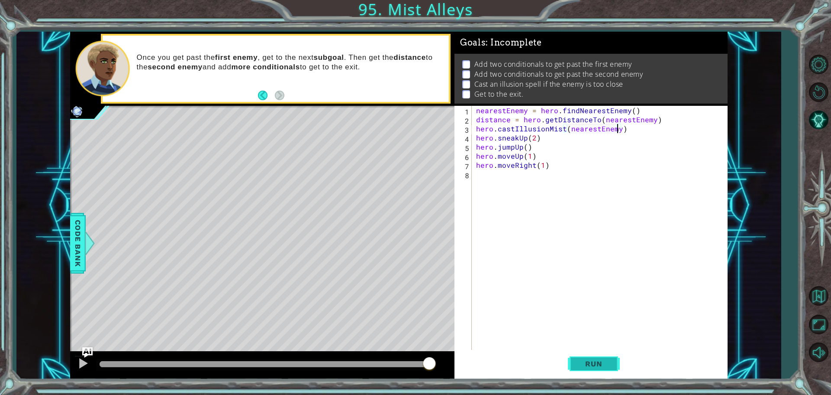
type textarea "hero.castIllusionMist(nearestEnemy)"
click at [584, 366] on span "Run" at bounding box center [594, 363] width 34 height 9
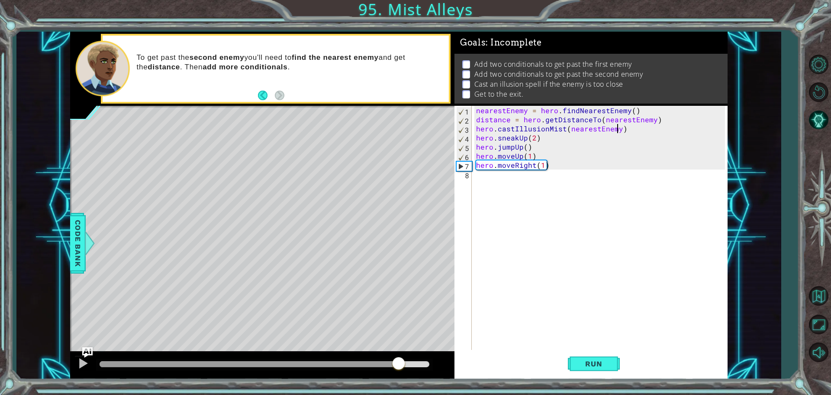
drag, startPoint x: 378, startPoint y: 360, endPoint x: 399, endPoint y: 368, distance: 22.6
click at [399, 367] on div at bounding box center [265, 364] width 330 height 6
click at [495, 180] on div "nearestEnemy = hero . findNearestEnemy ( ) distance = hero . getDistanceTo ( ne…" at bounding box center [602, 238] width 255 height 264
type textarea "h"
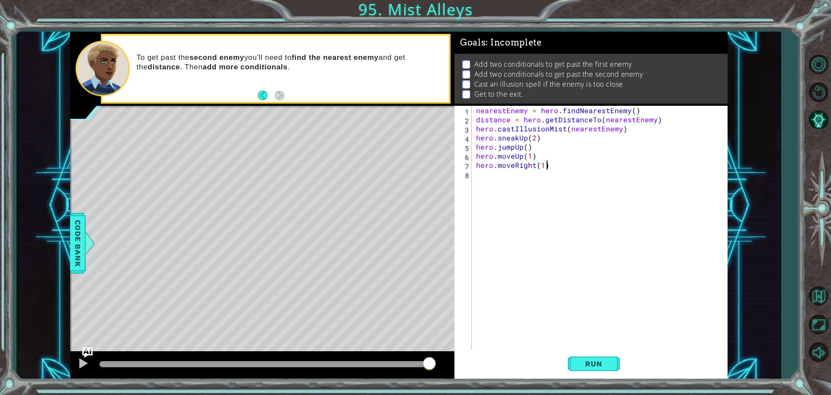
scroll to position [0, 4]
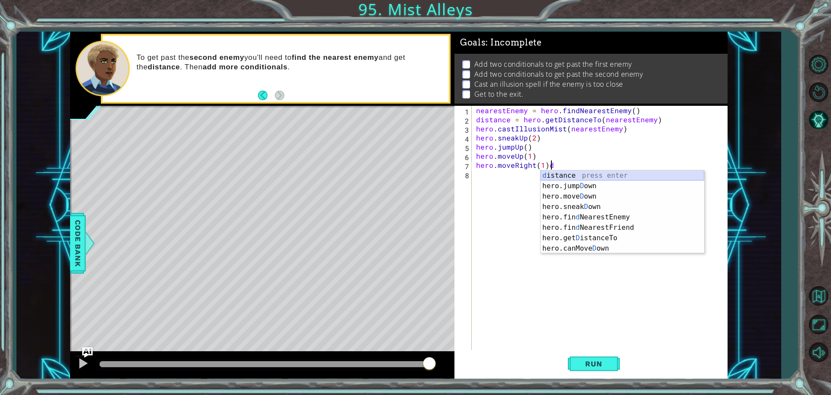
click at [560, 177] on div "d istance press enter hero.jump D own press enter hero.[PERSON_NAME] own press …" at bounding box center [623, 222] width 164 height 104
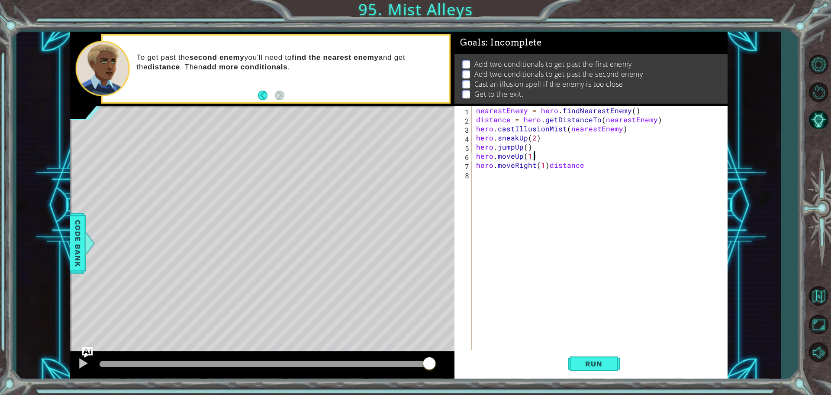
click at [544, 159] on div "nearestEnemy = hero . findNearestEnemy ( ) distance = hero . getDistanceTo ( ne…" at bounding box center [602, 238] width 255 height 264
drag, startPoint x: 547, startPoint y: 165, endPoint x: 594, endPoint y: 169, distance: 47.4
click at [594, 169] on div "nearestEnemy = hero . findNearestEnemy ( ) distance = hero . getDistanceTo ( ne…" at bounding box center [602, 238] width 255 height 264
type textarea "hero.moveRight(1)"
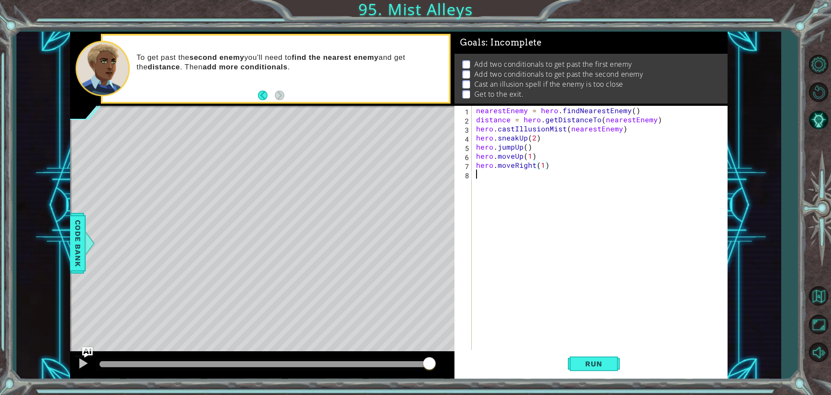
click at [509, 179] on div "nearestEnemy = hero . findNearestEnemy ( ) distance = hero . getDistanceTo ( ne…" at bounding box center [602, 238] width 255 height 264
type textarea "hero.moveRight(1)"
click at [513, 178] on div "nearestEnemy = hero . findNearestEnemy ( ) distance = hero . getDistanceTo ( ne…" at bounding box center [602, 238] width 255 height 264
type textarea "h"
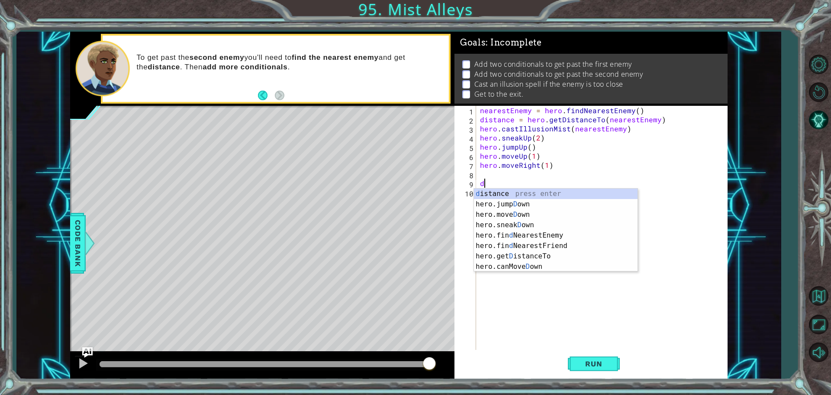
click at [521, 191] on div "d istance press enter hero.jump D own press enter hero.[PERSON_NAME] own press …" at bounding box center [556, 240] width 164 height 104
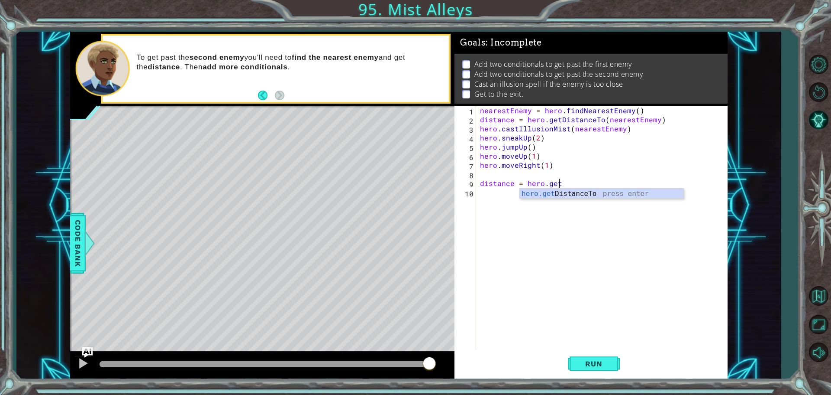
scroll to position [0, 4]
click at [534, 194] on div "hero.get DistanceTo press enter" at bounding box center [602, 203] width 164 height 31
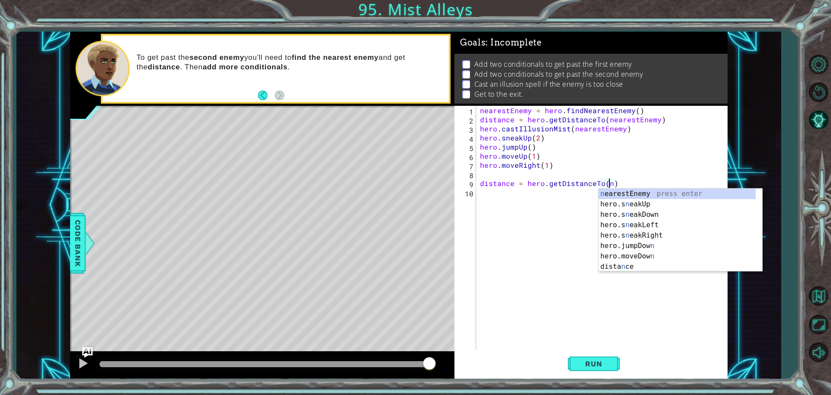
scroll to position [0, 8]
click at [608, 196] on div "n earestEnemy press enter hero.s n eakUp press enter hero.s n eakDown press ent…" at bounding box center [681, 240] width 164 height 104
type textarea "distance = hero.getDistanceTo(nearestEnemy)"
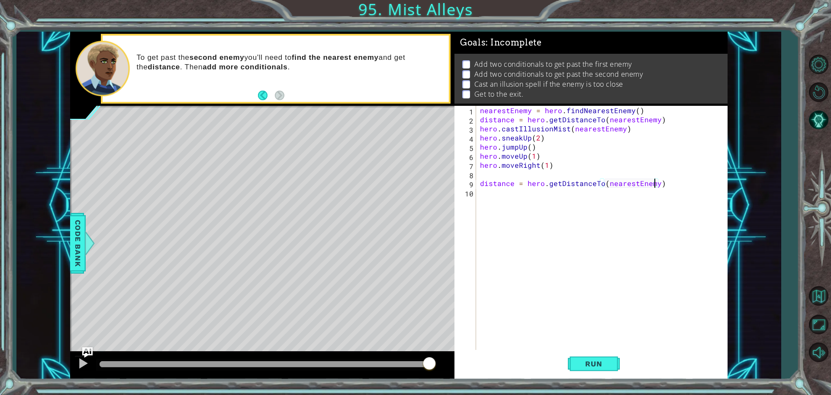
click at [601, 194] on div "nearestEnemy = hero . findNearestEnemy ( ) distance = hero . getDistanceTo ( ne…" at bounding box center [604, 238] width 251 height 264
type textarea "if distance > 2:"
click at [517, 224] on div "nearestEnemy = hero . findNearestEnemy ( ) distance = hero . getDistanceTo ( ne…" at bounding box center [604, 238] width 251 height 264
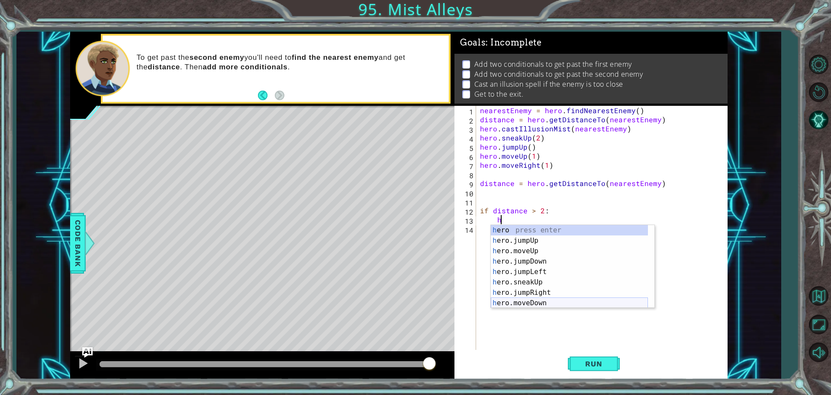
scroll to position [52, 0]
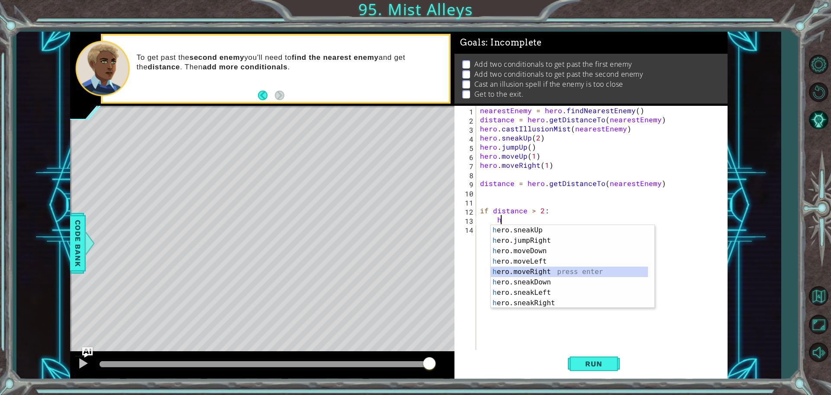
click at [526, 270] on div "h ero.sneakUp press enter h ero.jumpRight press enter h ero.moveDown press ente…" at bounding box center [569, 277] width 157 height 104
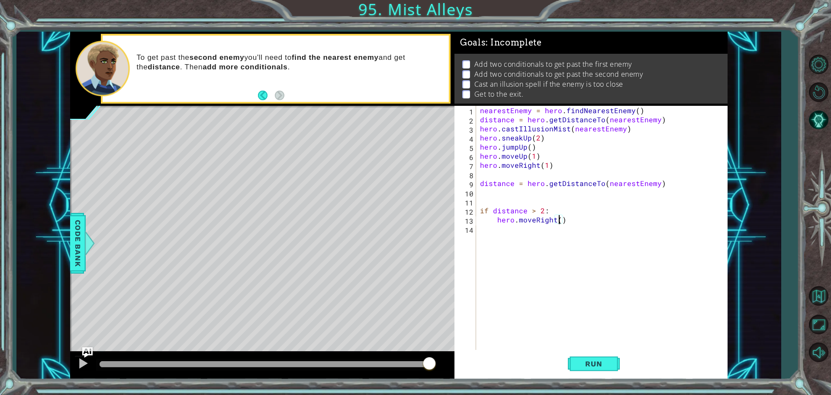
type textarea "hero.moveRight(2)"
click at [530, 231] on div "nearestEnemy = hero . findNearestEnemy ( ) distance = hero . getDistanceTo ( ne…" at bounding box center [604, 238] width 251 height 264
type textarea "if distance < 2:"
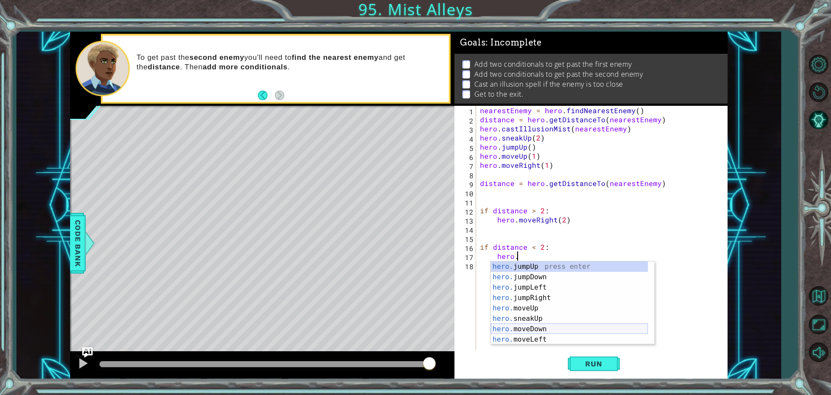
scroll to position [146, 0]
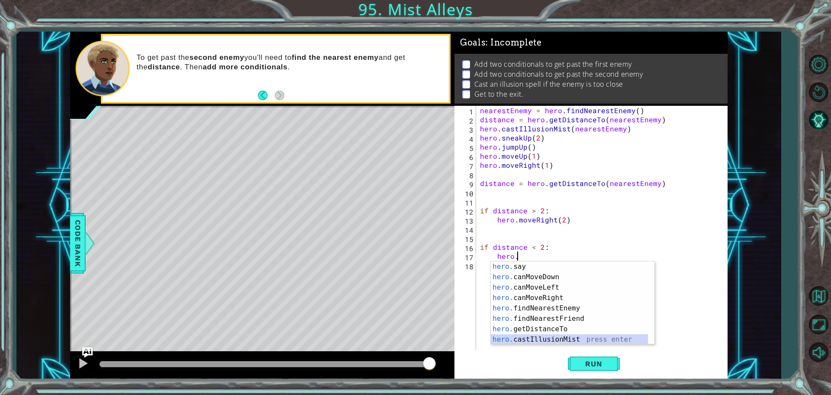
click at [534, 337] on div "hero. say press enter hero. canMoveDown press enter hero. canMoveLeft press ent…" at bounding box center [569, 313] width 157 height 104
type textarea "hero.castIllusionMist(friend)"
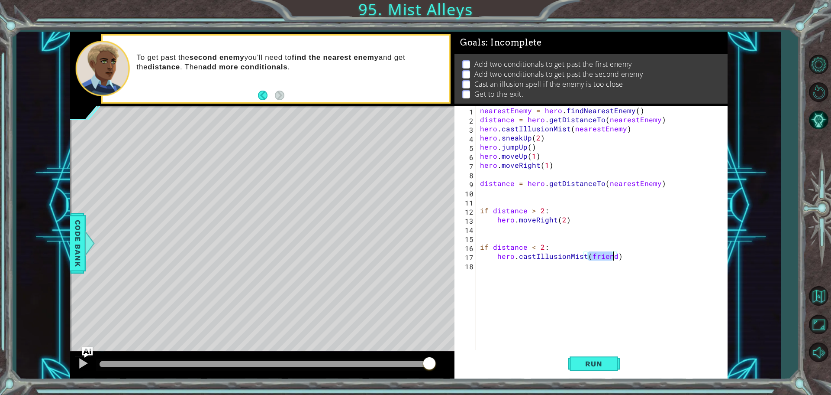
click at [531, 272] on div "nearestEnemy = hero . findNearestEnemy ( ) distance = hero . getDistanceTo ( ne…" at bounding box center [604, 238] width 251 height 264
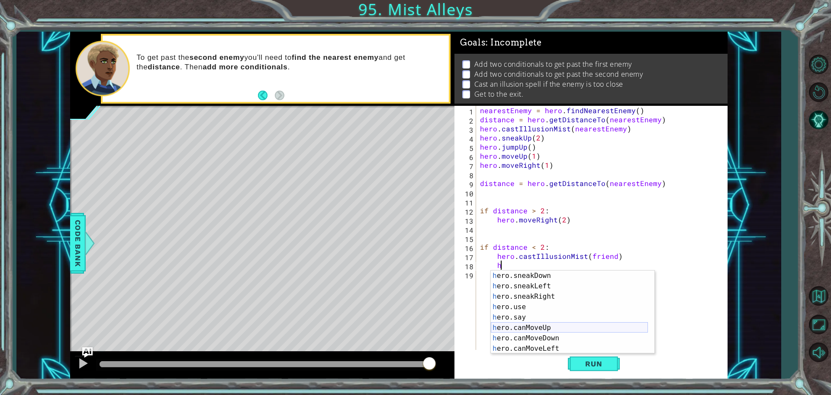
scroll to position [78, 0]
click at [533, 322] on div "h ero.moveDown press enter h ero.moveLeft press enter h ero.moveRight press ent…" at bounding box center [569, 317] width 157 height 104
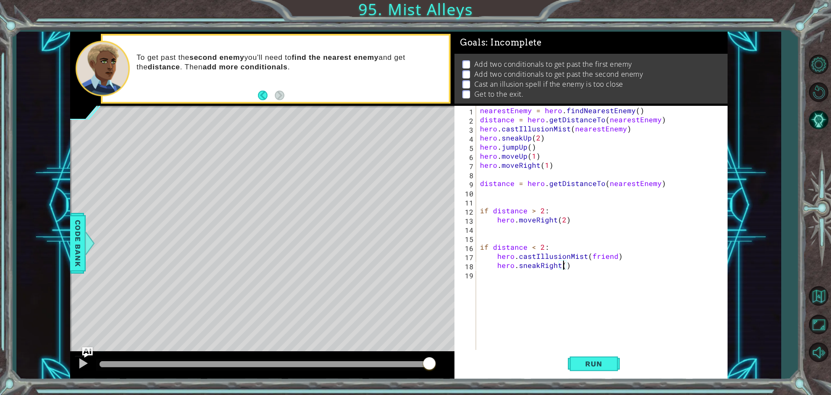
type textarea "hero.sneakRight(2)"
click at [611, 262] on div "nearestEnemy = hero . findNearestEnemy ( ) distance = hero . getDistanceTo ( ne…" at bounding box center [604, 238] width 251 height 264
type textarea "h"
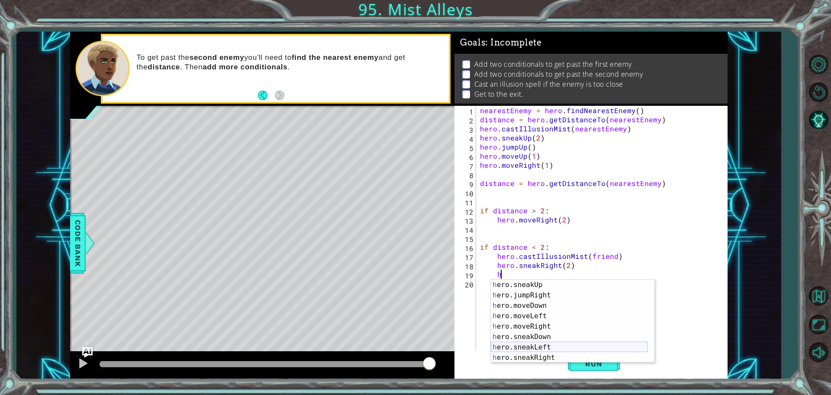
scroll to position [52, 0]
click at [523, 298] on div "h ero.sneakUp press enter h ero.jumpRight press enter h ero.moveDown press ente…" at bounding box center [569, 331] width 157 height 104
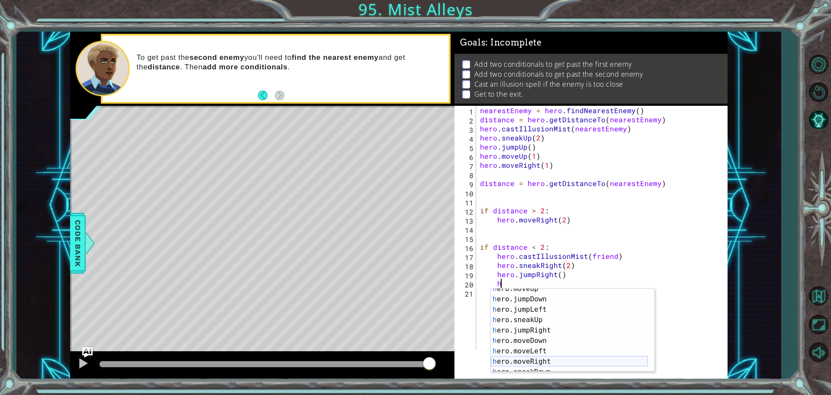
click at [537, 360] on div "h ero.moveUp press enter h ero.jumpDown press enter h ero.jumpLeft press enter …" at bounding box center [569, 335] width 157 height 104
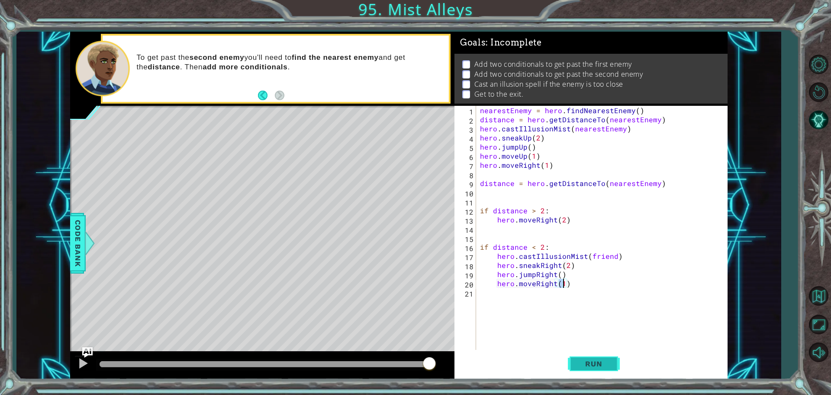
type textarea "hero.moveRight(1)"
click at [583, 361] on span "Run" at bounding box center [594, 363] width 34 height 9
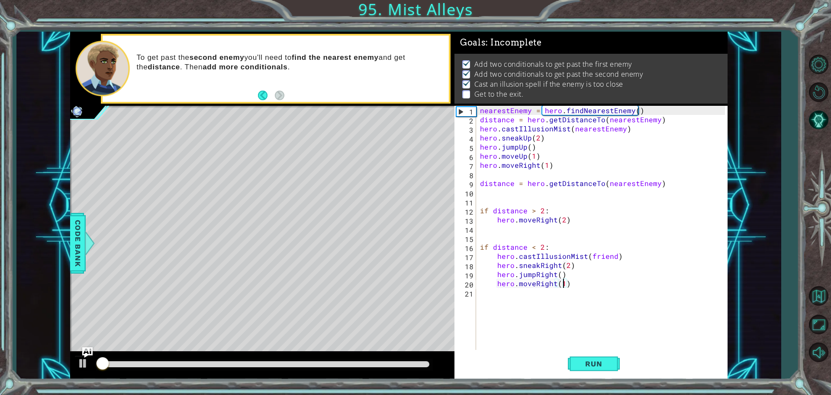
scroll to position [4, 0]
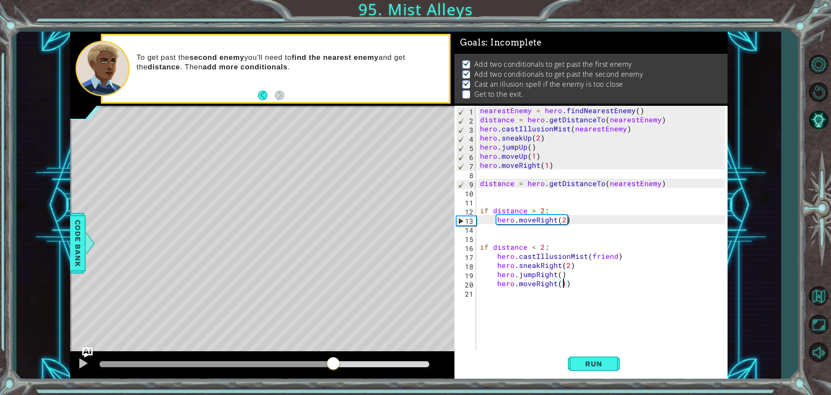
drag, startPoint x: 285, startPoint y: 362, endPoint x: 333, endPoint y: 367, distance: 48.4
click at [333, 367] on div at bounding box center [265, 364] width 330 height 6
click at [581, 283] on div "nearestEnemy = hero . findNearestEnemy ( ) distance = hero . getDistanceTo ( ne…" at bounding box center [604, 238] width 251 height 264
click at [554, 229] on div "nearestEnemy = hero . findNearestEnemy ( ) distance = hero . getDistanceTo ( ne…" at bounding box center [604, 238] width 251 height 264
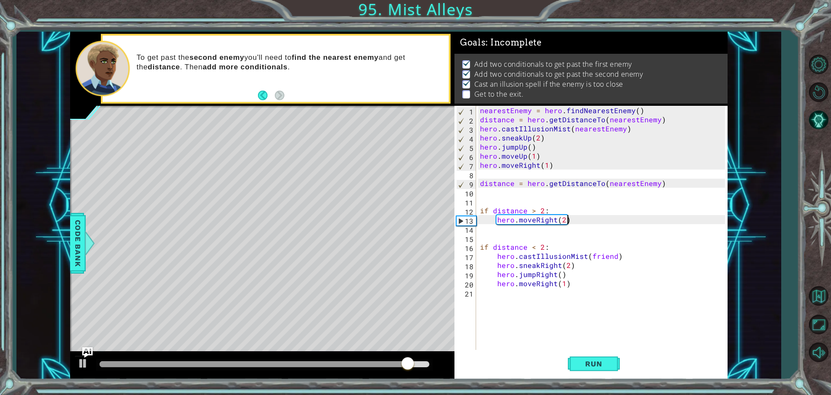
click at [567, 221] on div "nearestEnemy = hero . findNearestEnemy ( ) distance = hero . getDistanceTo ( ne…" at bounding box center [604, 238] width 251 height 264
type textarea "hero.moveRight(2)"
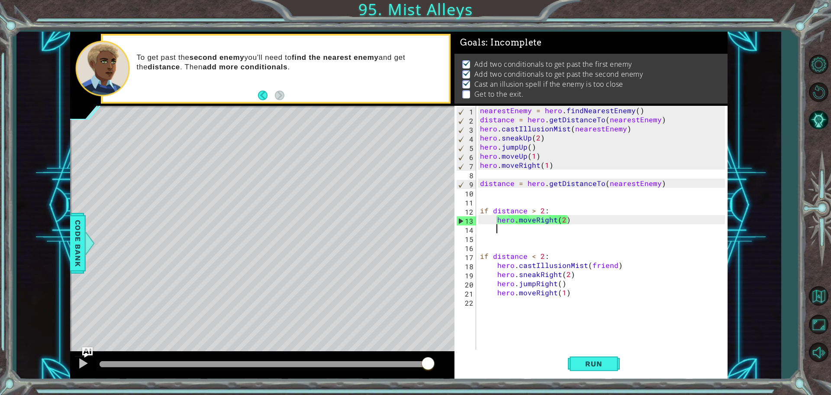
type textarea "h"
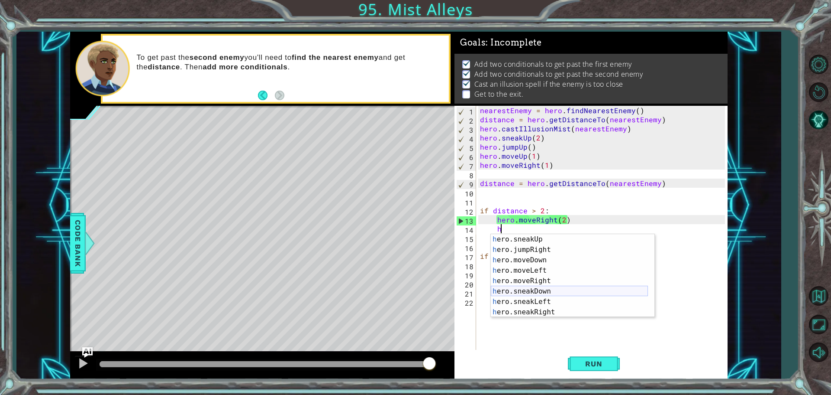
scroll to position [52, 0]
click at [537, 244] on div "h ero.sneakUp press enter h ero.jumpRight press enter h ero.moveDown press ente…" at bounding box center [569, 286] width 157 height 104
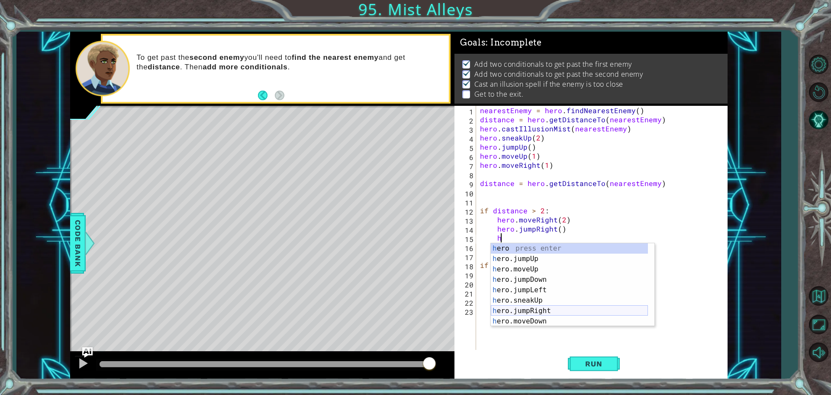
scroll to position [26, 0]
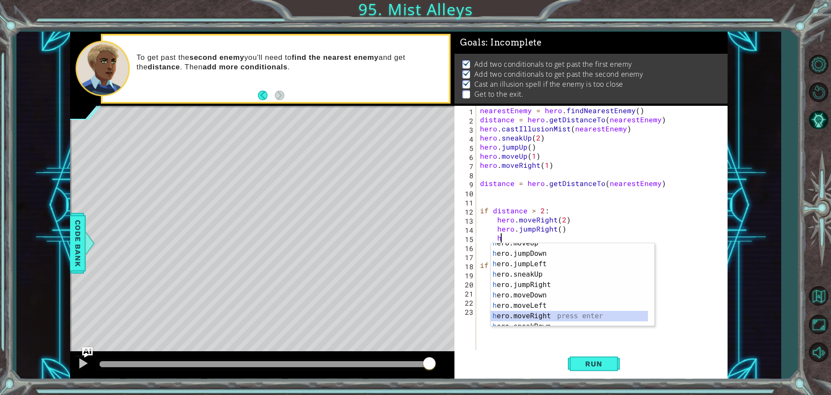
drag, startPoint x: 527, startPoint y: 314, endPoint x: 536, endPoint y: 329, distance: 17.5
click at [527, 314] on div "h ero.moveUp press enter h ero.jumpDown press enter h ero.jumpLeft press enter …" at bounding box center [569, 290] width 157 height 104
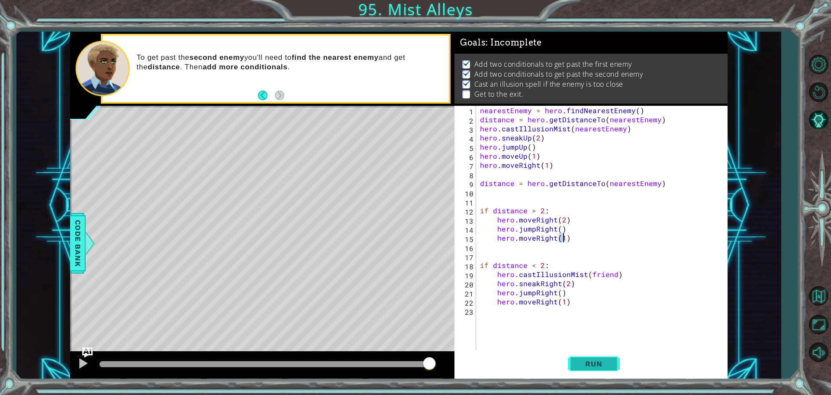
click at [583, 362] on span "Run" at bounding box center [594, 363] width 34 height 9
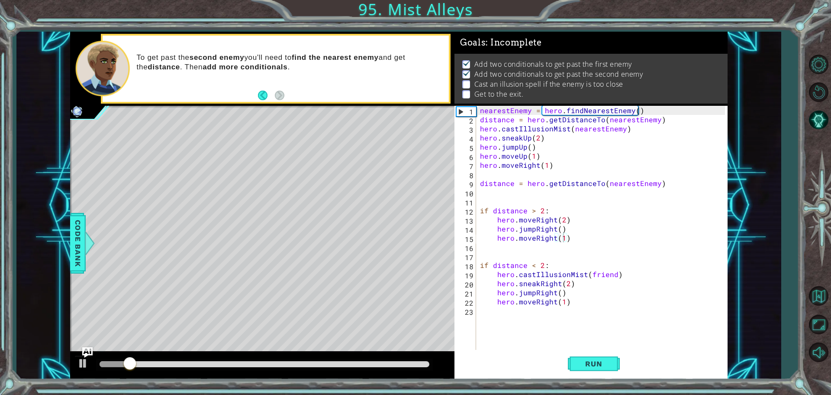
click at [390, 359] on div at bounding box center [264, 364] width 337 height 12
click at [394, 362] on div at bounding box center [265, 364] width 330 height 6
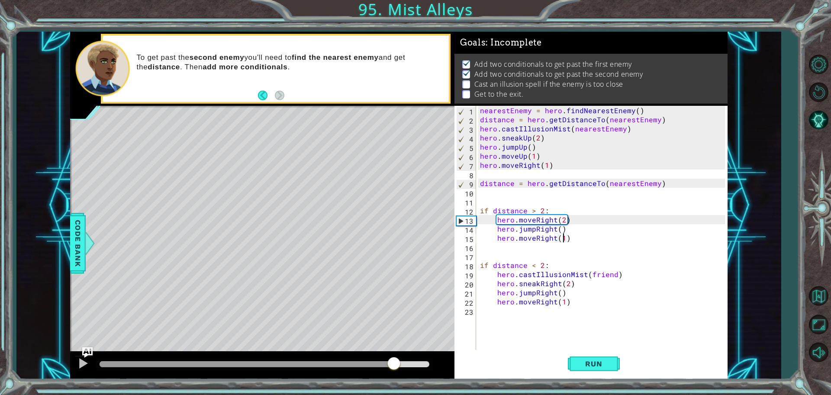
click at [615, 276] on div "nearestEnemy = hero . findNearestEnemy ( ) distance = hero . getDistanceTo ( ne…" at bounding box center [604, 238] width 251 height 264
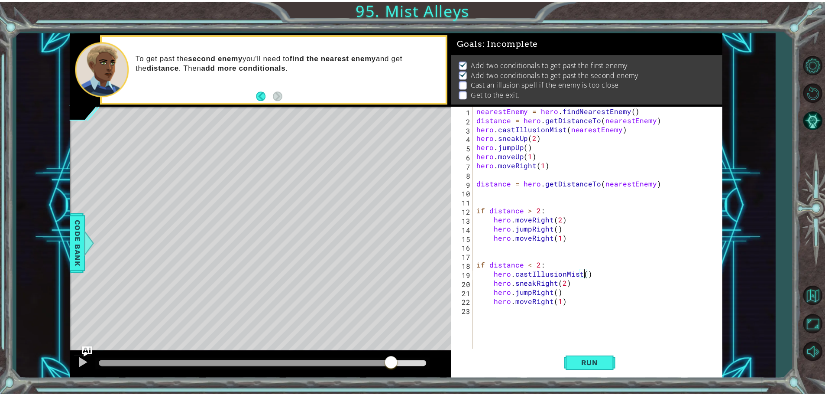
scroll to position [0, 0]
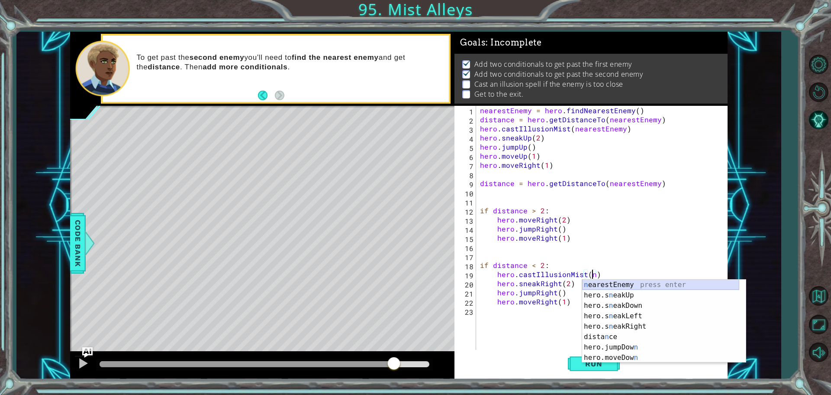
click at [608, 285] on div "n earestEnemy press enter hero.s n eakUp press enter hero.s n eakDown press ent…" at bounding box center [660, 331] width 157 height 104
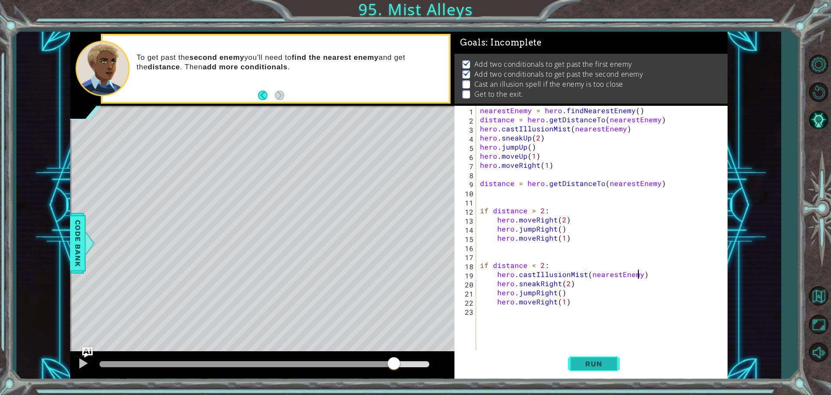
type textarea "hero.castIllusionMist(nearestEnemy)"
click at [582, 366] on span "Run" at bounding box center [594, 363] width 34 height 9
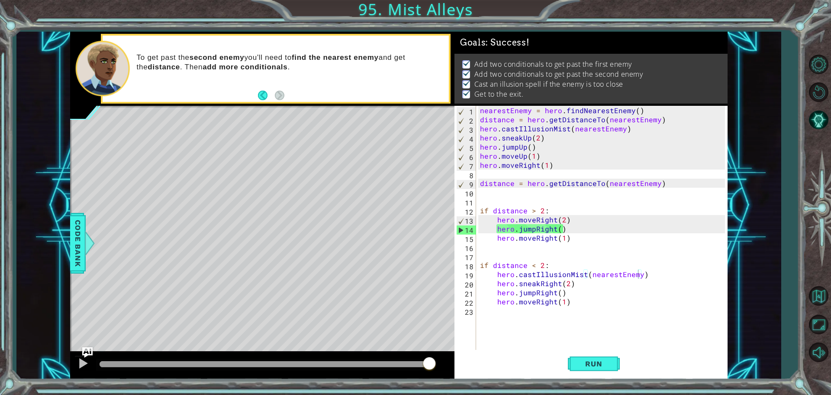
drag, startPoint x: 373, startPoint y: 362, endPoint x: 524, endPoint y: 366, distance: 150.3
click at [524, 366] on body "1 ההההההההההההההההההההההההההההההההההההההההההההההההההההההההההההההההההההההההההההה…" at bounding box center [415, 197] width 831 height 395
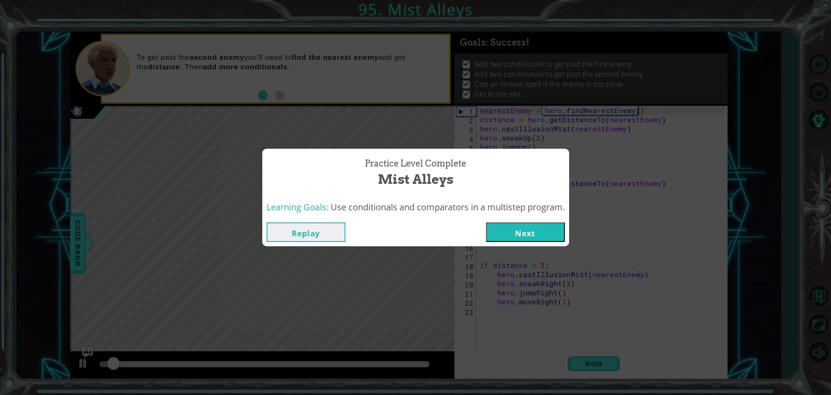
click at [505, 232] on button "Next" at bounding box center [525, 231] width 79 height 19
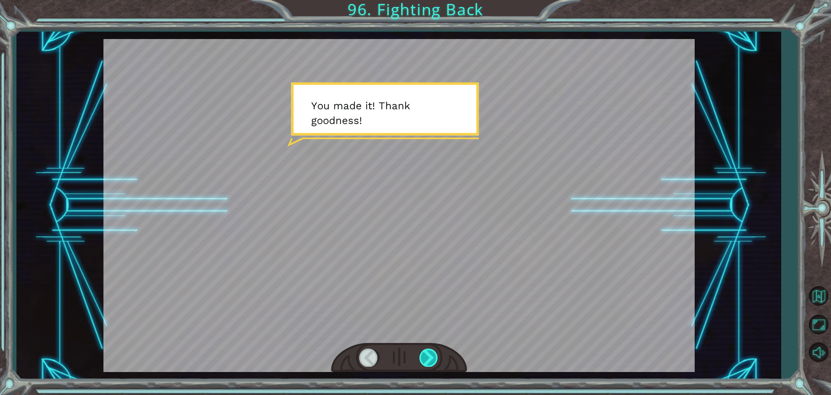
click at [428, 353] on div at bounding box center [429, 357] width 19 height 18
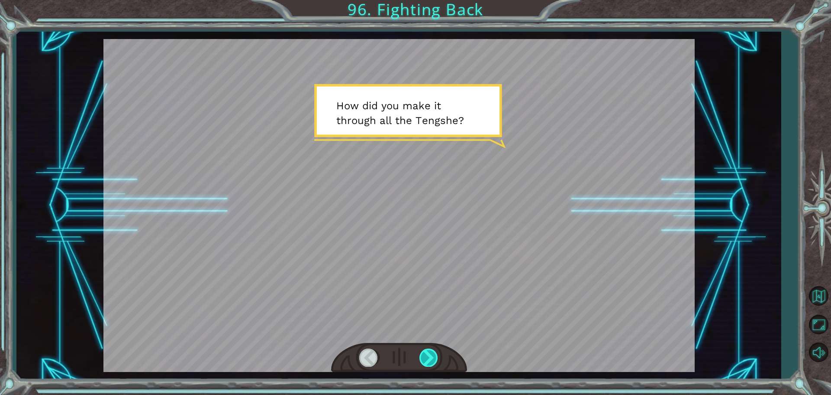
click at [428, 353] on div at bounding box center [429, 357] width 19 height 18
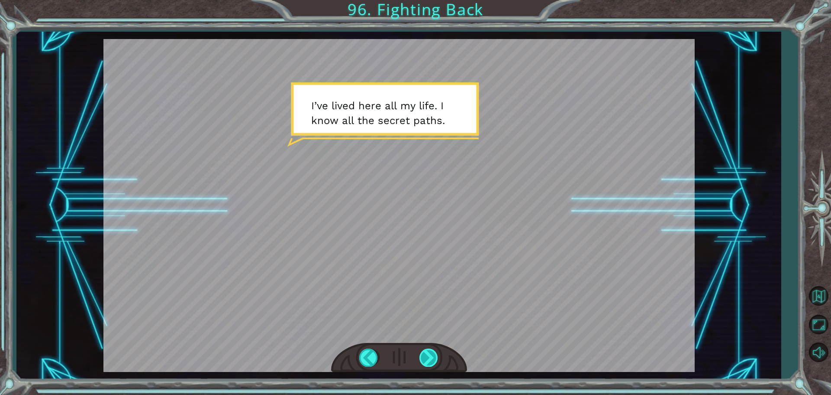
click at [428, 353] on div at bounding box center [429, 357] width 19 height 18
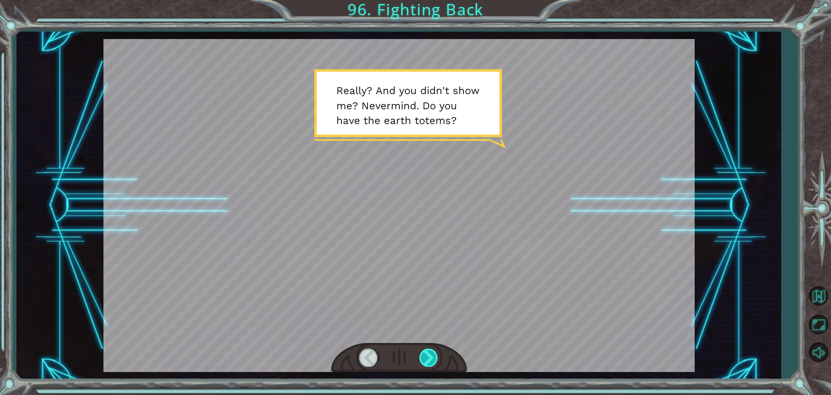
click at [429, 353] on div at bounding box center [429, 357] width 19 height 18
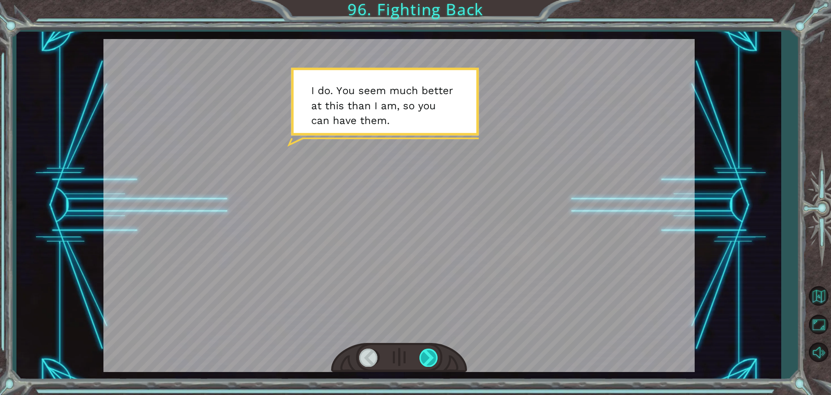
click at [429, 353] on div at bounding box center [429, 357] width 19 height 18
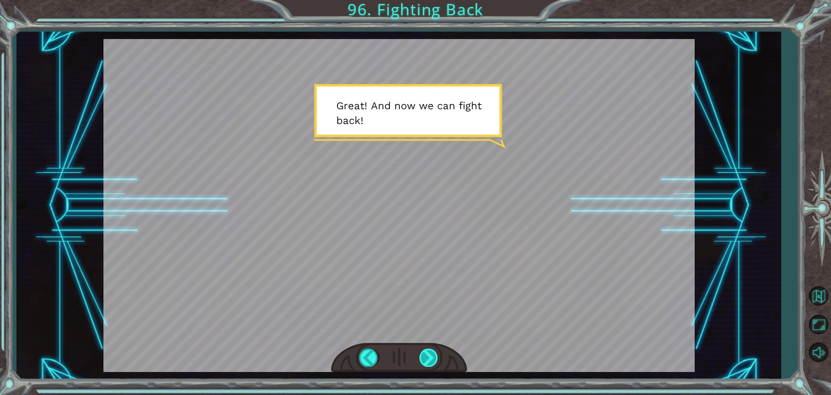
click at [429, 353] on div at bounding box center [429, 357] width 19 height 18
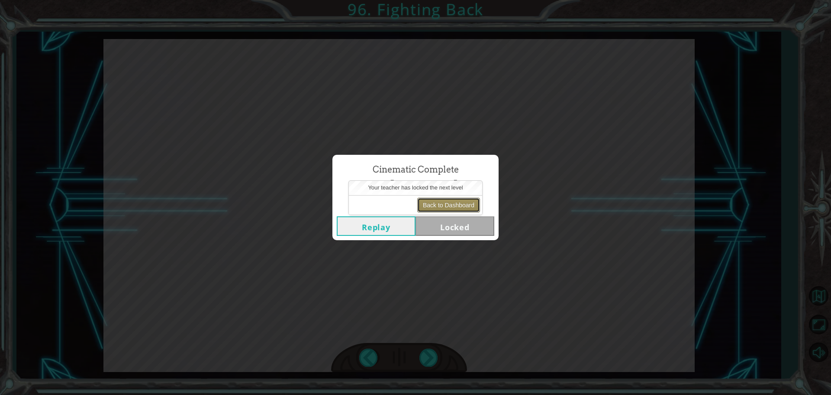
click at [442, 209] on button "Back to Dashboard" at bounding box center [448, 204] width 63 height 15
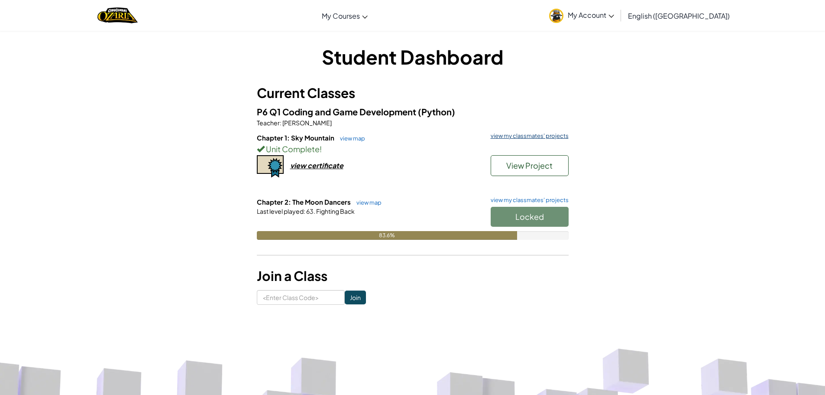
click at [505, 134] on link "view my classmates' projects" at bounding box center [527, 136] width 82 height 6
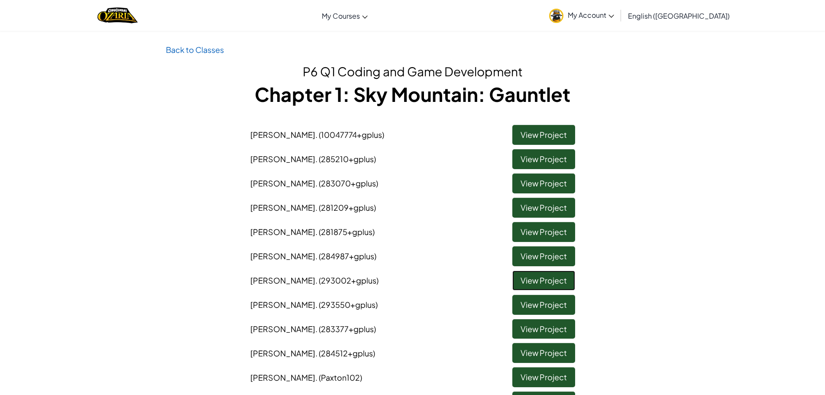
click at [537, 281] on link "View Project" at bounding box center [543, 280] width 63 height 20
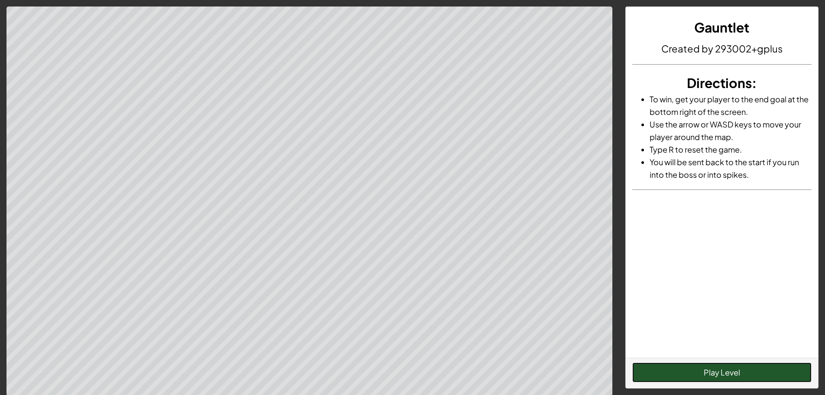
click at [689, 371] on button "Play Level" at bounding box center [721, 372] width 179 height 20
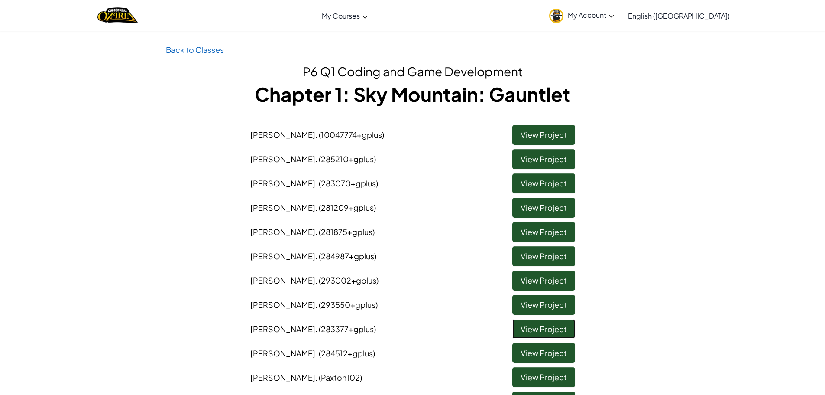
click at [540, 319] on link "View Project" at bounding box center [543, 329] width 63 height 20
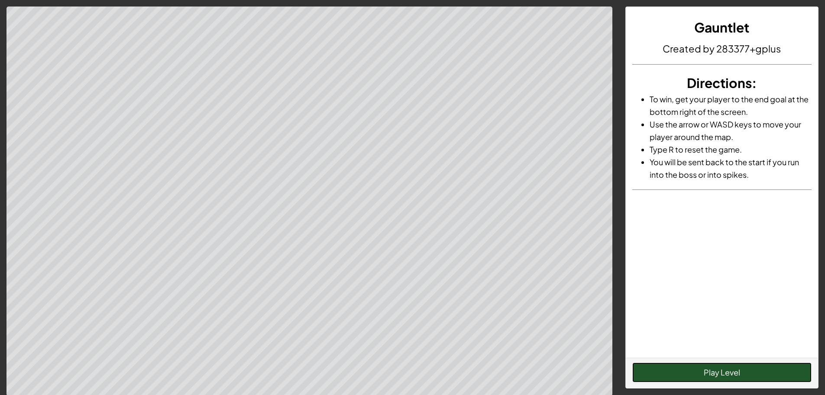
click at [656, 368] on button "Play Level" at bounding box center [721, 372] width 179 height 20
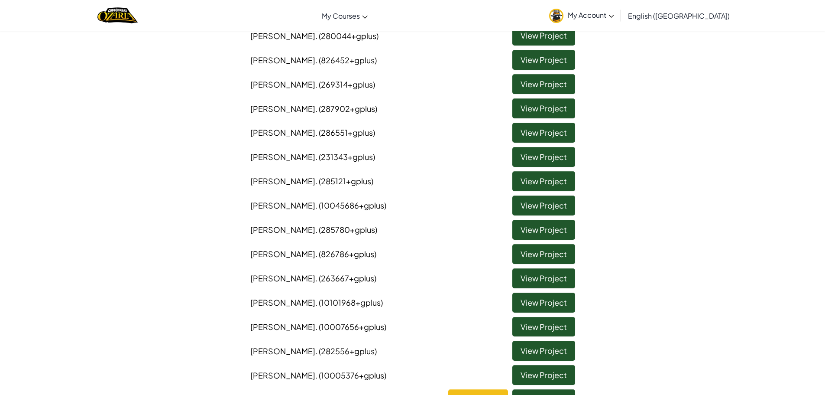
scroll to position [520, 0]
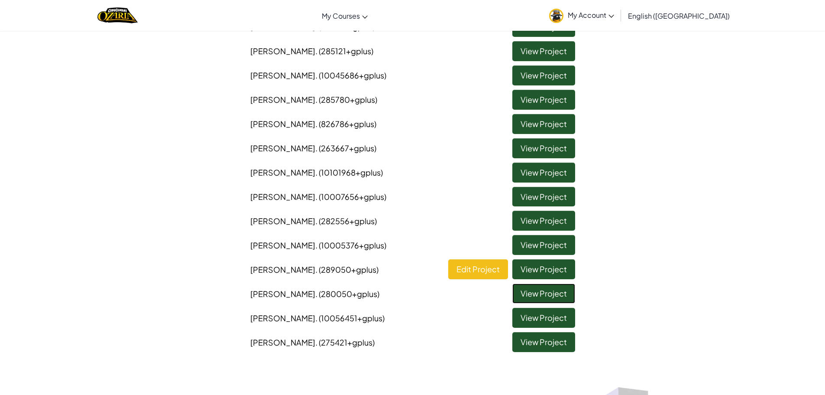
click at [541, 293] on link "View Project" at bounding box center [543, 293] width 63 height 20
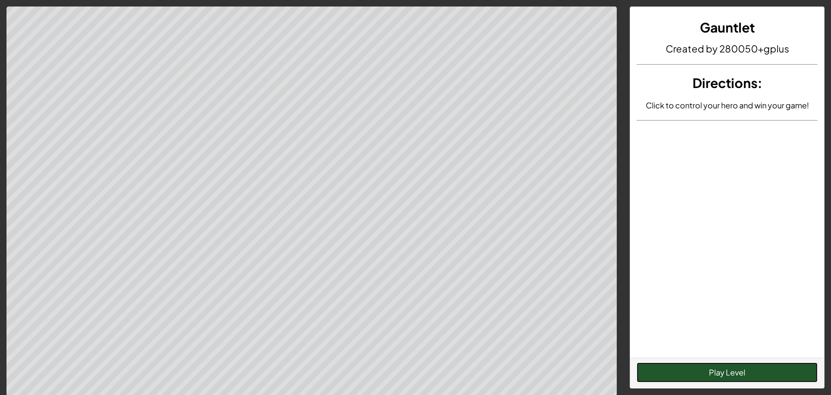
click at [726, 365] on button "Play Level" at bounding box center [727, 372] width 181 height 20
